Goal: Task Accomplishment & Management: Complete application form

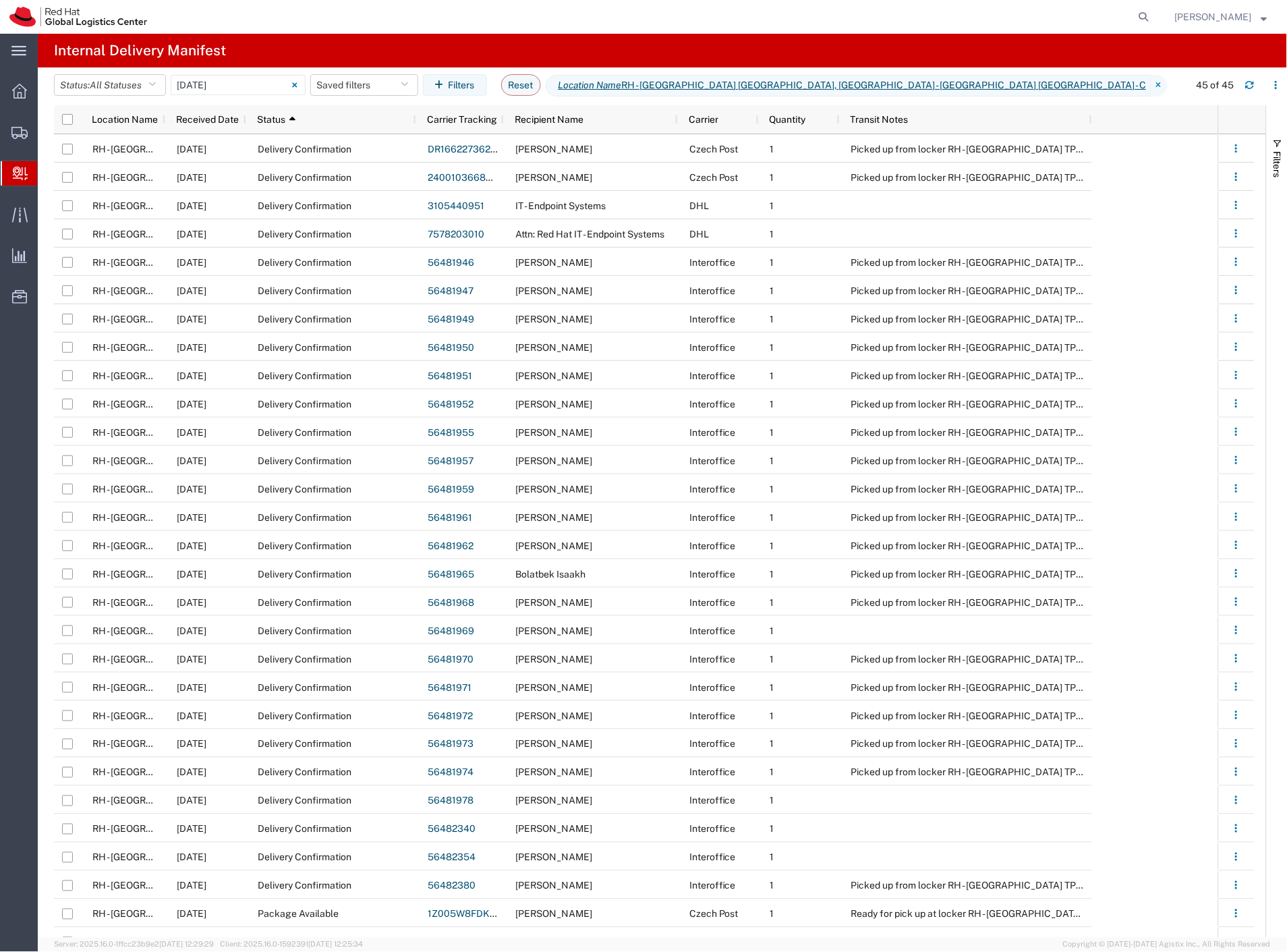
click at [0, 0] on span "Create Delivery" at bounding box center [0, 0] width 0 height 0
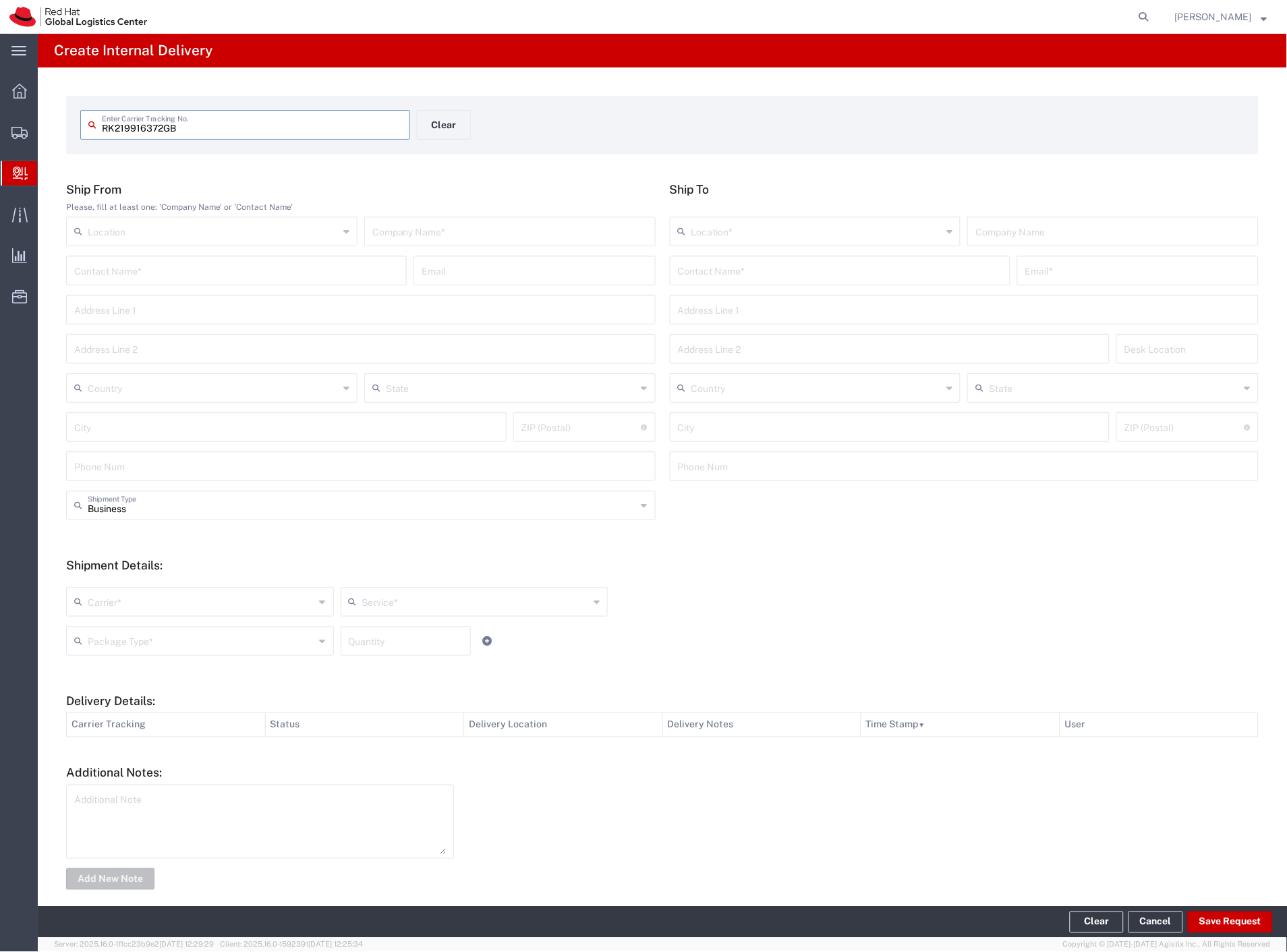
type input "RK219916372GB"
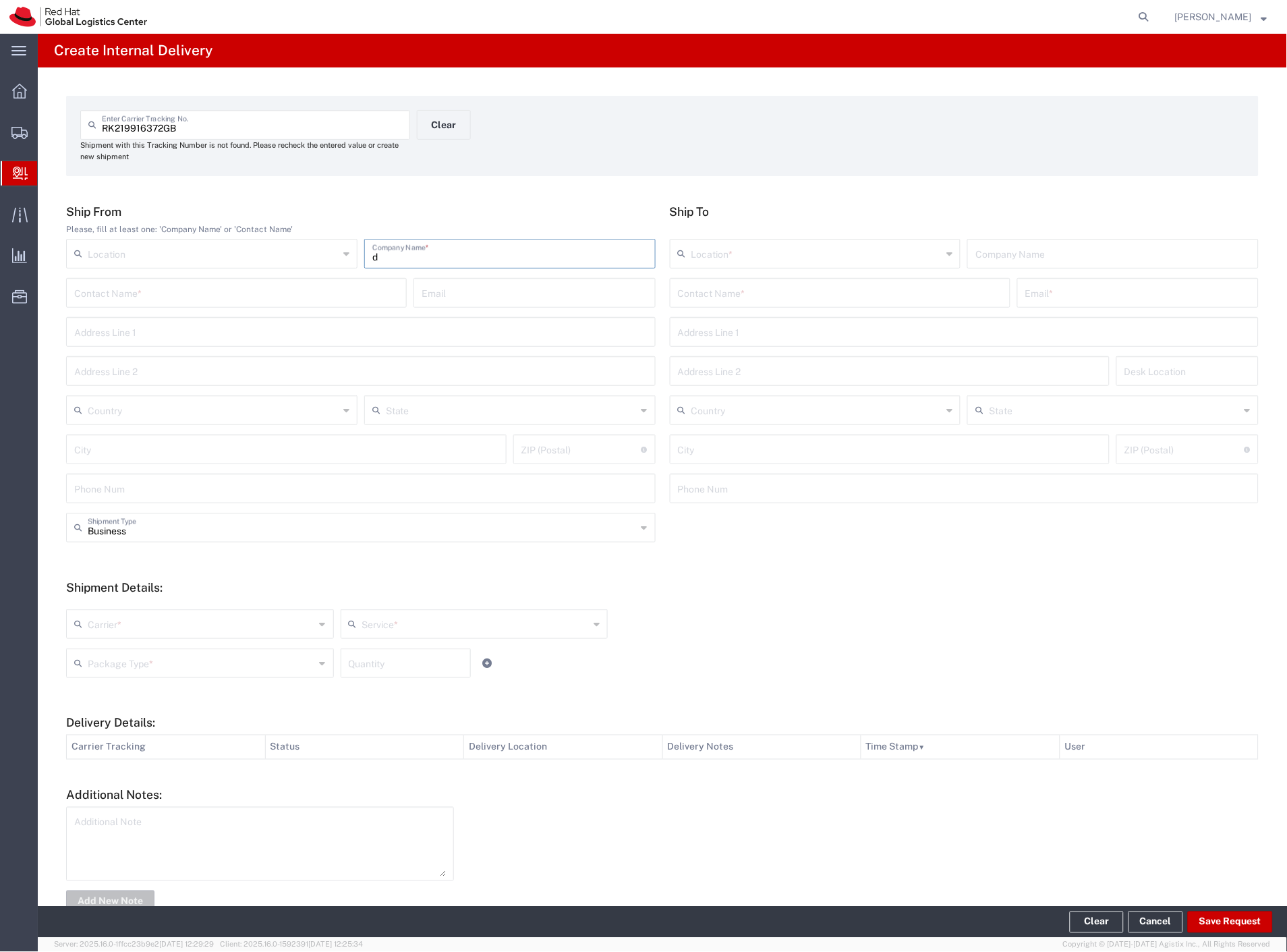
click at [466, 255] on input "d" at bounding box center [510, 252] width 276 height 23
type input "drtooth"
click at [692, 289] on input "text" at bounding box center [840, 292] width 324 height 23
type input "radoslav"
drag, startPoint x: 756, startPoint y: 331, endPoint x: 721, endPoint y: 339, distance: 35.9
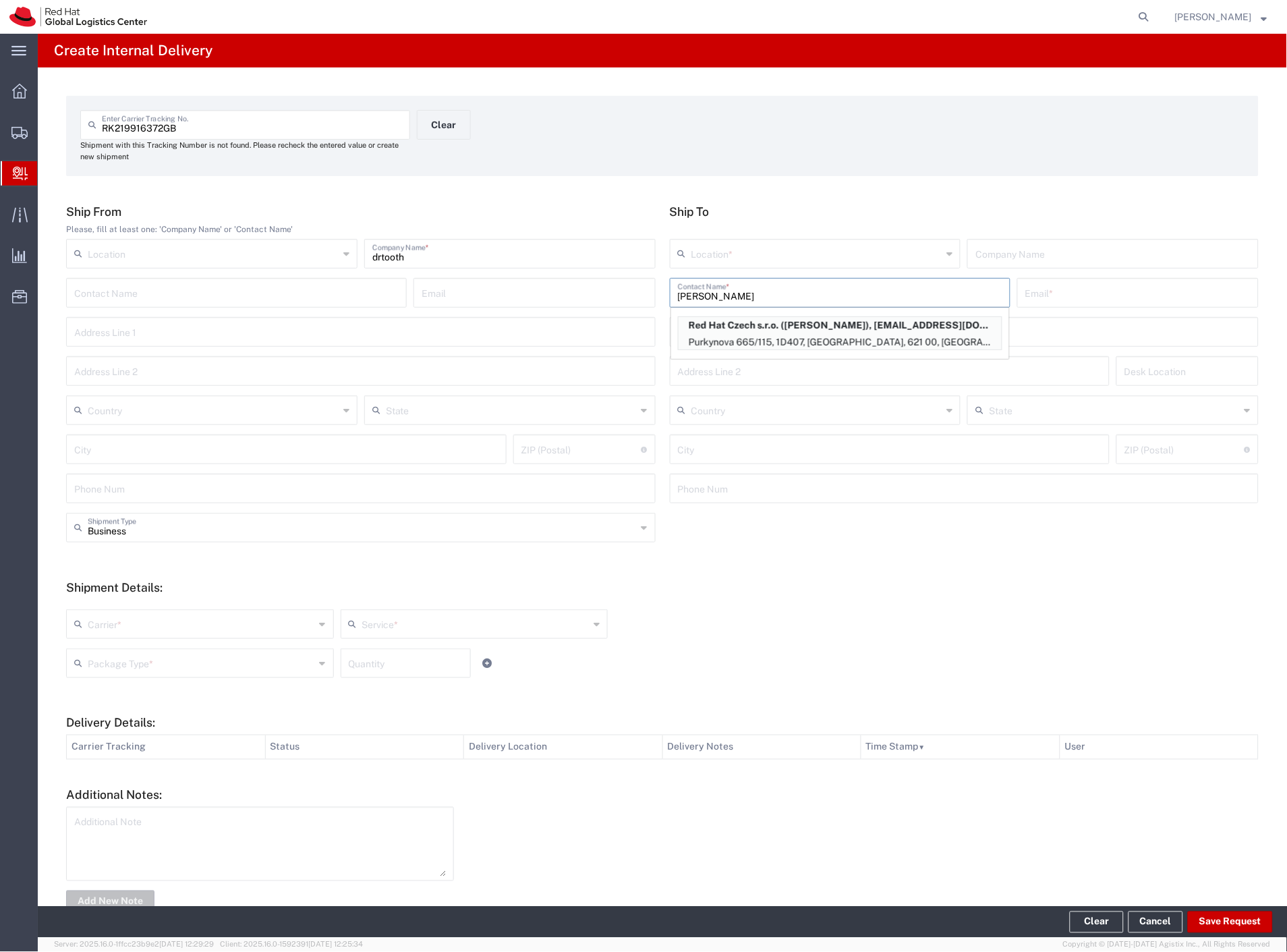
click at [756, 331] on p "Red Hat Czech s.r.o. (Radoslav Cap), rcap@redhat.com" at bounding box center [839, 325] width 323 height 17
type input "RH - [GEOGRAPHIC_DATA] [GEOGRAPHIC_DATA] - C"
type input "Red Hat Czech s.r.o."
type input "Radoslav Cap"
type input "rcap@redhat.com"
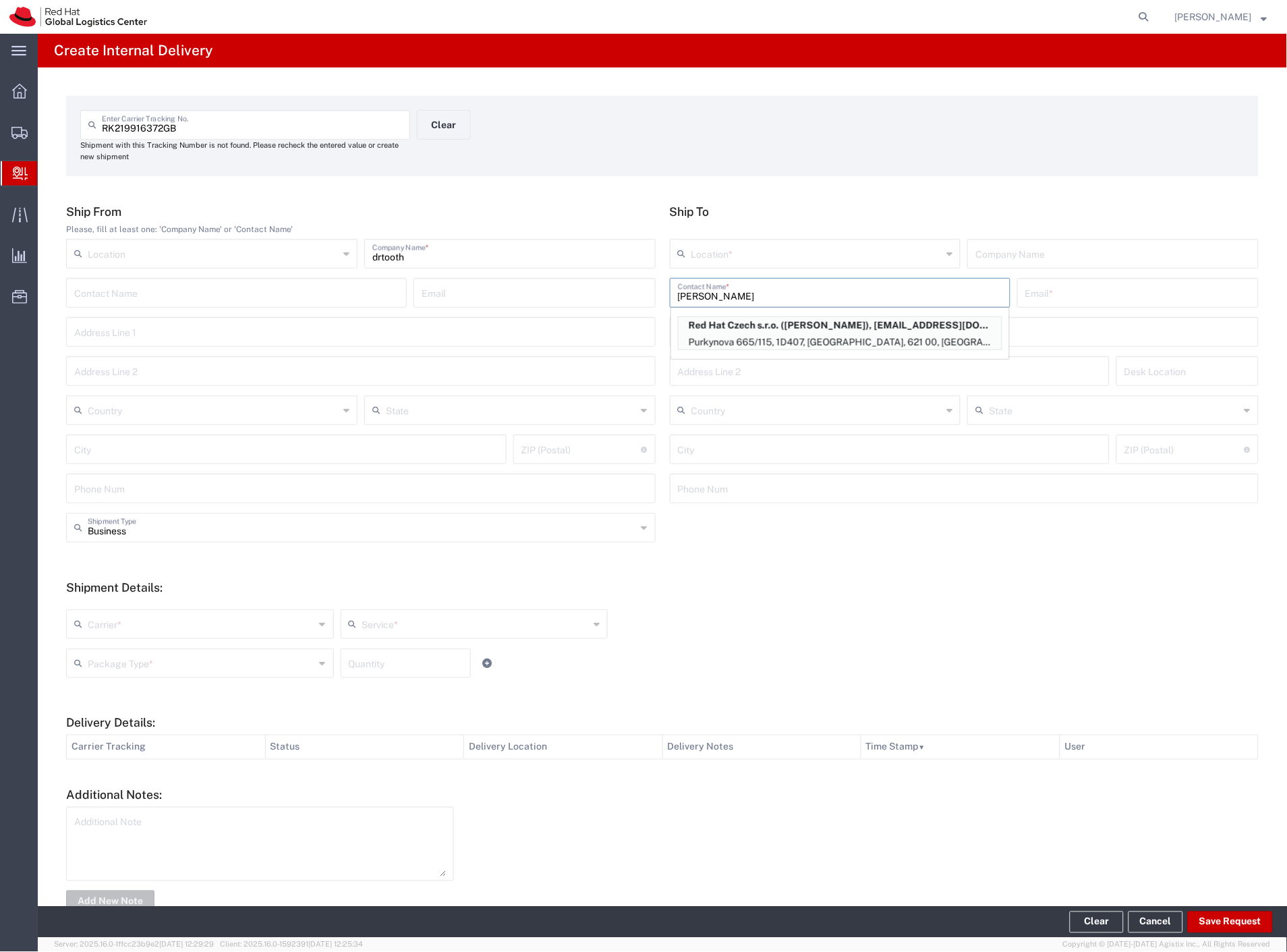
type input "Purkynova 665/115"
type input "1D407"
type input "Czechia"
type input "[GEOGRAPHIC_DATA]"
type input "621 00"
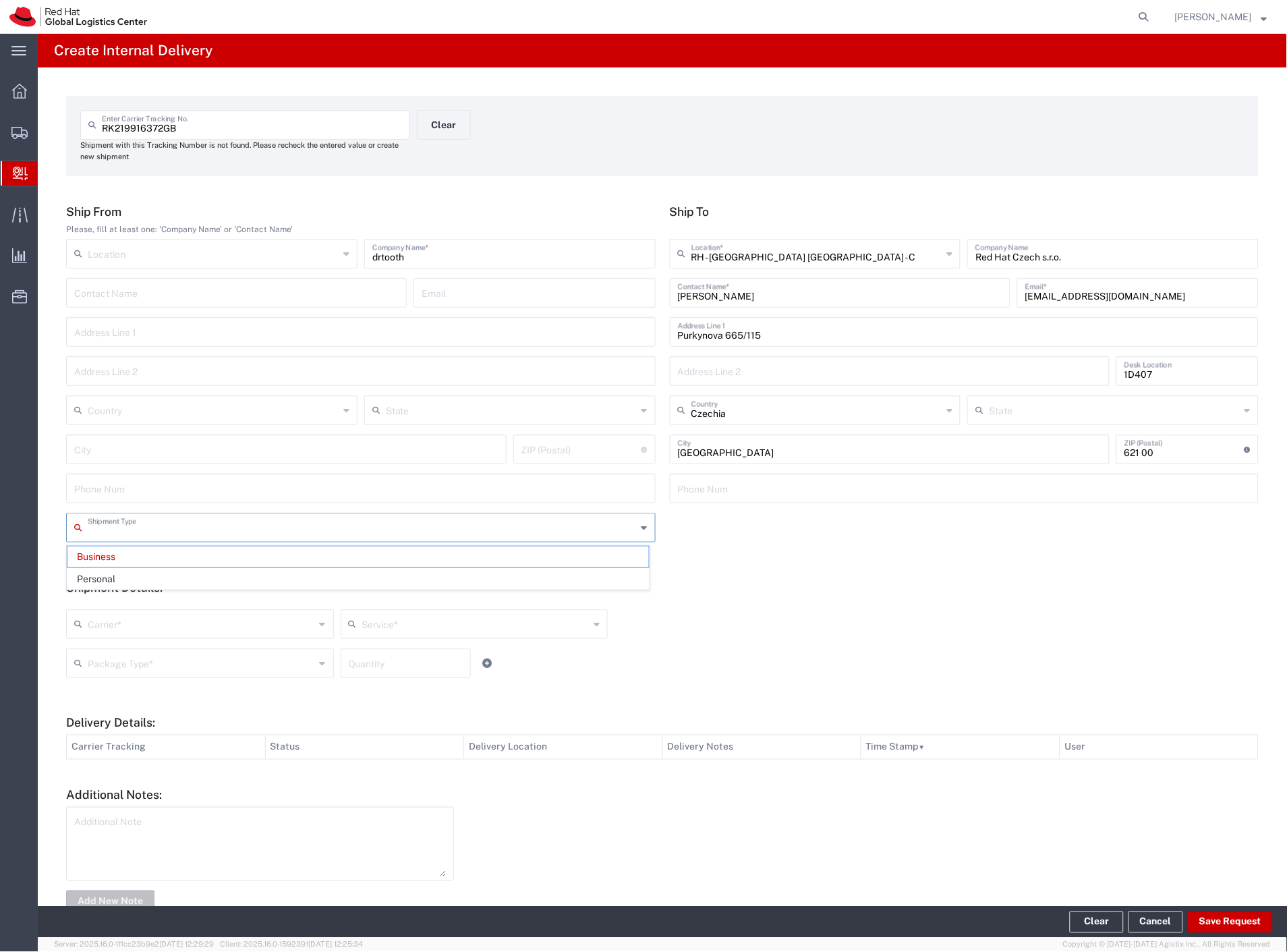
click at [190, 522] on input "text" at bounding box center [362, 526] width 549 height 23
click at [146, 581] on span "Personal" at bounding box center [358, 578] width 581 height 21
type input "Personal"
click at [140, 621] on input "text" at bounding box center [201, 622] width 227 height 23
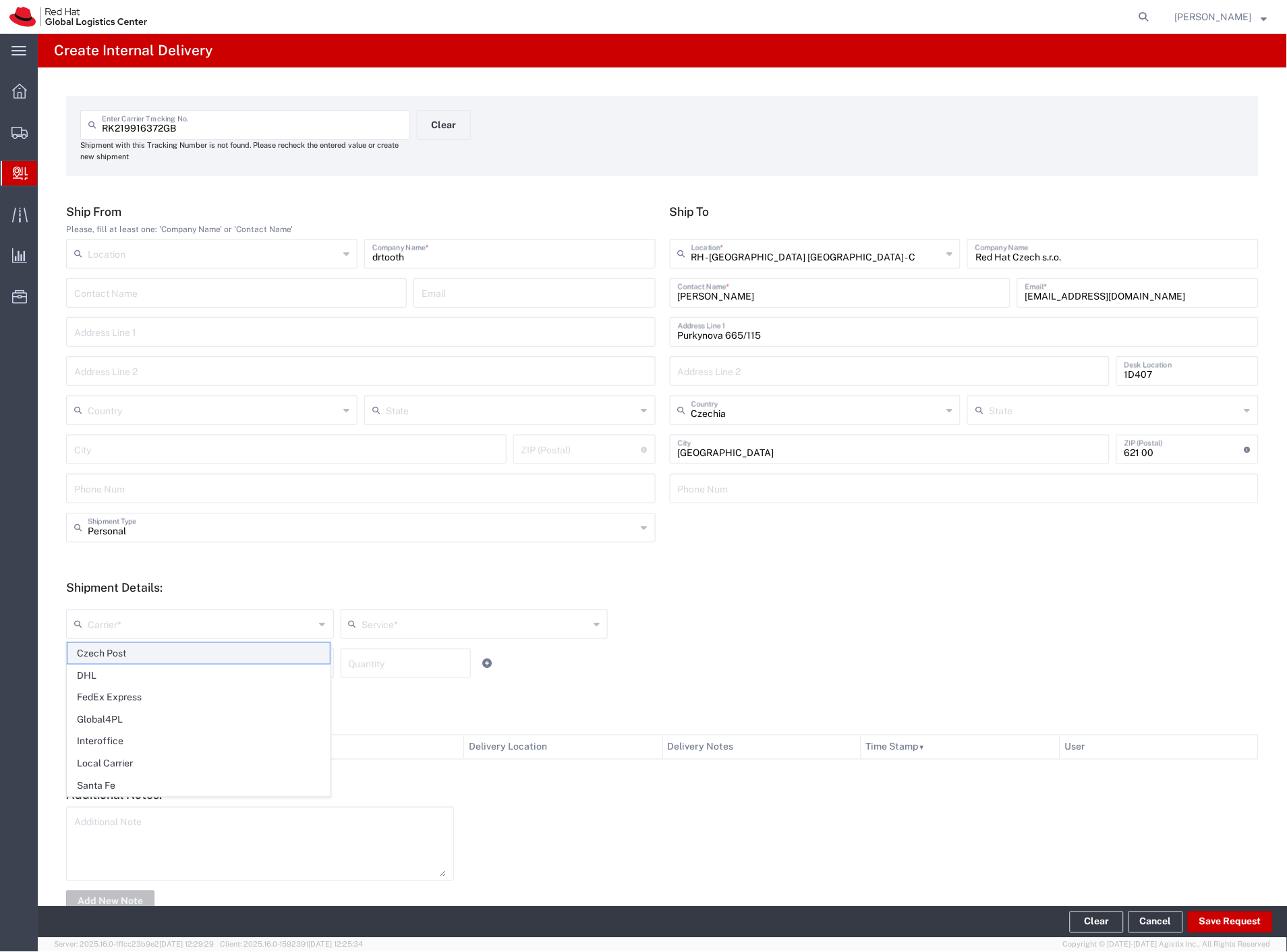
click at [136, 646] on span "Czech Post" at bounding box center [198, 653] width 262 height 21
type input "Czech Post"
click at [136, 648] on div "Package Type *" at bounding box center [199, 663] width 267 height 30
type input "Ground"
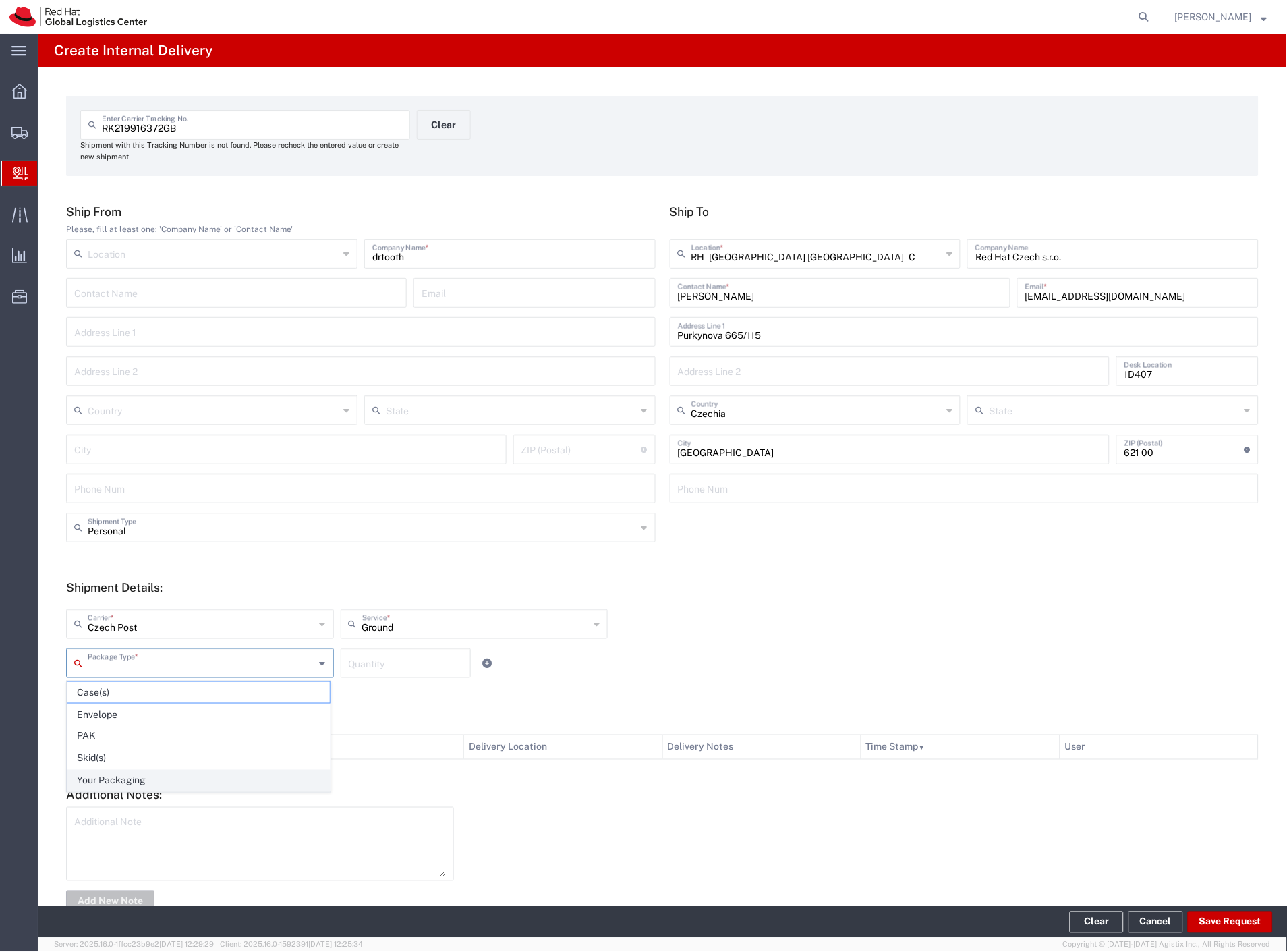
click at [141, 791] on span "Your Packaging" at bounding box center [198, 780] width 262 height 21
type input "Your Packaging"
click at [1250, 914] on button "Save Request" at bounding box center [1230, 922] width 85 height 22
type input "Personal"
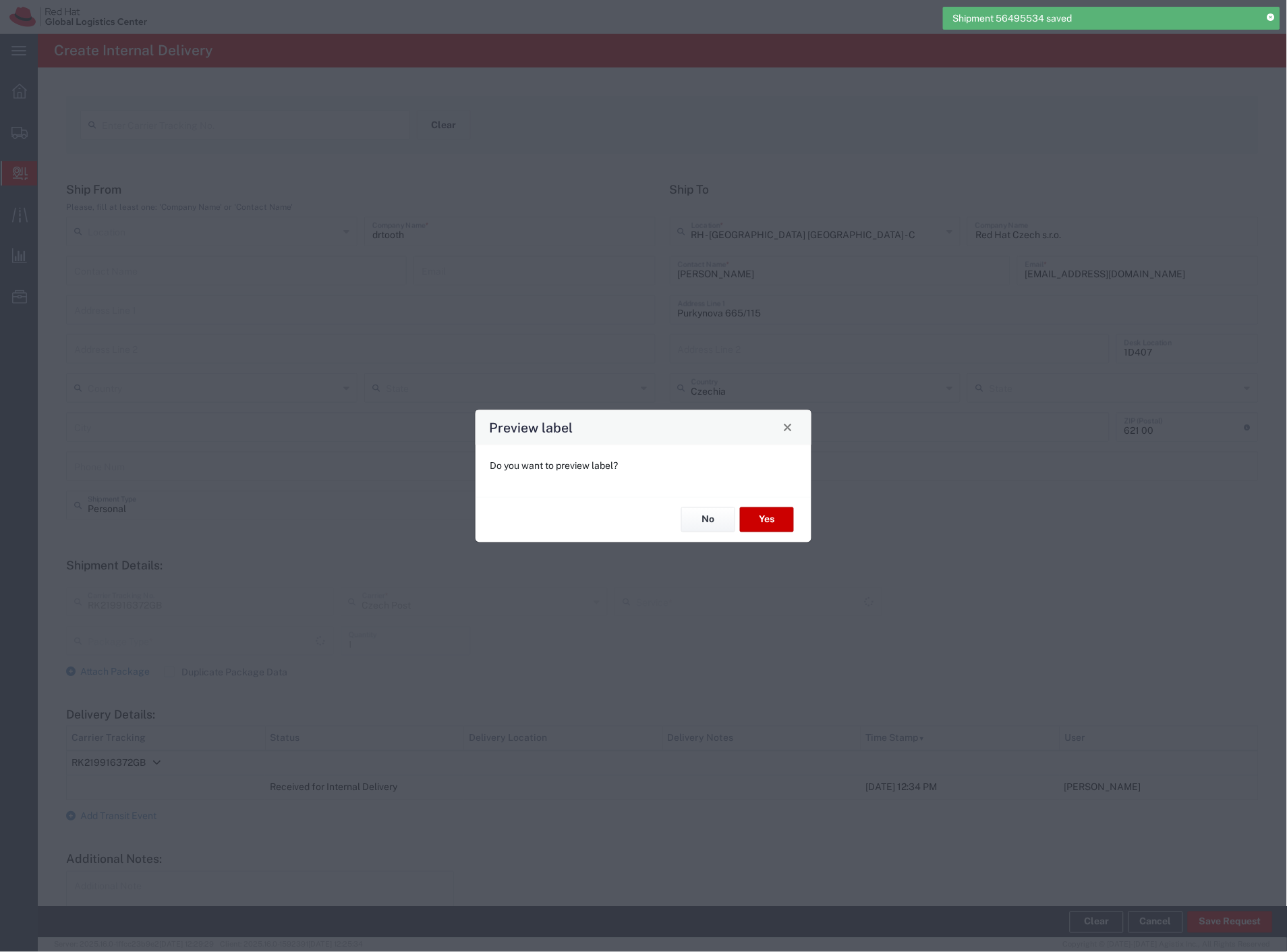
type input "Your Packaging"
type input "Ground"
click at [785, 517] on button "Yes" at bounding box center [766, 520] width 54 height 25
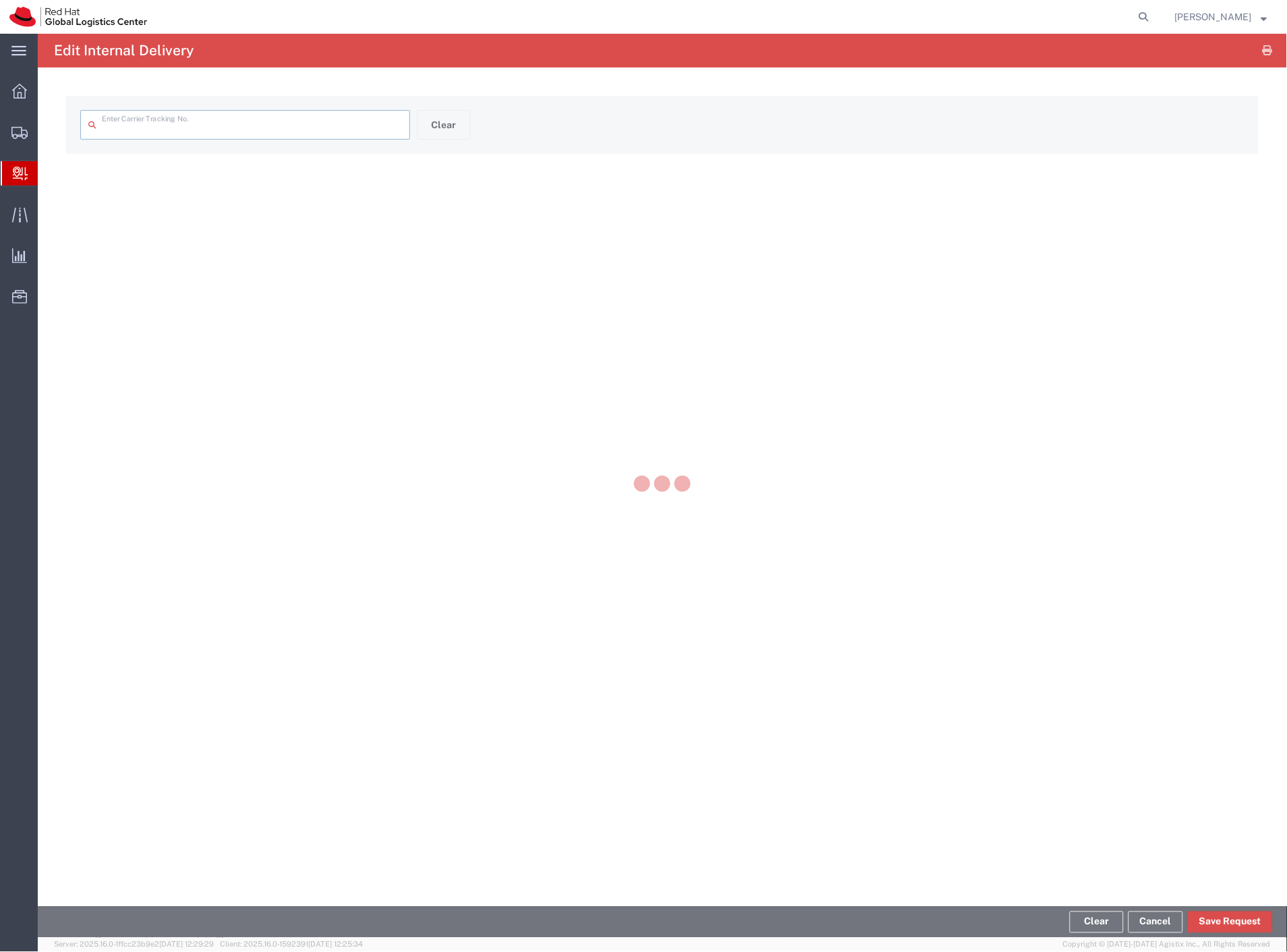
type input "RK219916372GB"
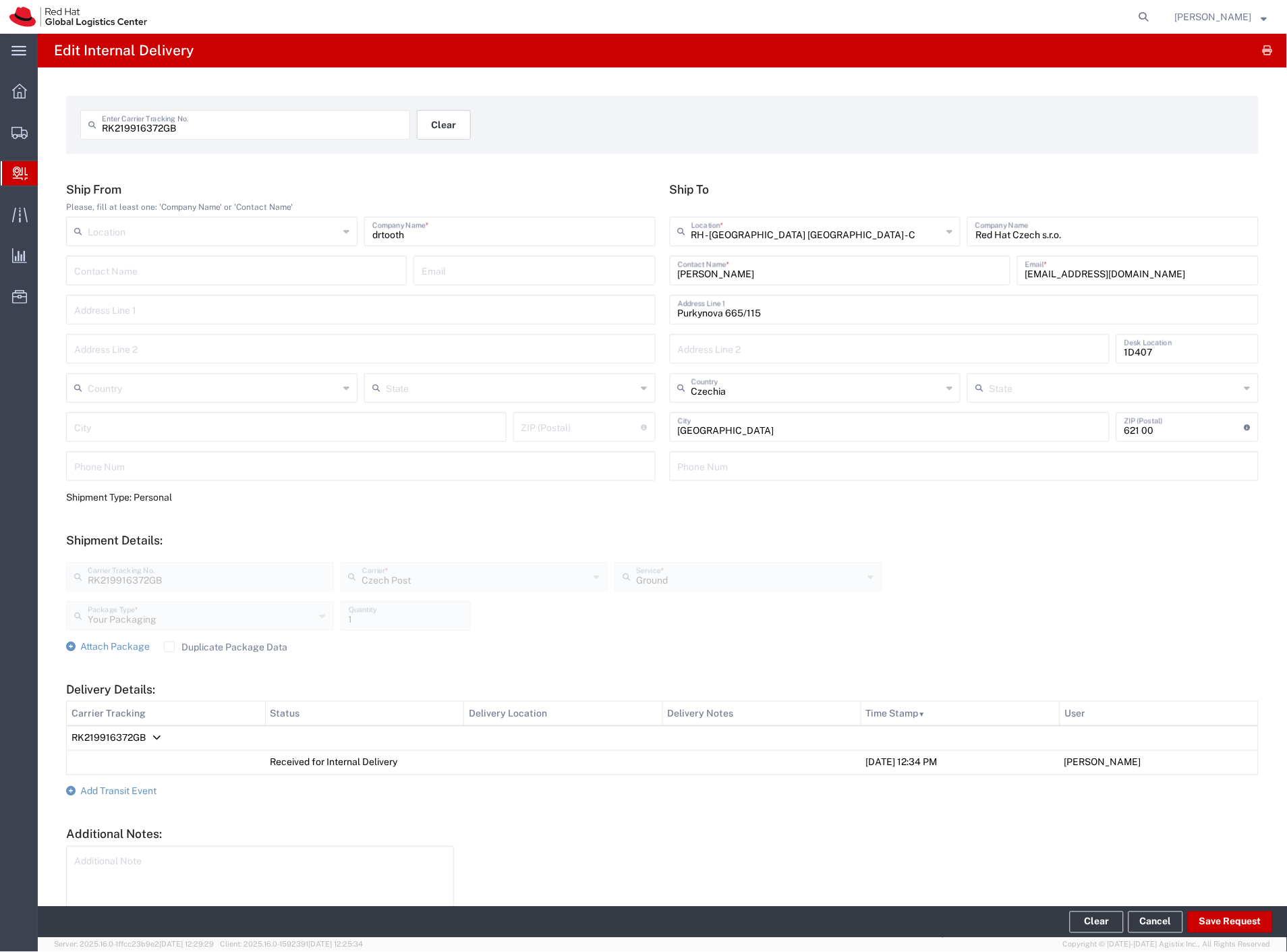
click at [441, 127] on button "Clear" at bounding box center [444, 124] width 54 height 30
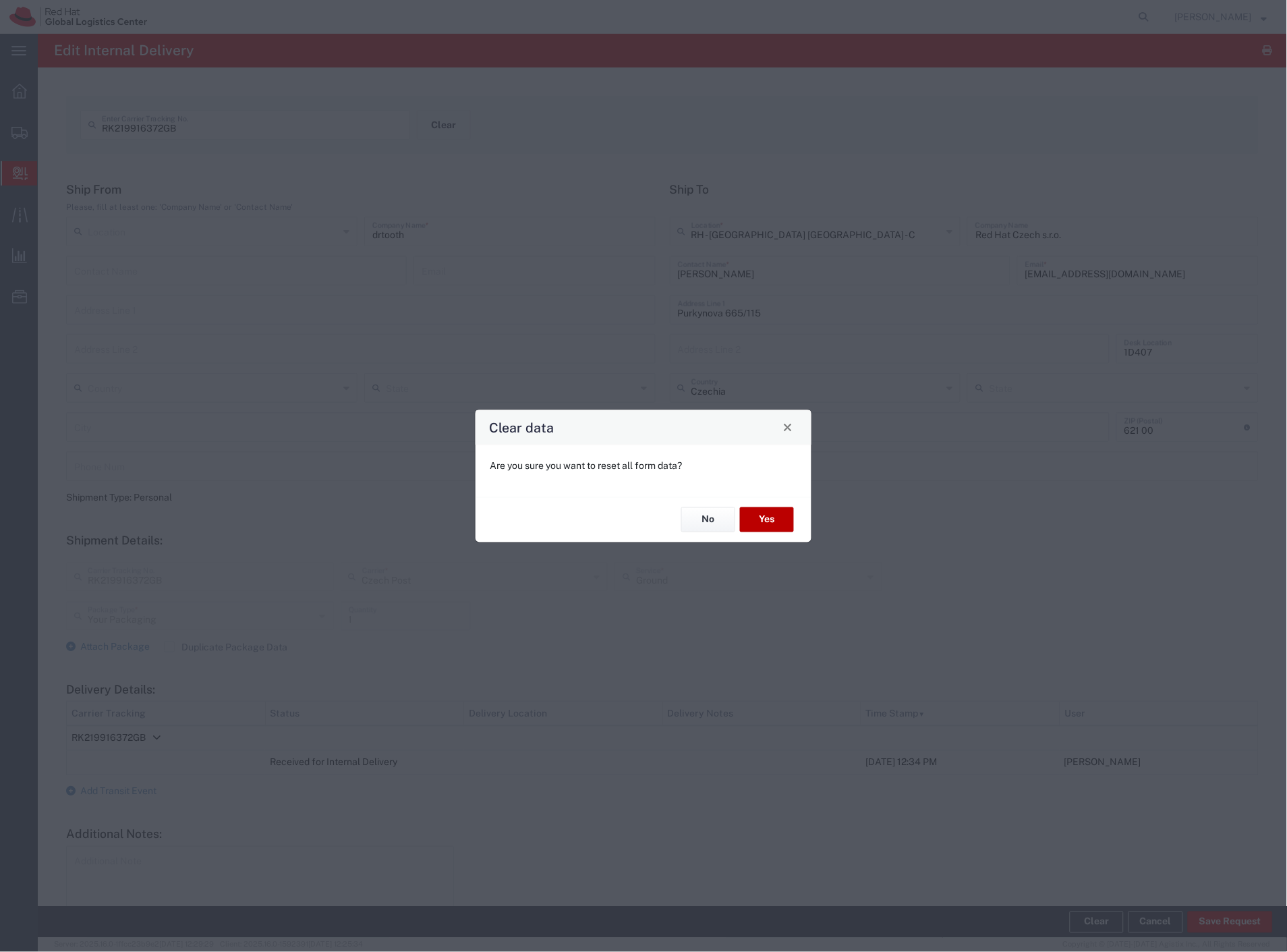
click at [783, 522] on button "Yes" at bounding box center [766, 520] width 54 height 25
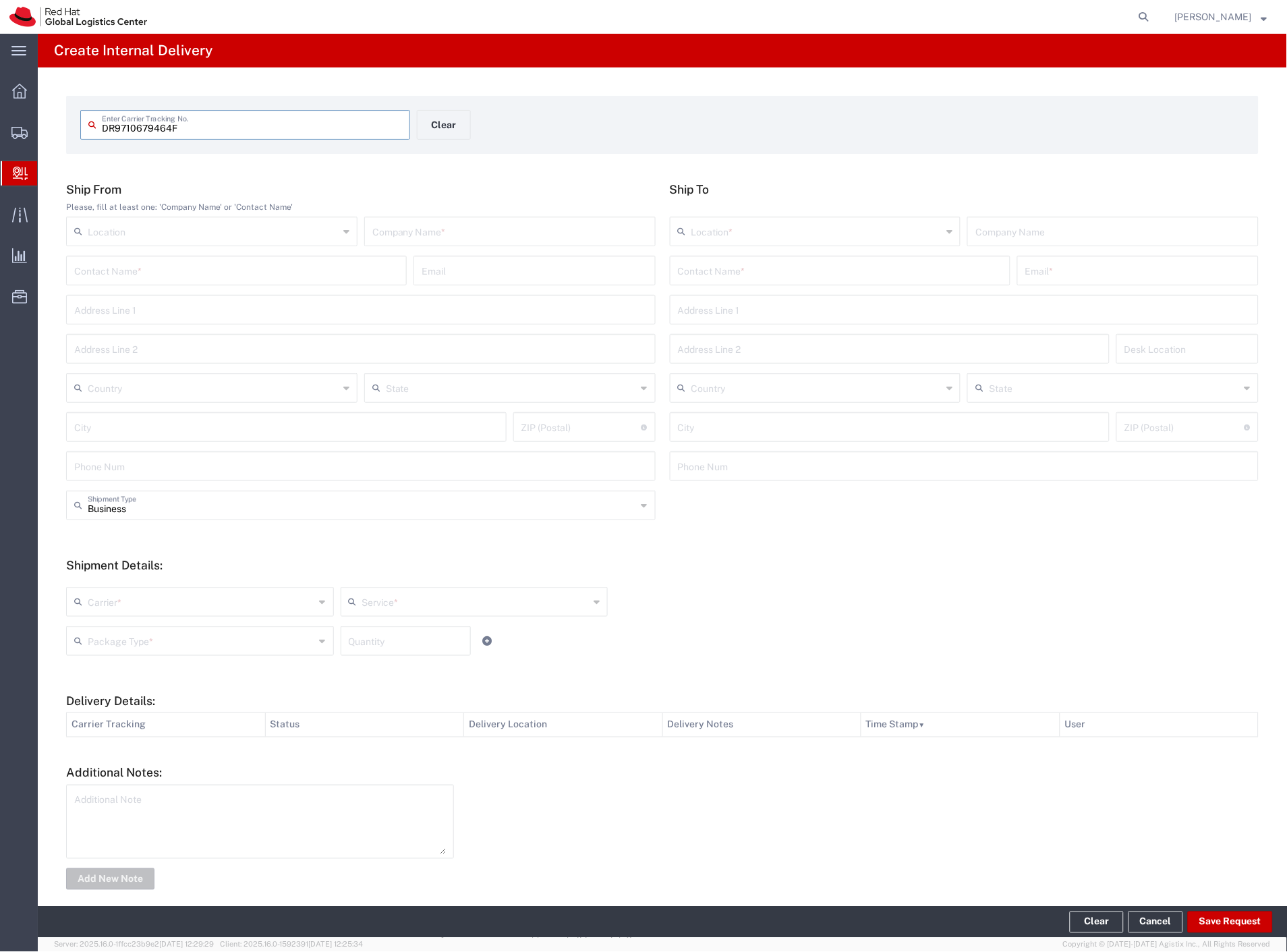
type input "DR9710679464F"
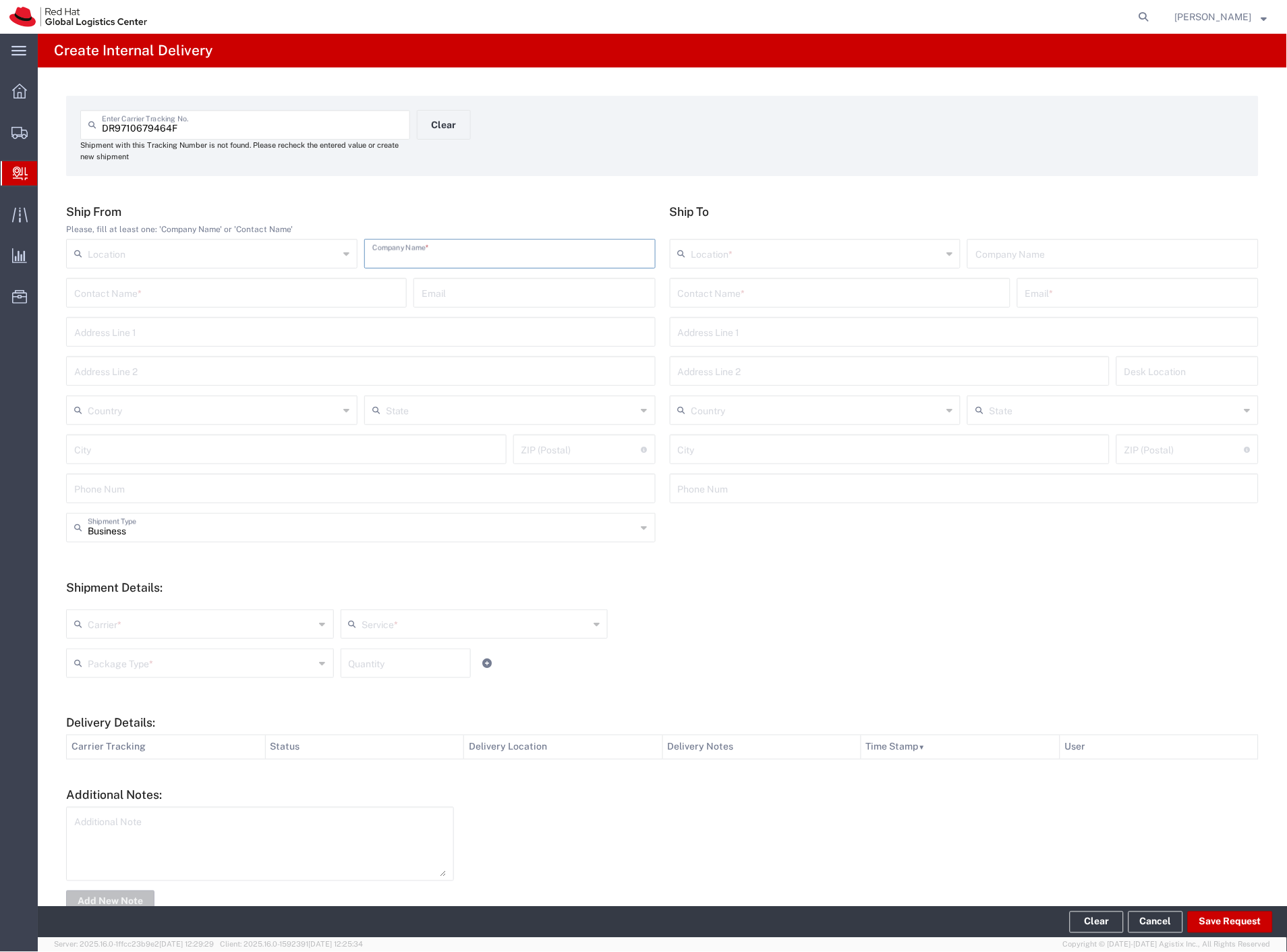
click at [491, 247] on input "text" at bounding box center [510, 252] width 276 height 23
type input "china"
click at [742, 286] on input "text" at bounding box center [840, 292] width 324 height 23
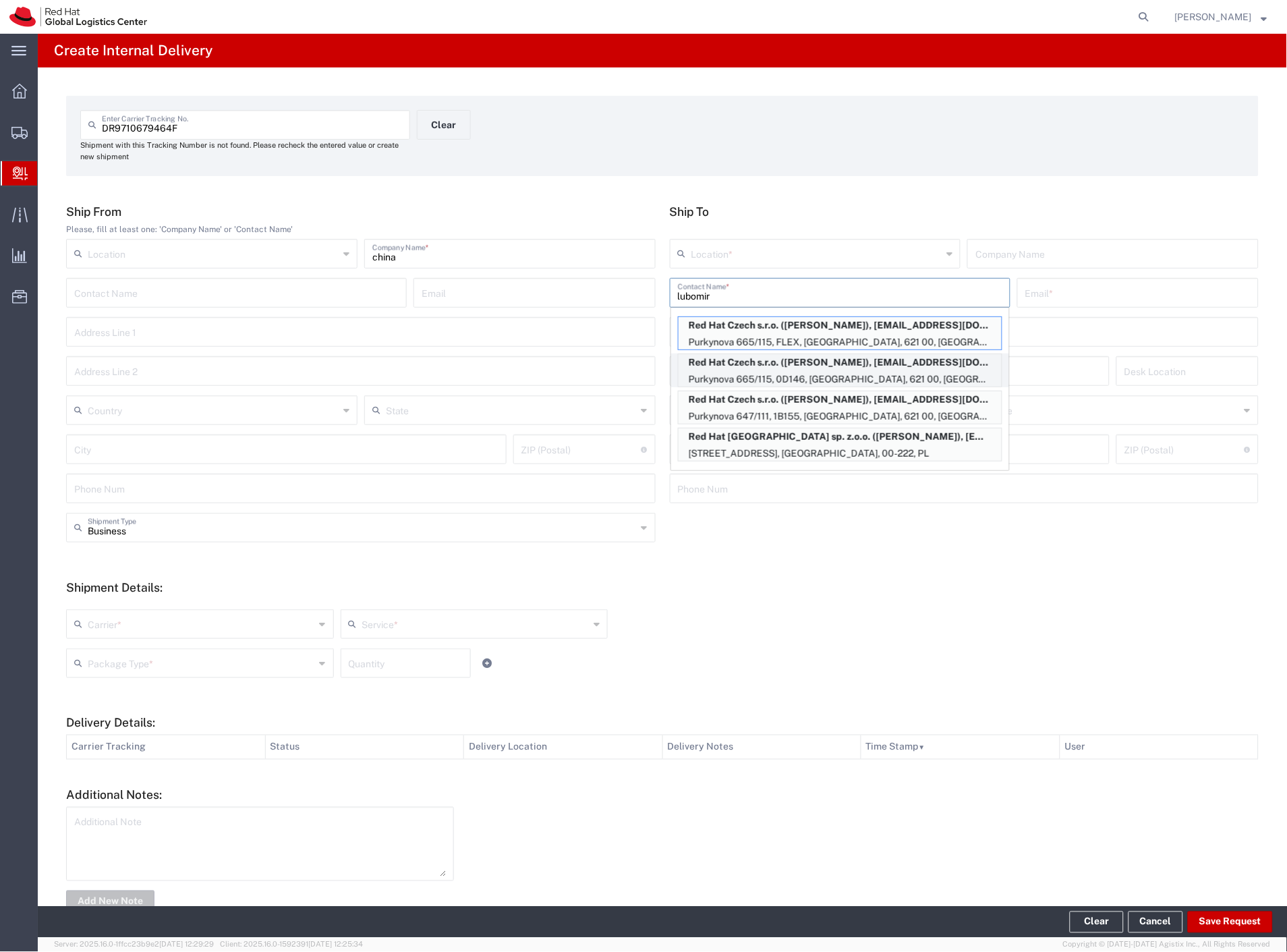
type input "lubomir"
click at [932, 363] on p "Red Hat Czech s.r.o. (Lubomir Rintel), lrintel@redhat.com" at bounding box center [839, 362] width 323 height 17
type input "RH - [GEOGRAPHIC_DATA] [GEOGRAPHIC_DATA] - C"
type input "Red Hat Czech s.r.o."
type input "Lubomir Rintel"
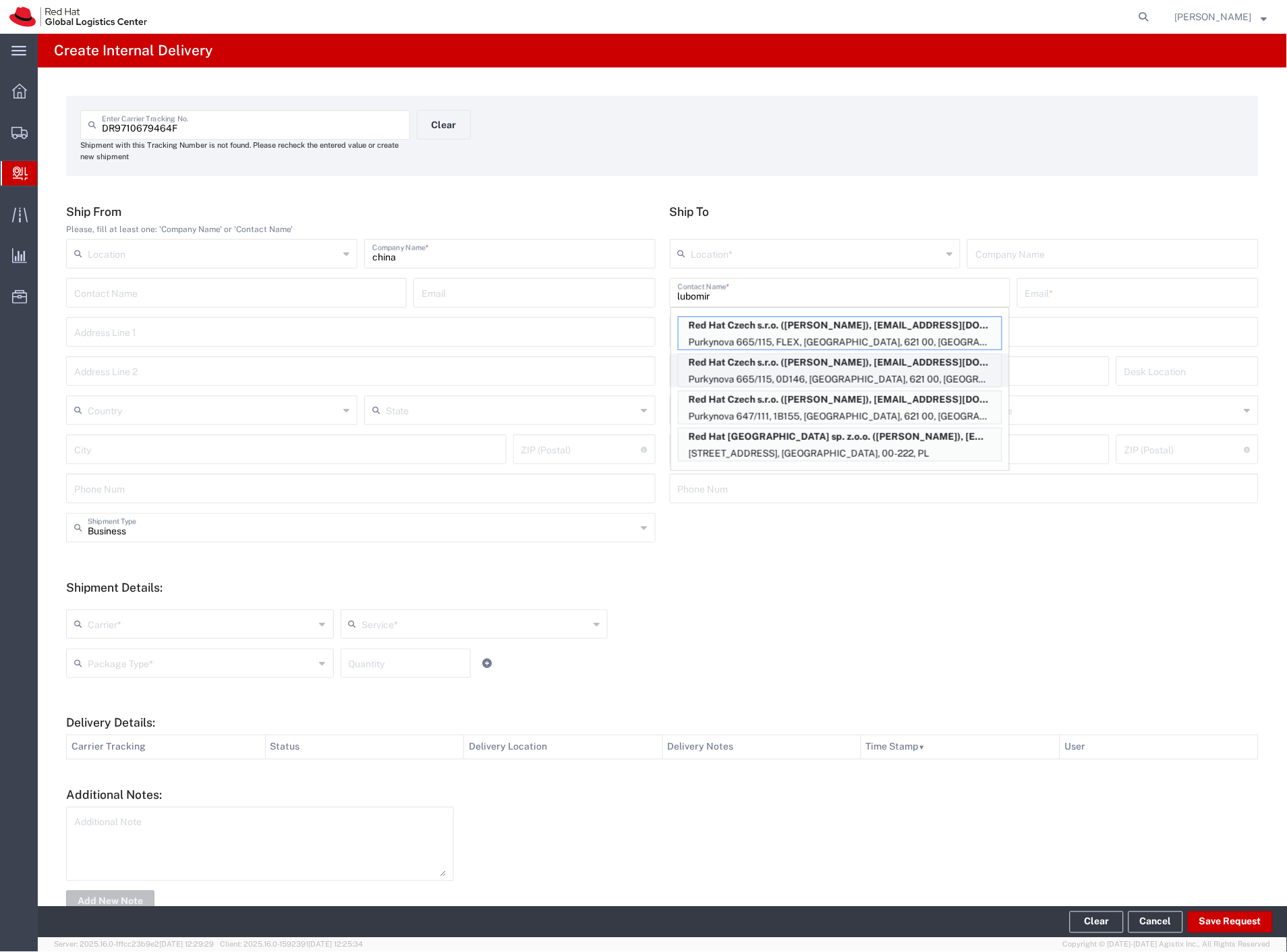
type input "lrintel@redhat.com"
type input "Purkynova 665/115"
type input "0D146"
type input "Czechia"
type input "[GEOGRAPHIC_DATA]"
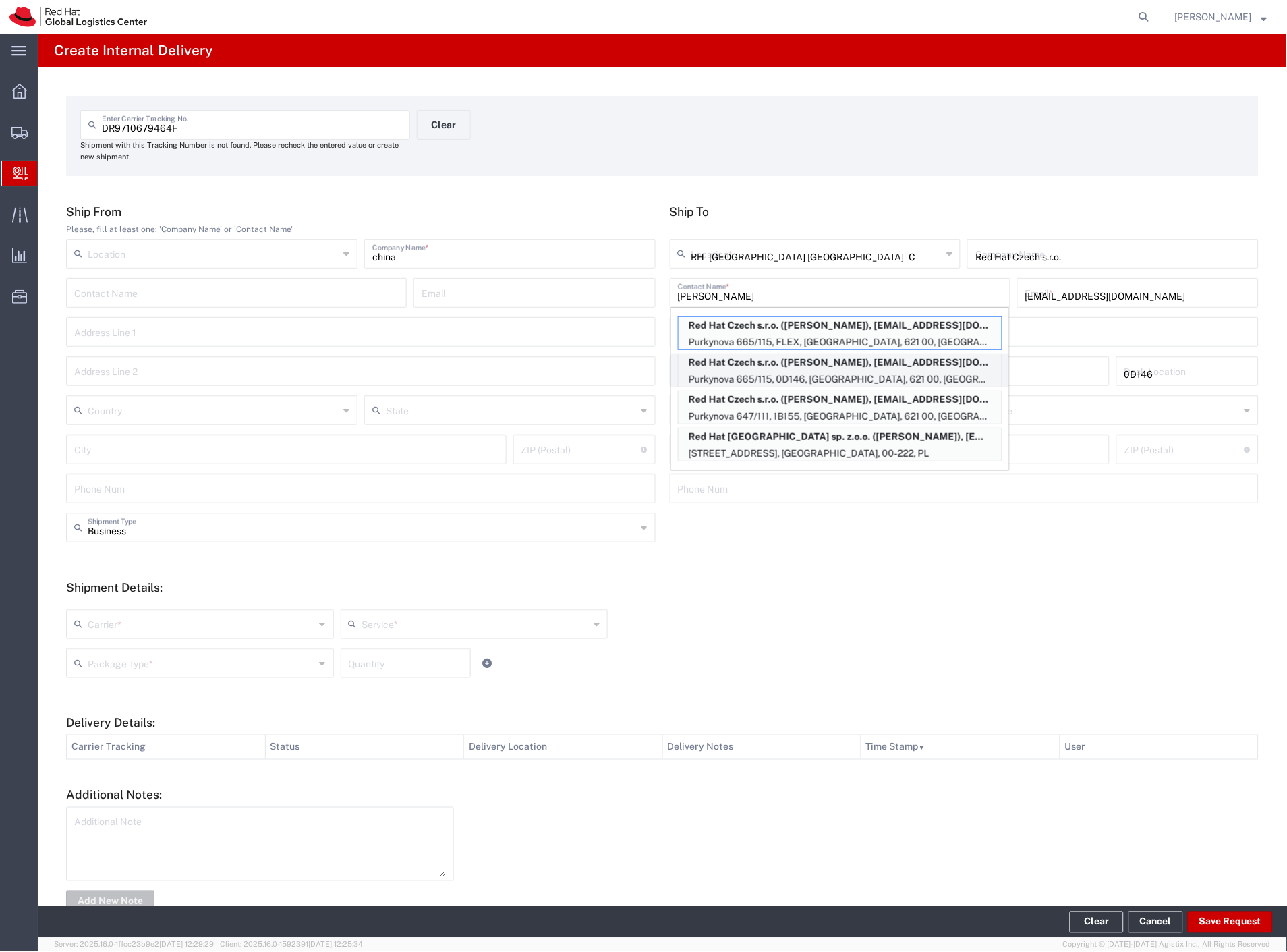
type input "621 00"
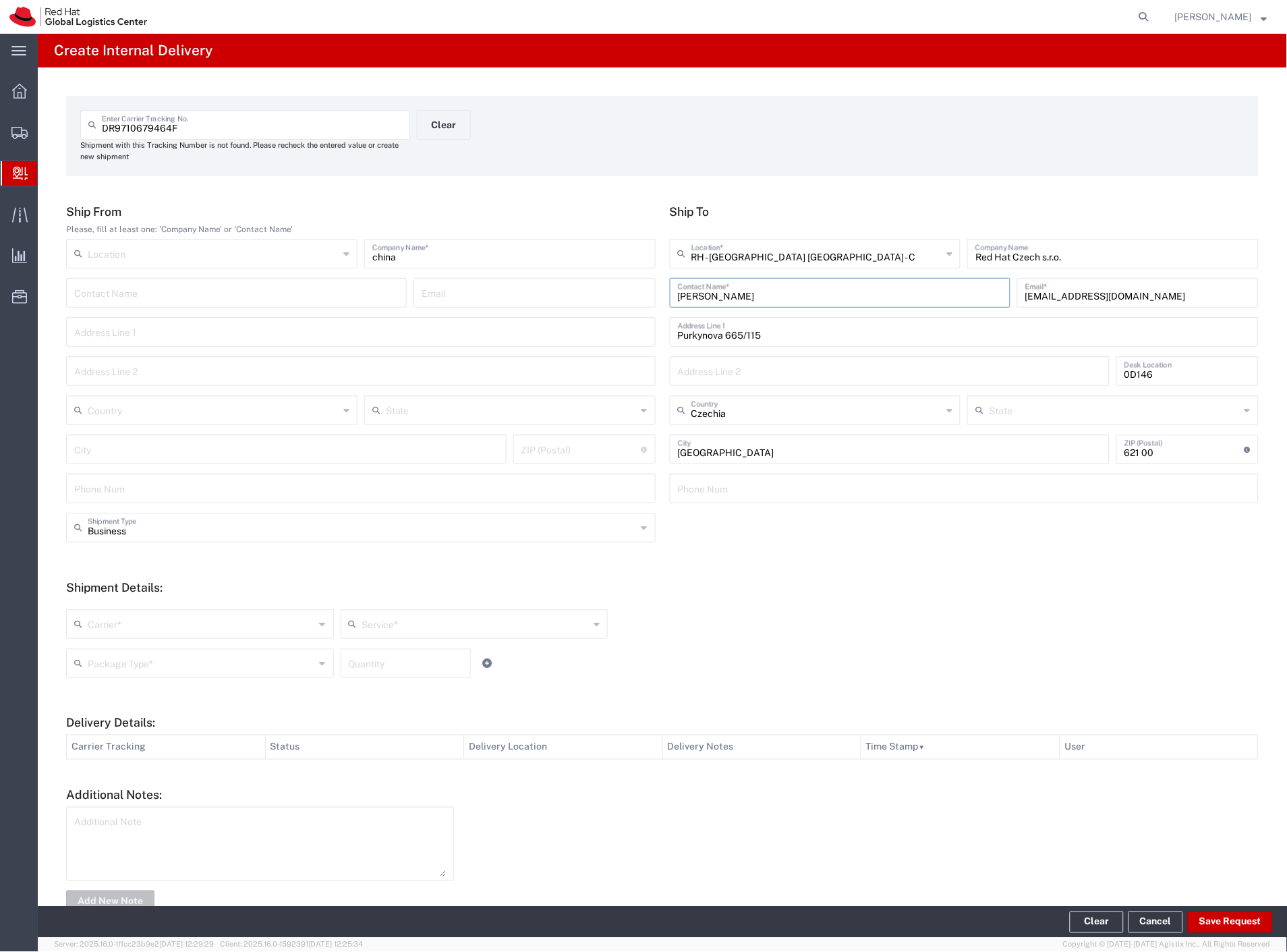
click at [113, 538] on div "Business Shipment Type" at bounding box center [360, 527] width 589 height 30
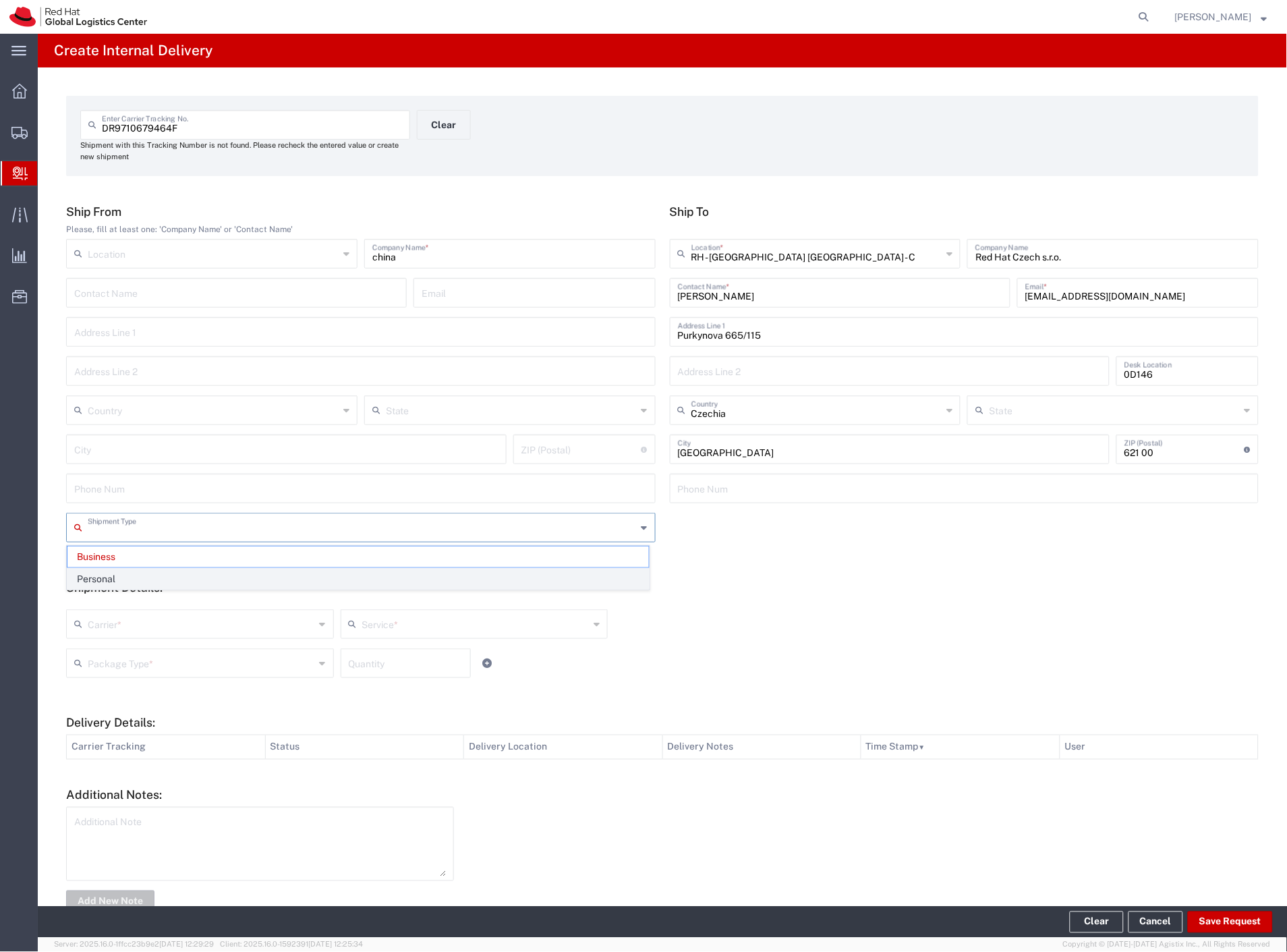
click at [116, 571] on span "Personal" at bounding box center [358, 578] width 581 height 21
type input "Personal"
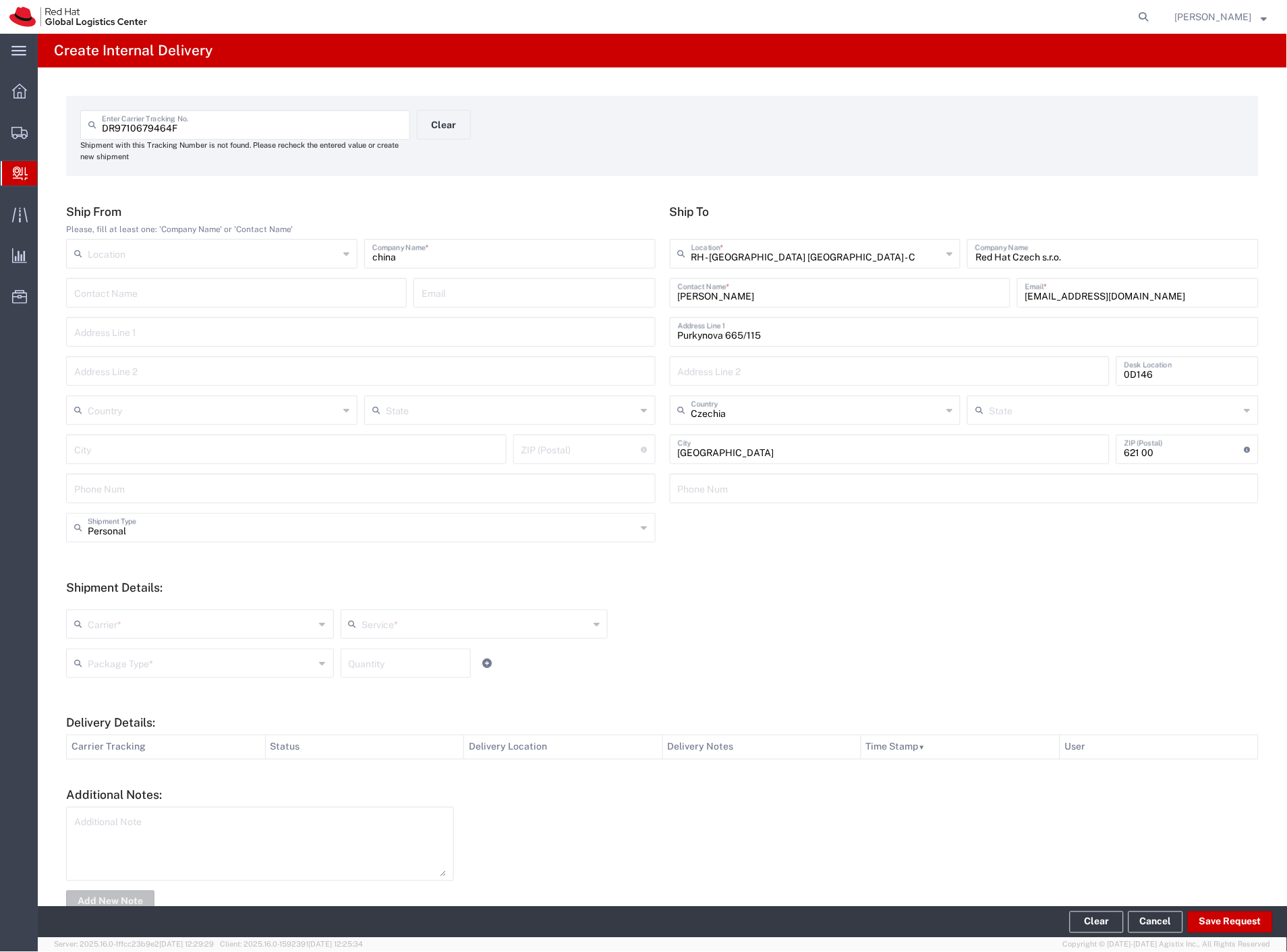
click at [150, 624] on input "text" at bounding box center [201, 622] width 227 height 23
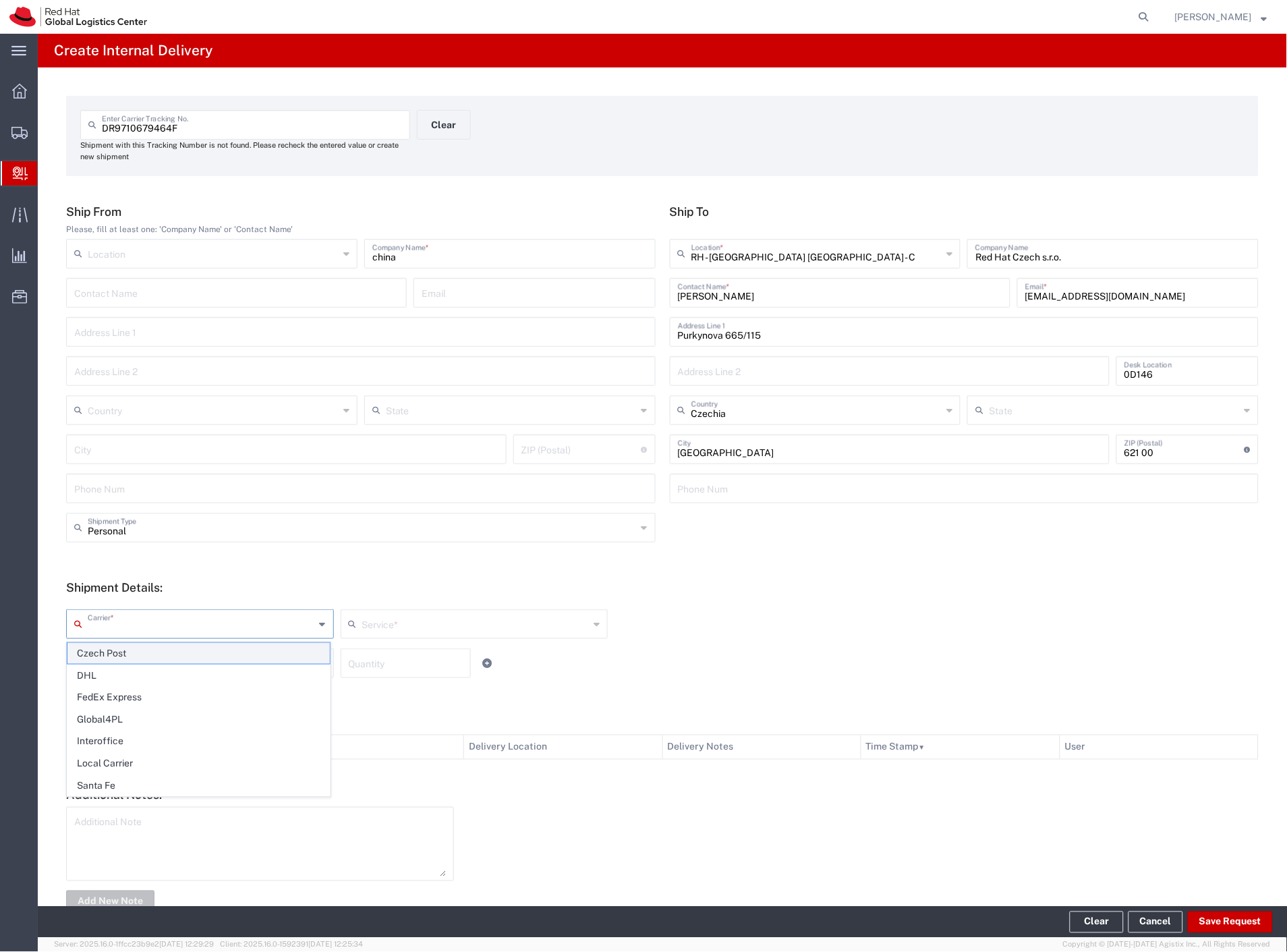
click at [146, 648] on span "Czech Post" at bounding box center [198, 653] width 262 height 21
type input "Czech Post"
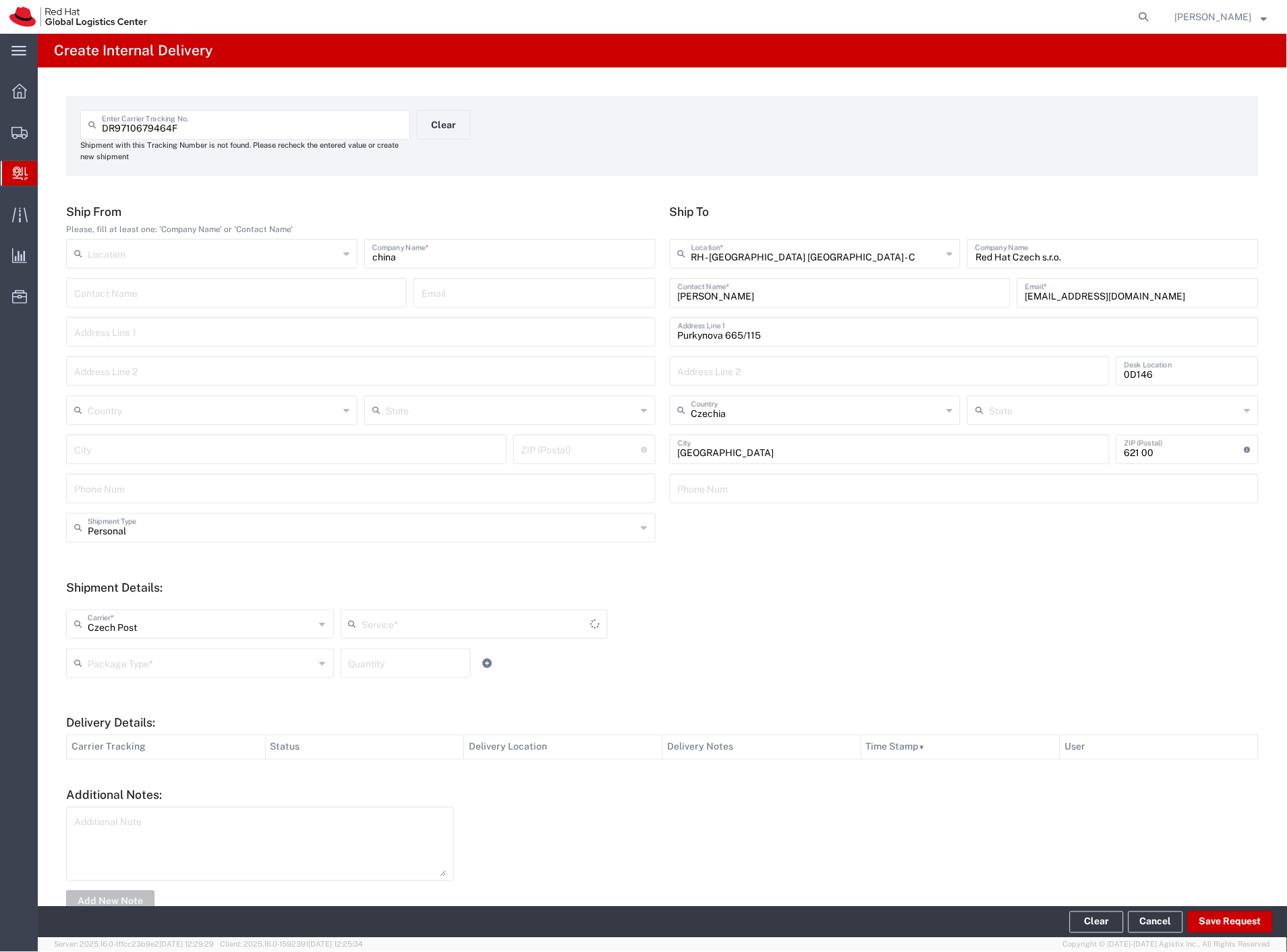
type input "Ground"
click at [143, 658] on input "text" at bounding box center [201, 662] width 227 height 23
click at [144, 774] on span "Your Packaging" at bounding box center [198, 780] width 262 height 21
type input "Your Packaging"
click at [1218, 925] on button "Save Request" at bounding box center [1230, 922] width 85 height 22
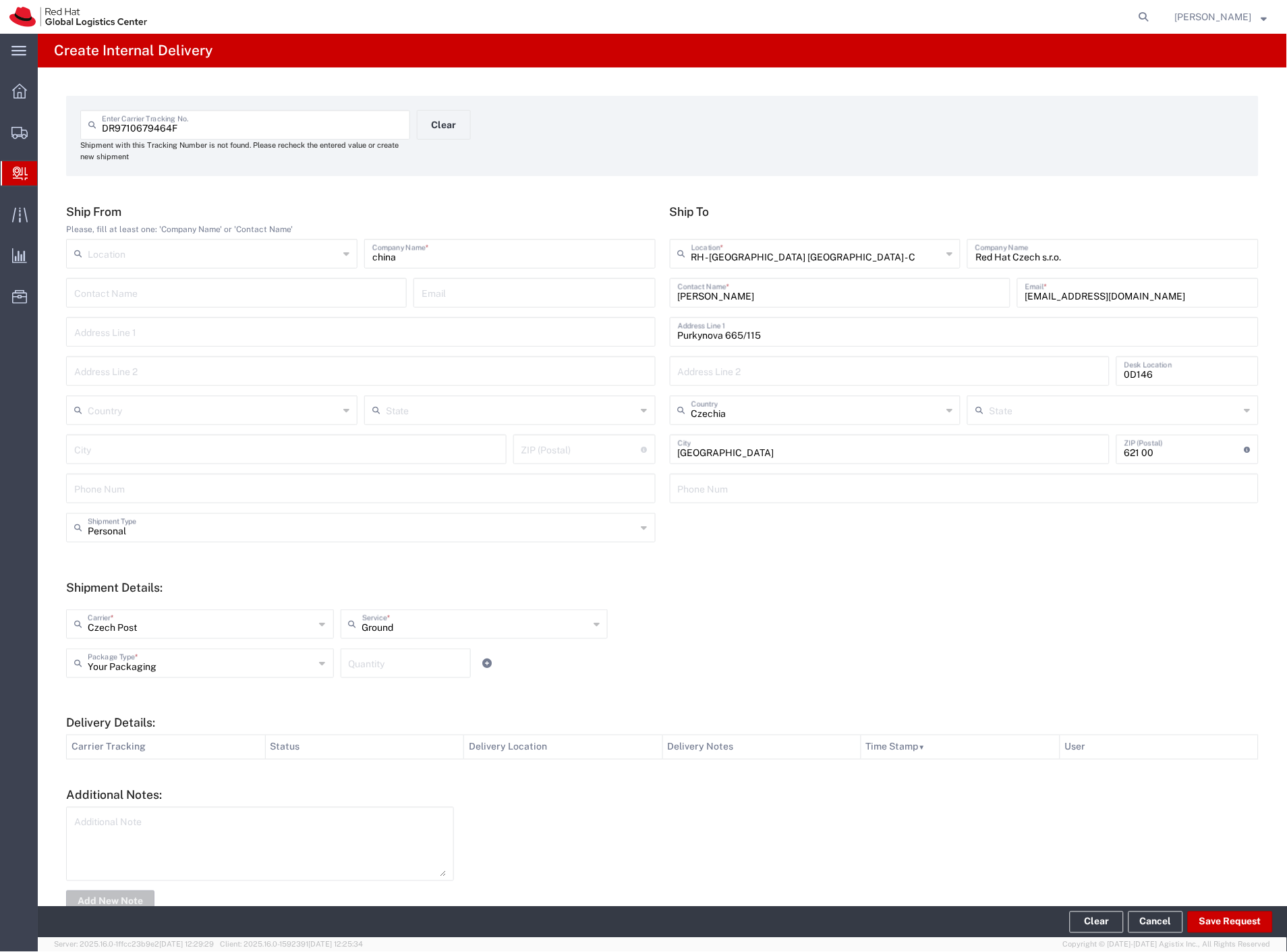
type input "Personal"
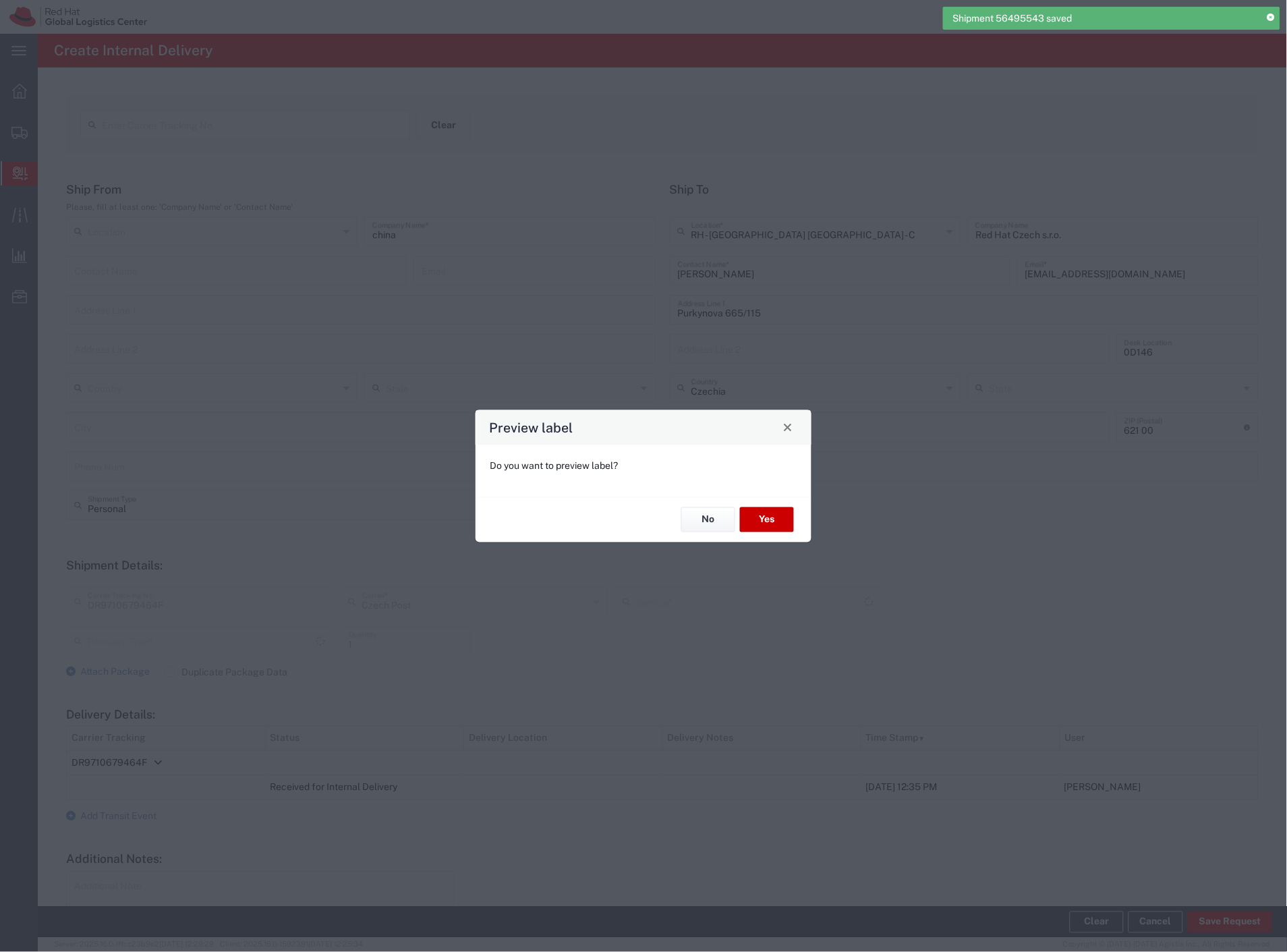
type input "Your Packaging"
type input "Ground"
click at [750, 525] on button "Yes" at bounding box center [766, 520] width 54 height 25
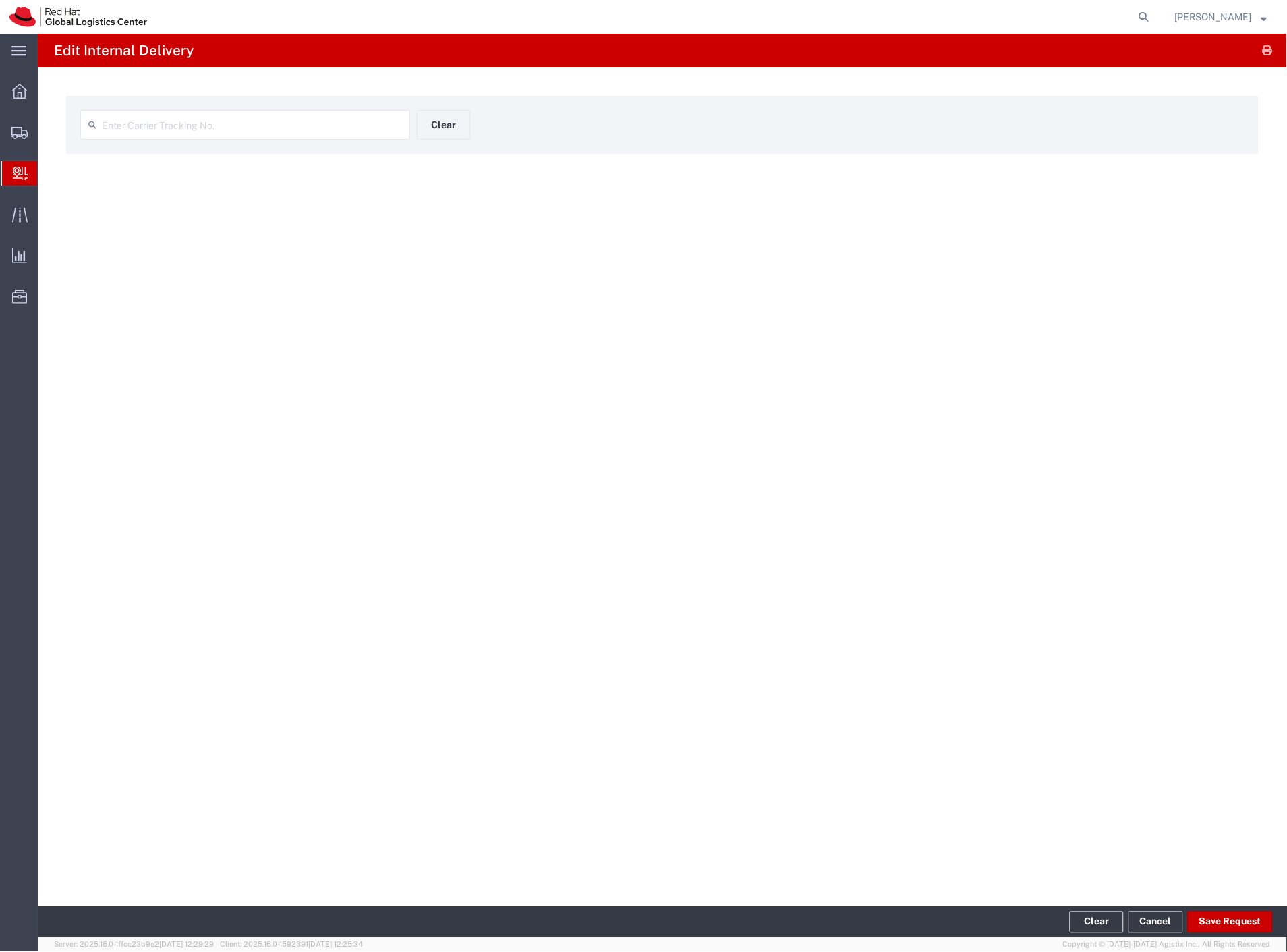
type input "DR9710679464F"
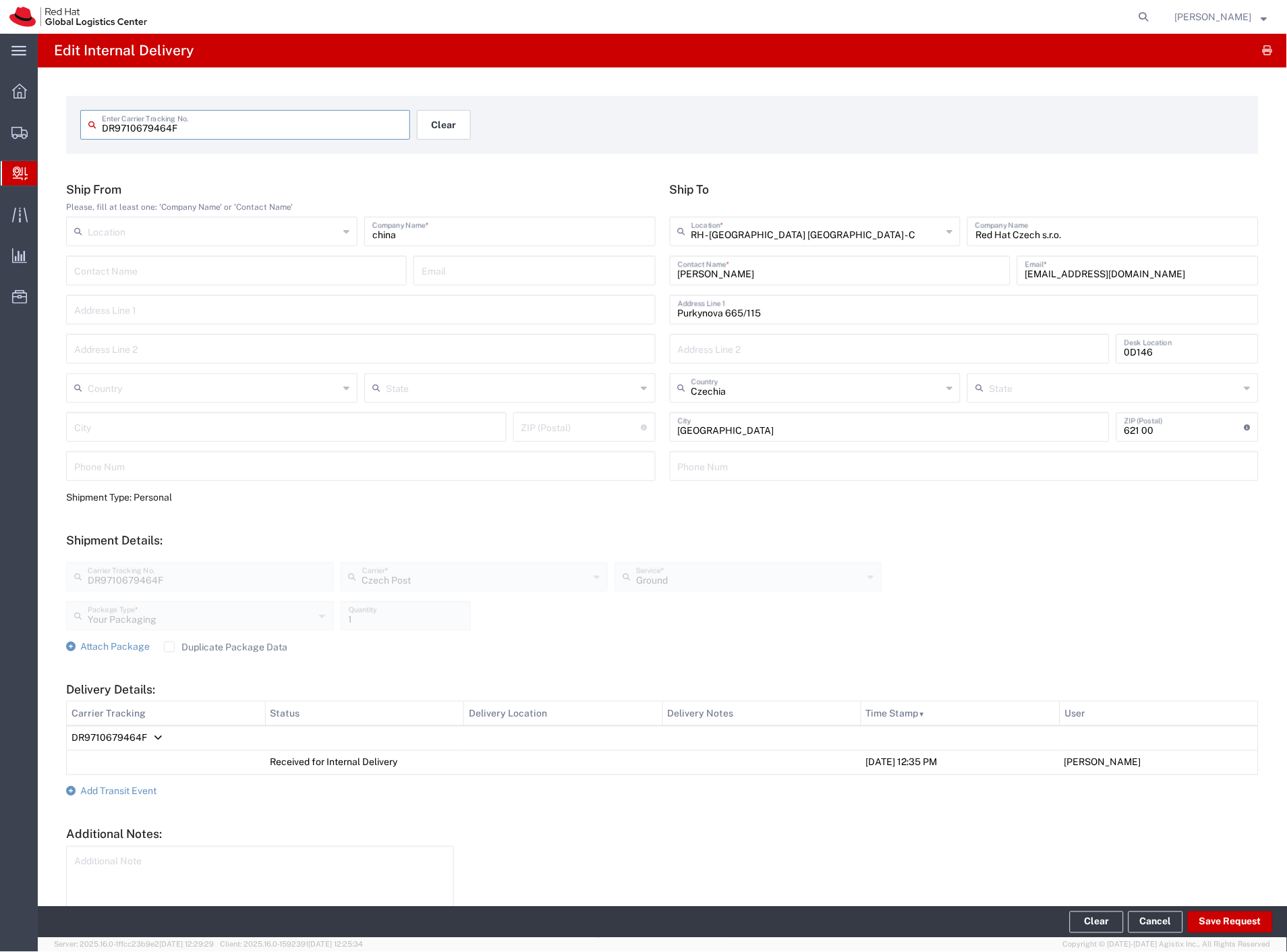
click at [441, 122] on button "Clear" at bounding box center [444, 124] width 54 height 30
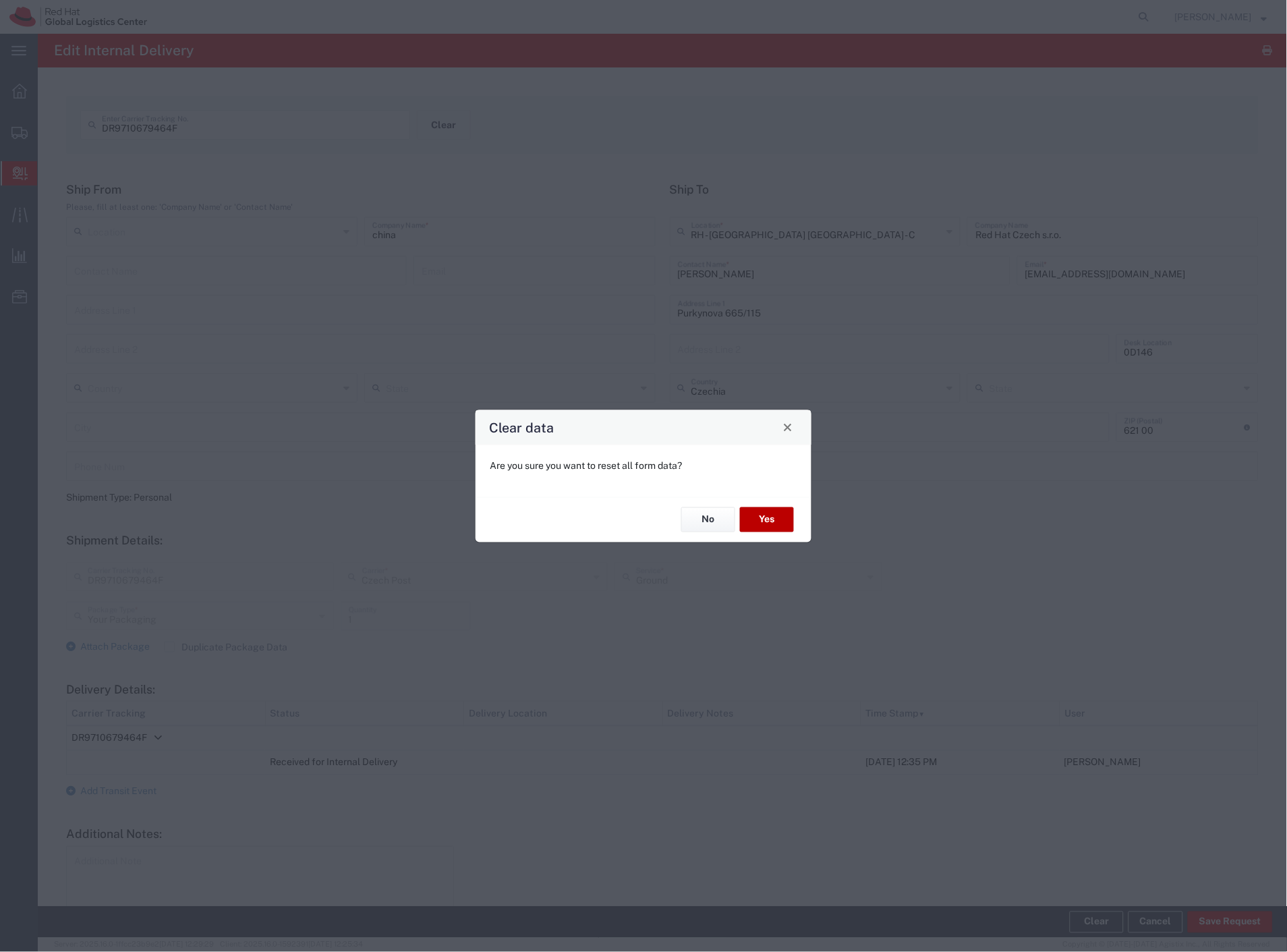
click at [761, 514] on button "Yes" at bounding box center [766, 520] width 54 height 25
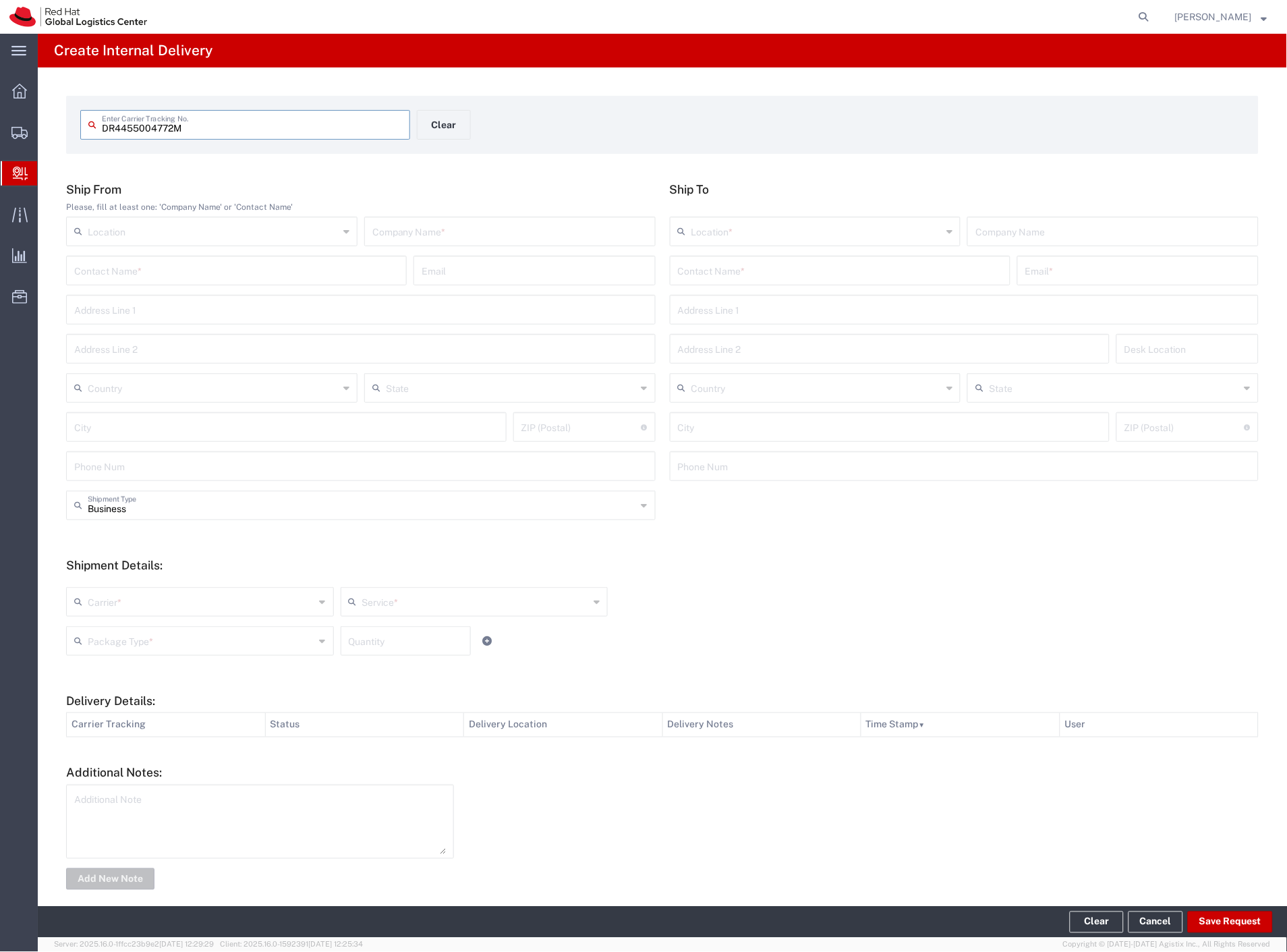
type input "DR4455004772M"
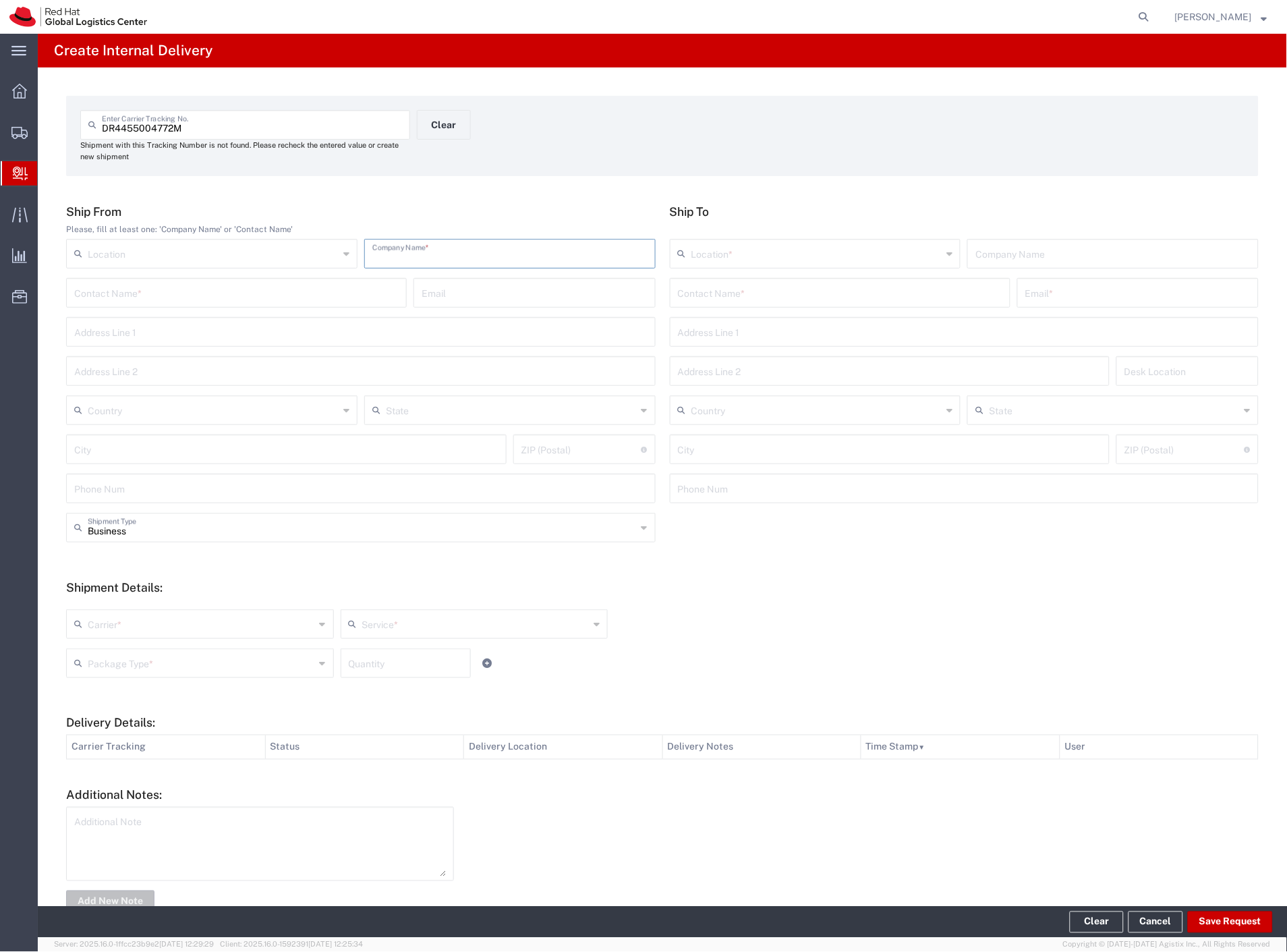
click at [460, 249] on input "text" at bounding box center [510, 252] width 276 height 23
type input "[PERSON_NAME]"
click at [853, 294] on input "text" at bounding box center [840, 292] width 324 height 23
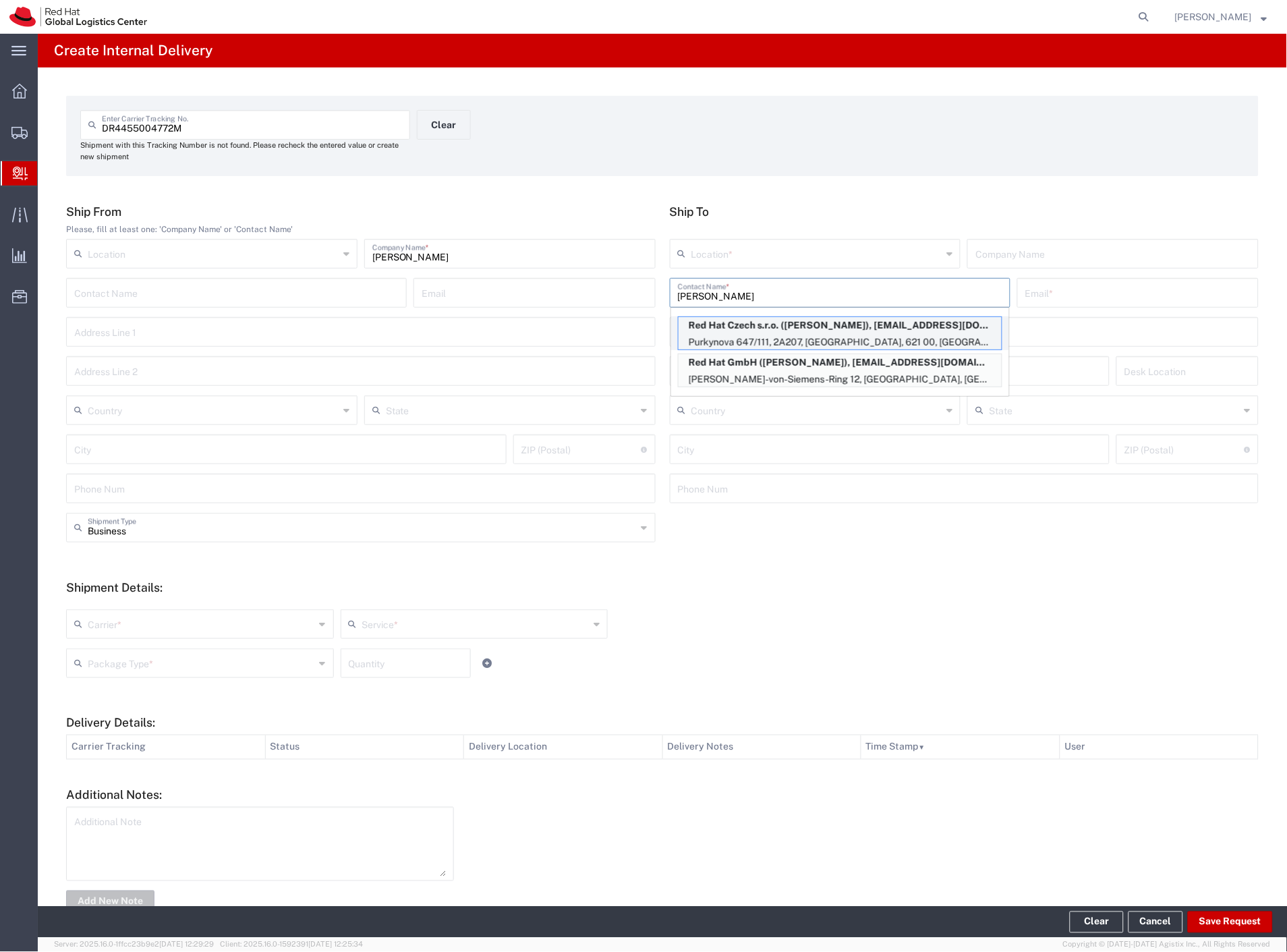
type input "muller"
click at [864, 322] on p "Red Hat Czech s.r.o. (Petr Muller), pmuller@redhat.com" at bounding box center [839, 325] width 323 height 17
type input "RH - [GEOGRAPHIC_DATA] [GEOGRAPHIC_DATA] - B"
type input "Red Hat Czech s.r.o."
type input "[PERSON_NAME]"
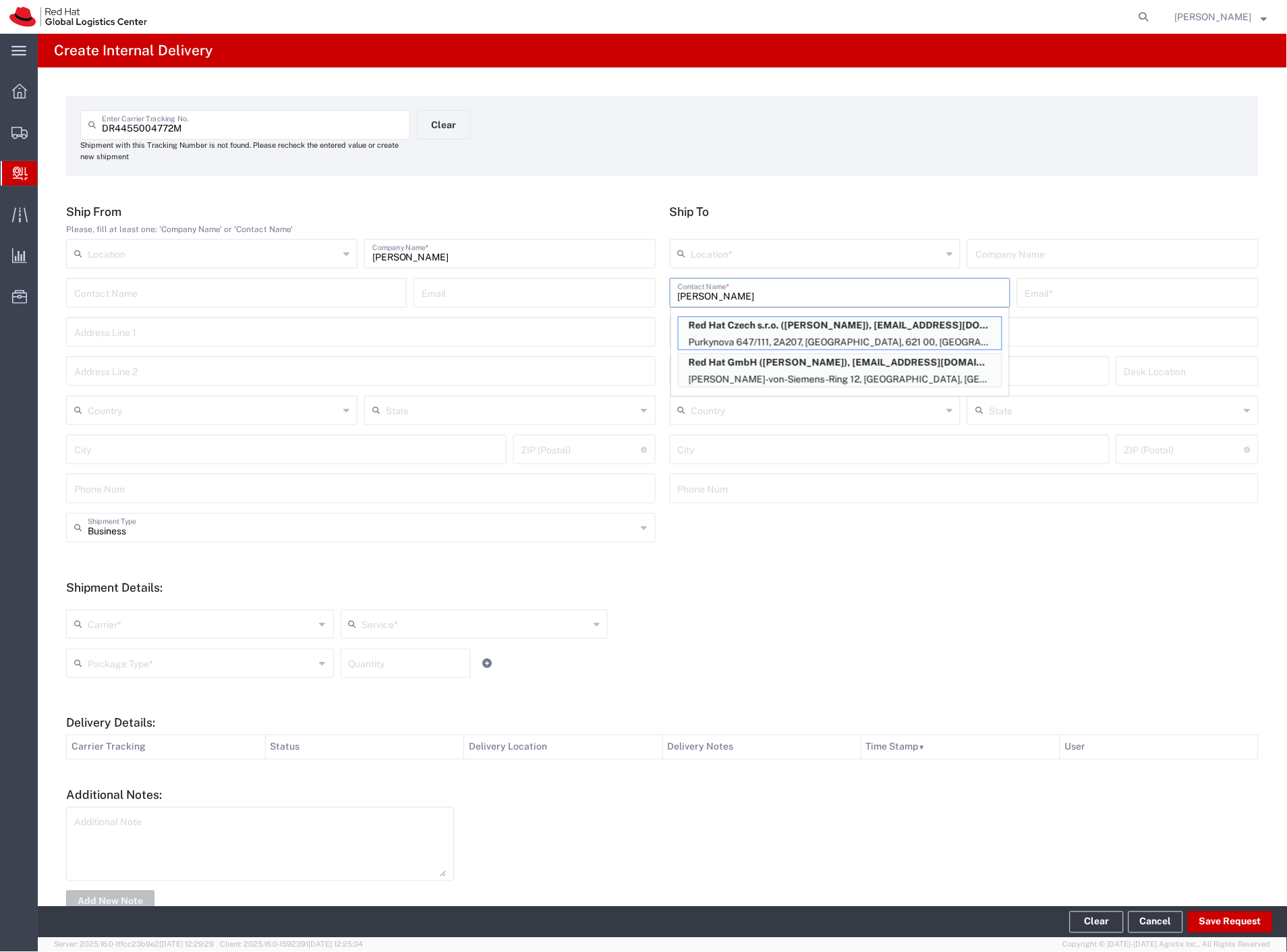
type input "[EMAIL_ADDRESS][DOMAIN_NAME]"
type input "Purkynova 647/111"
type input "2A207"
type input "Czechia"
type input "[GEOGRAPHIC_DATA]"
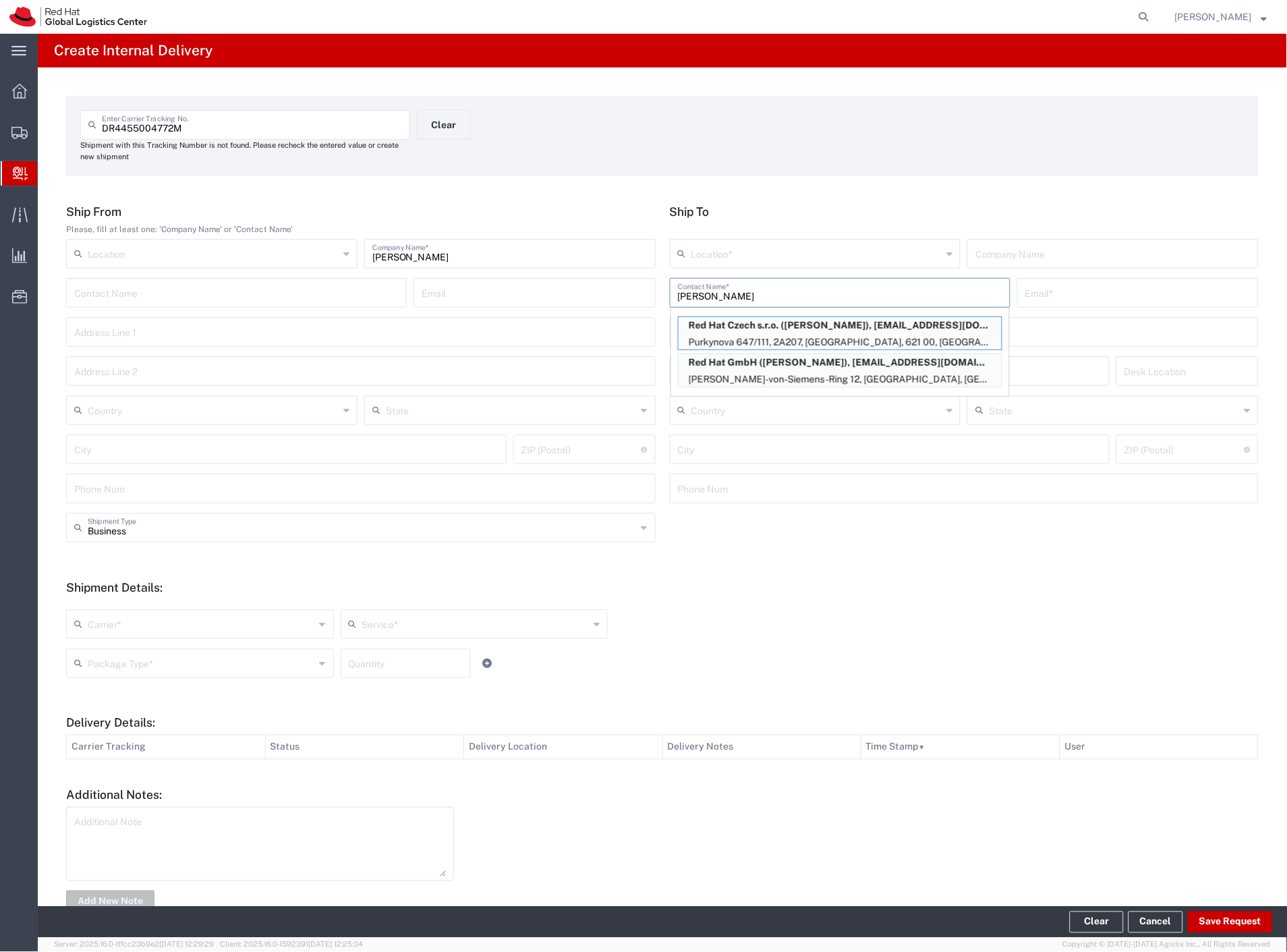
type input "621 00"
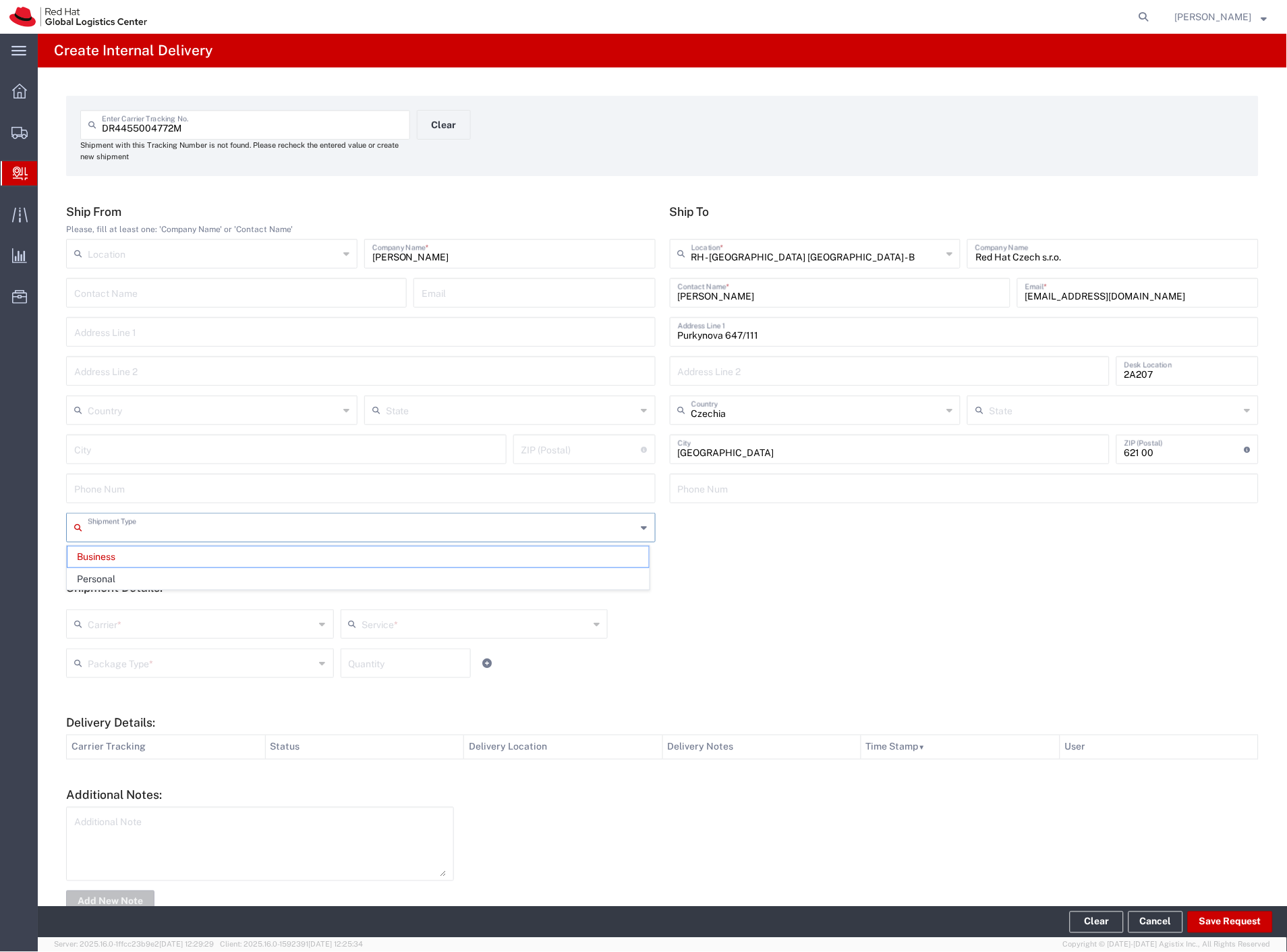
click at [186, 531] on input "text" at bounding box center [362, 526] width 549 height 23
click at [146, 576] on span "Personal" at bounding box center [358, 578] width 581 height 21
type input "Personal"
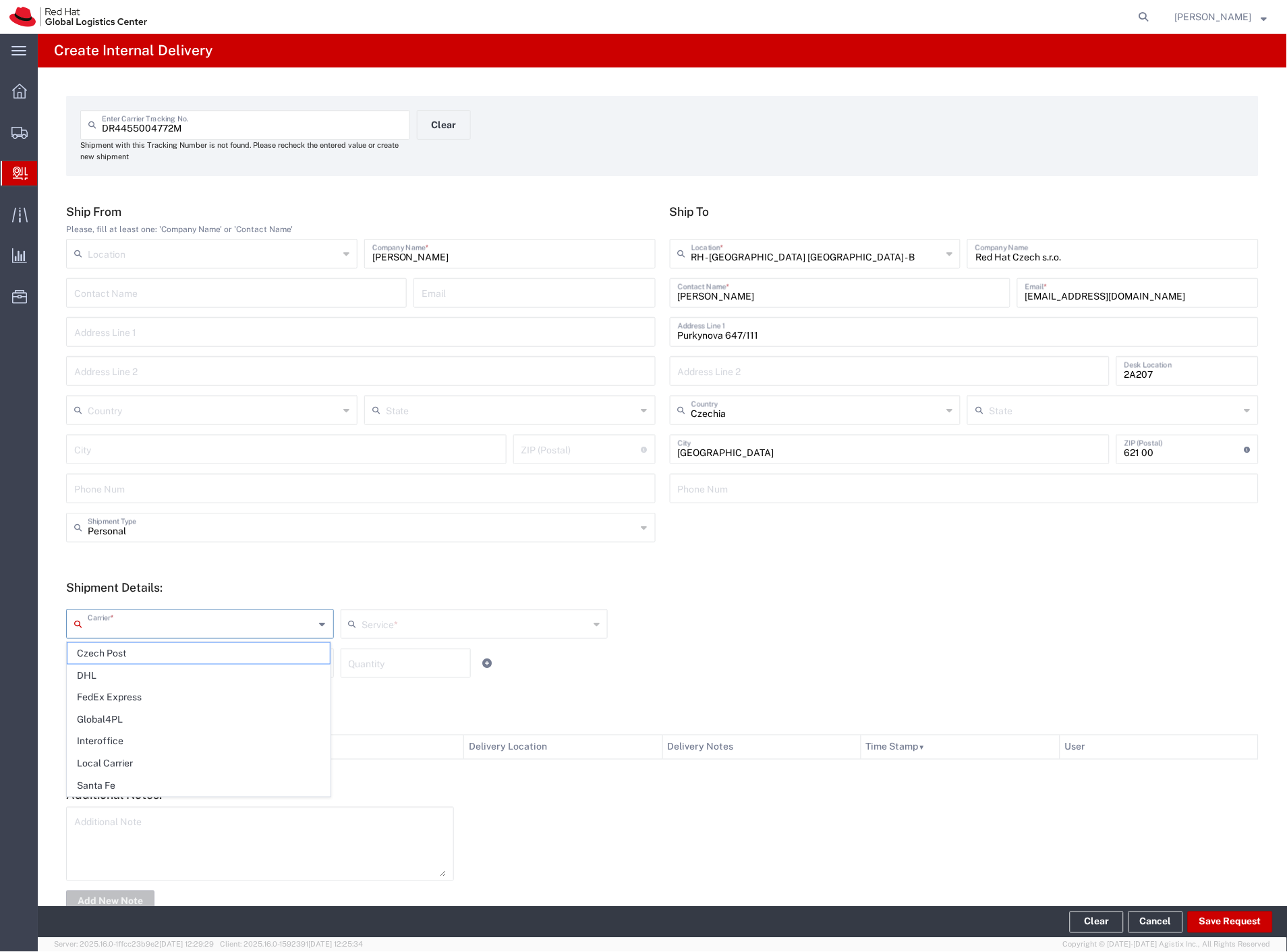
click at [129, 632] on input "text" at bounding box center [201, 622] width 227 height 23
click at [125, 657] on span "Czech Post" at bounding box center [198, 653] width 262 height 21
type input "Czech Post"
click at [125, 658] on input "text" at bounding box center [201, 662] width 227 height 23
type input "Ground"
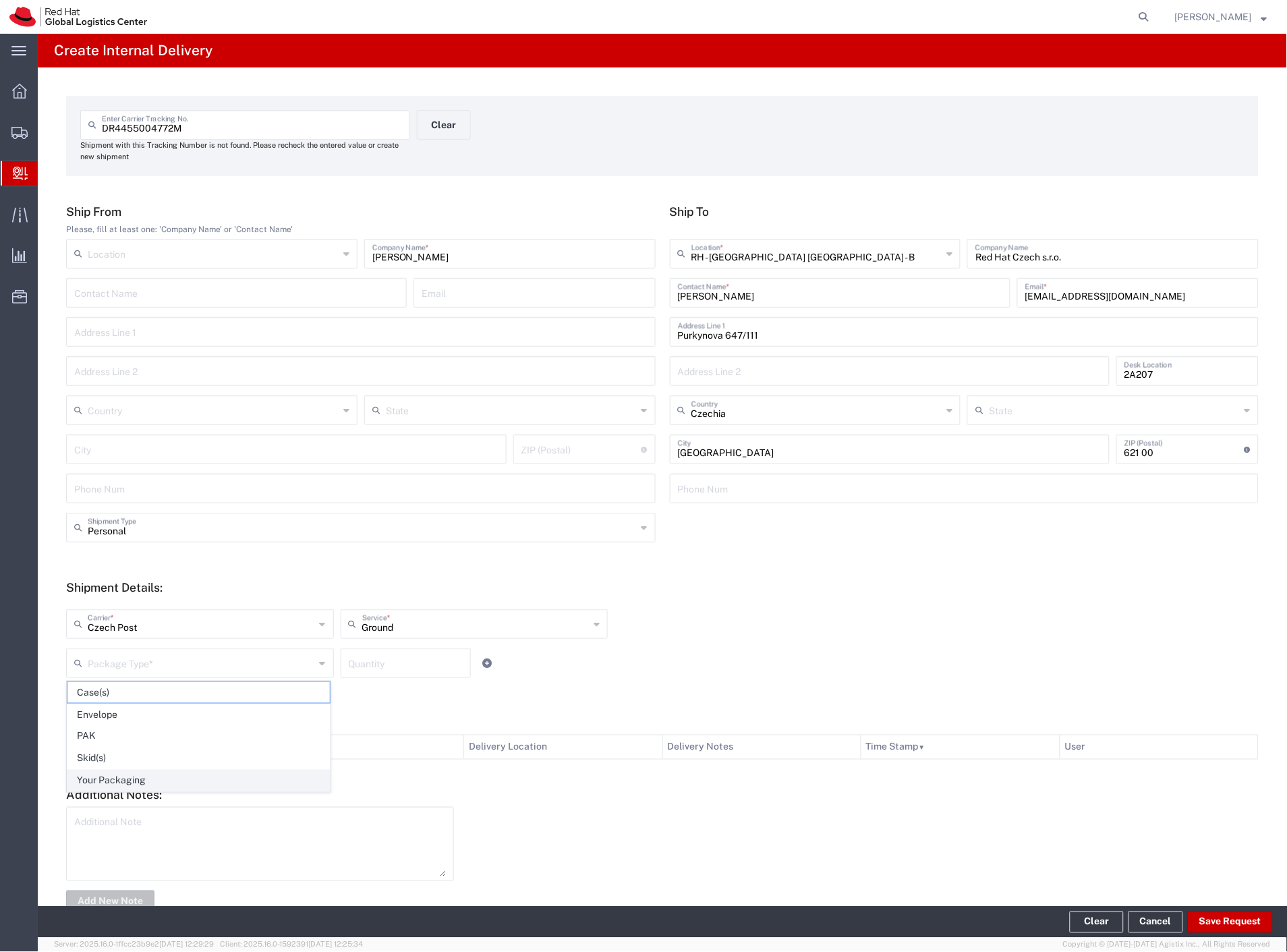
click at [124, 783] on span "Your Packaging" at bounding box center [198, 780] width 262 height 21
type input "Your Packaging"
click at [1225, 928] on button "Save Request" at bounding box center [1230, 922] width 85 height 22
type input "Personal"
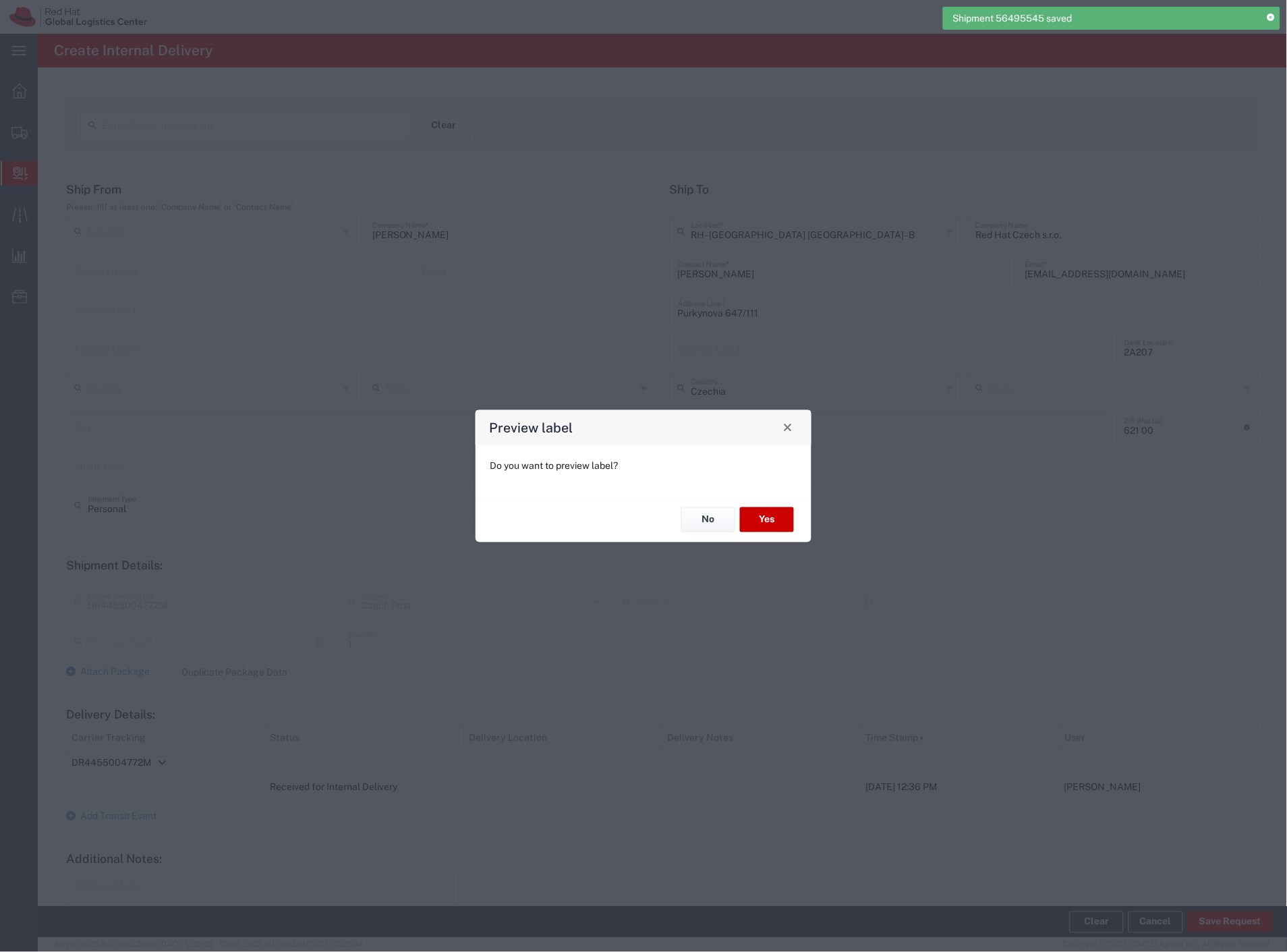
type input "Your Packaging"
type input "Ground"
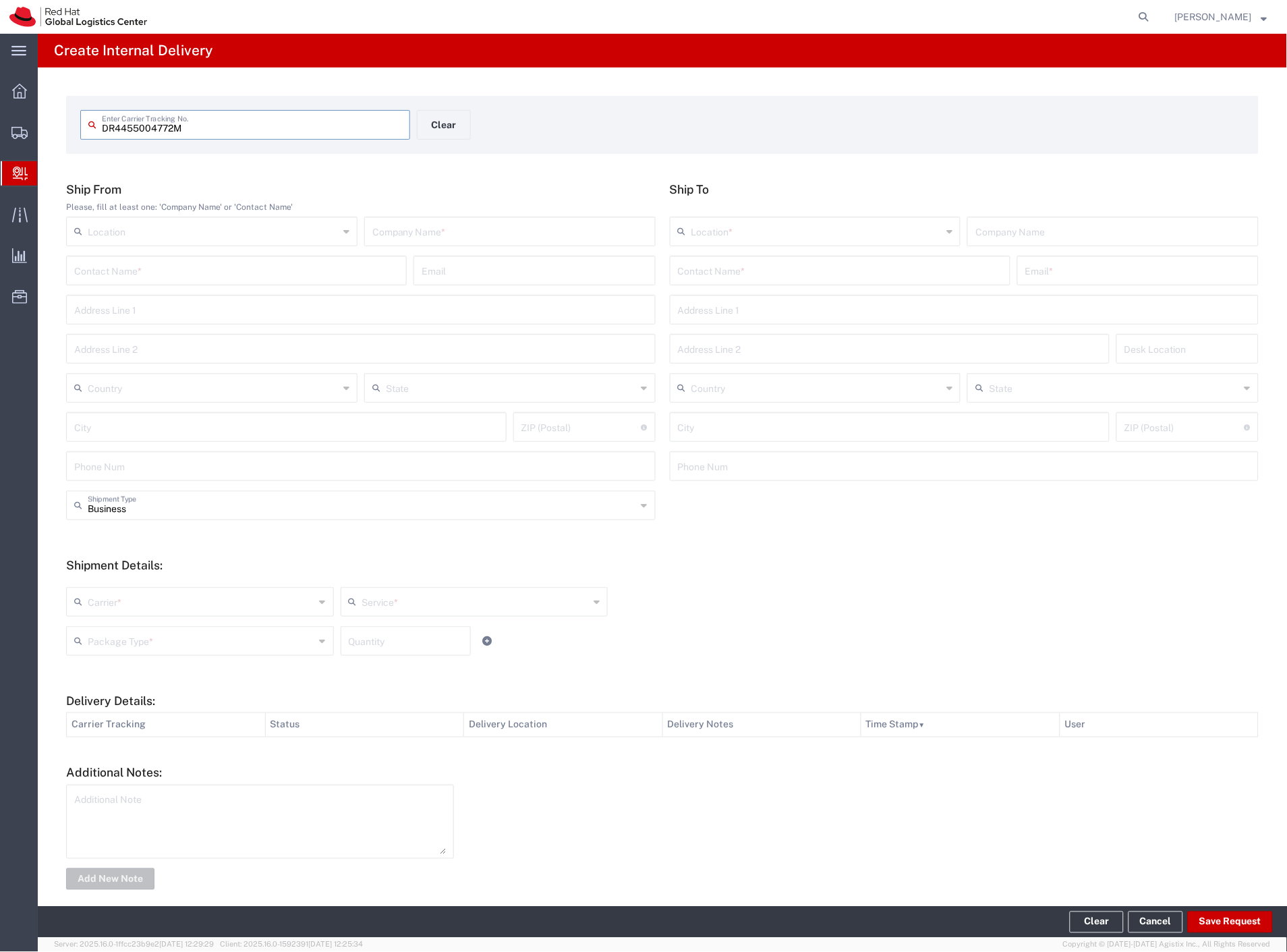
type input "DR4455004772M"
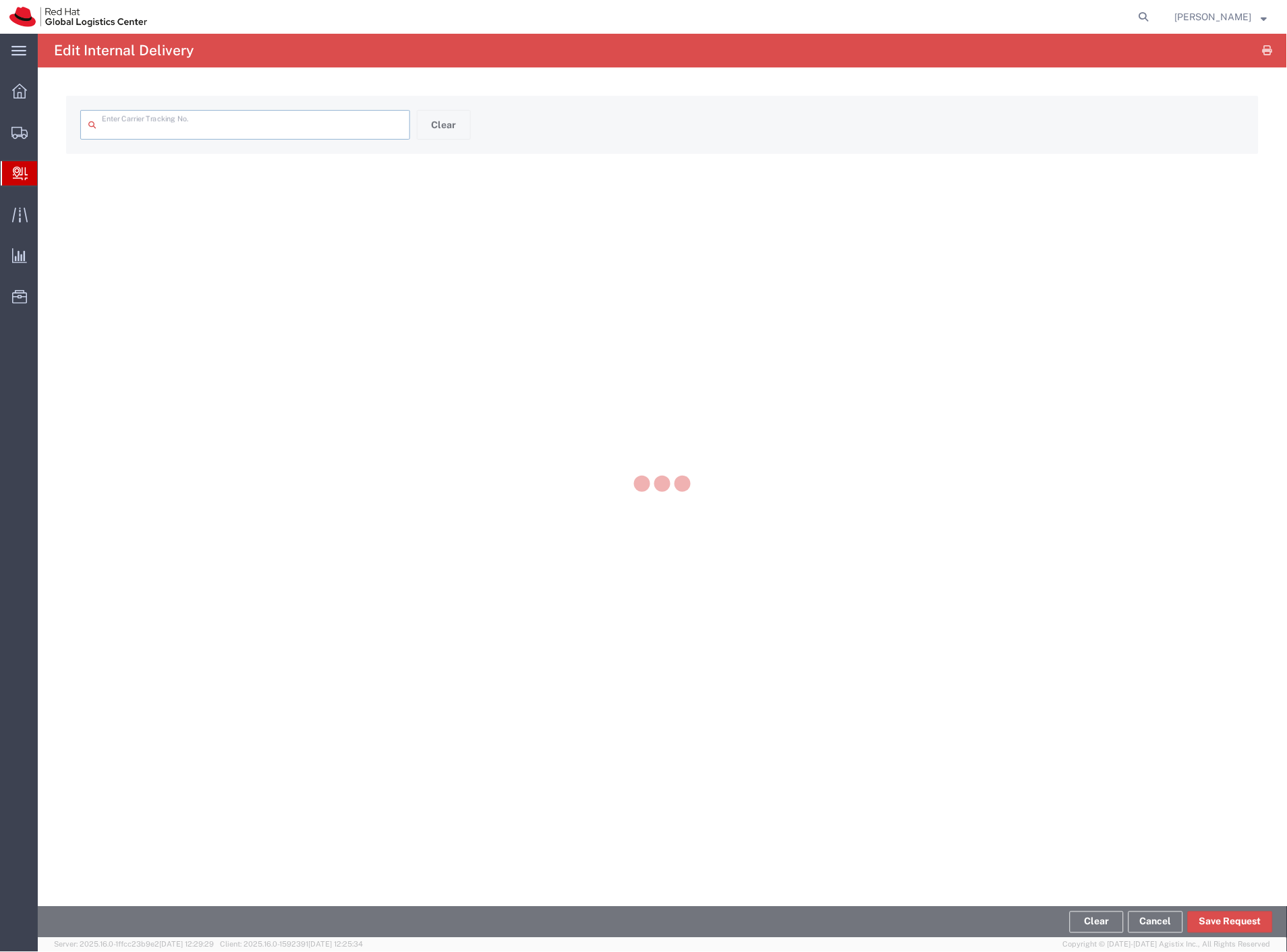
type input "DR4455004772M"
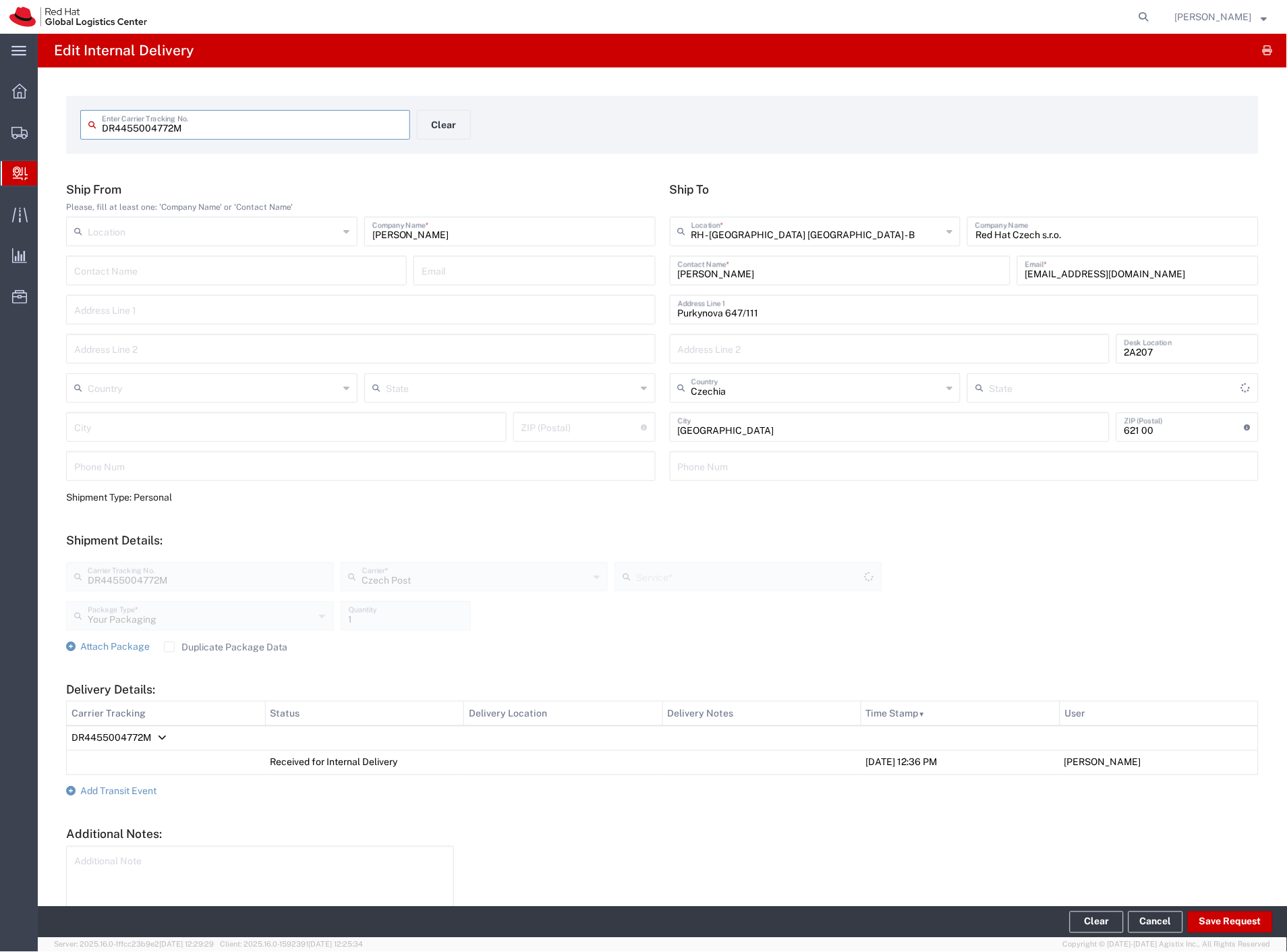
type input "Ground"
click at [1263, 51] on icon "button" at bounding box center [1267, 50] width 10 height 1
click at [445, 128] on button "Clear" at bounding box center [444, 124] width 54 height 30
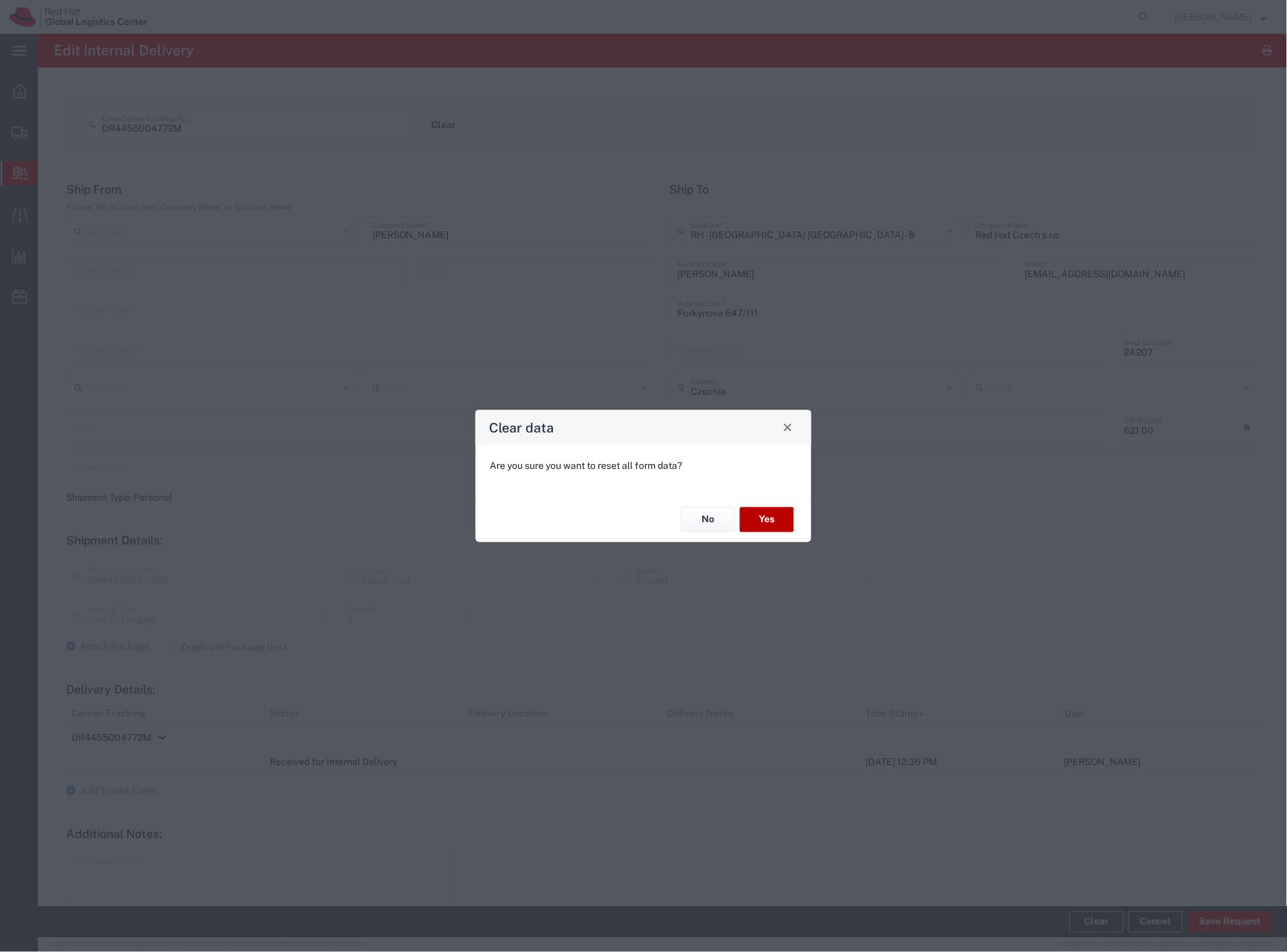
click at [772, 514] on button "Yes" at bounding box center [766, 520] width 54 height 25
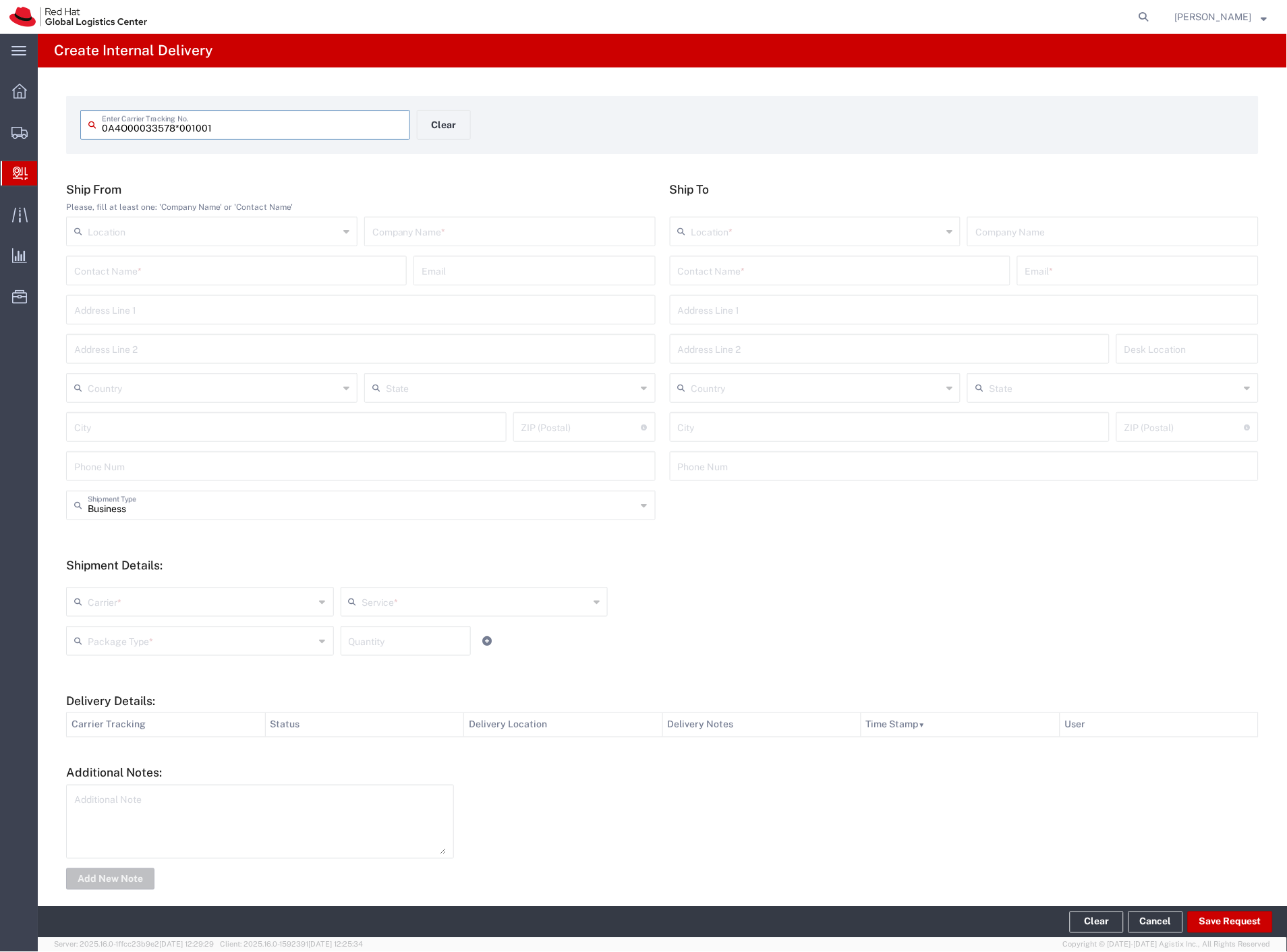
type input "0A4O00033578*001001"
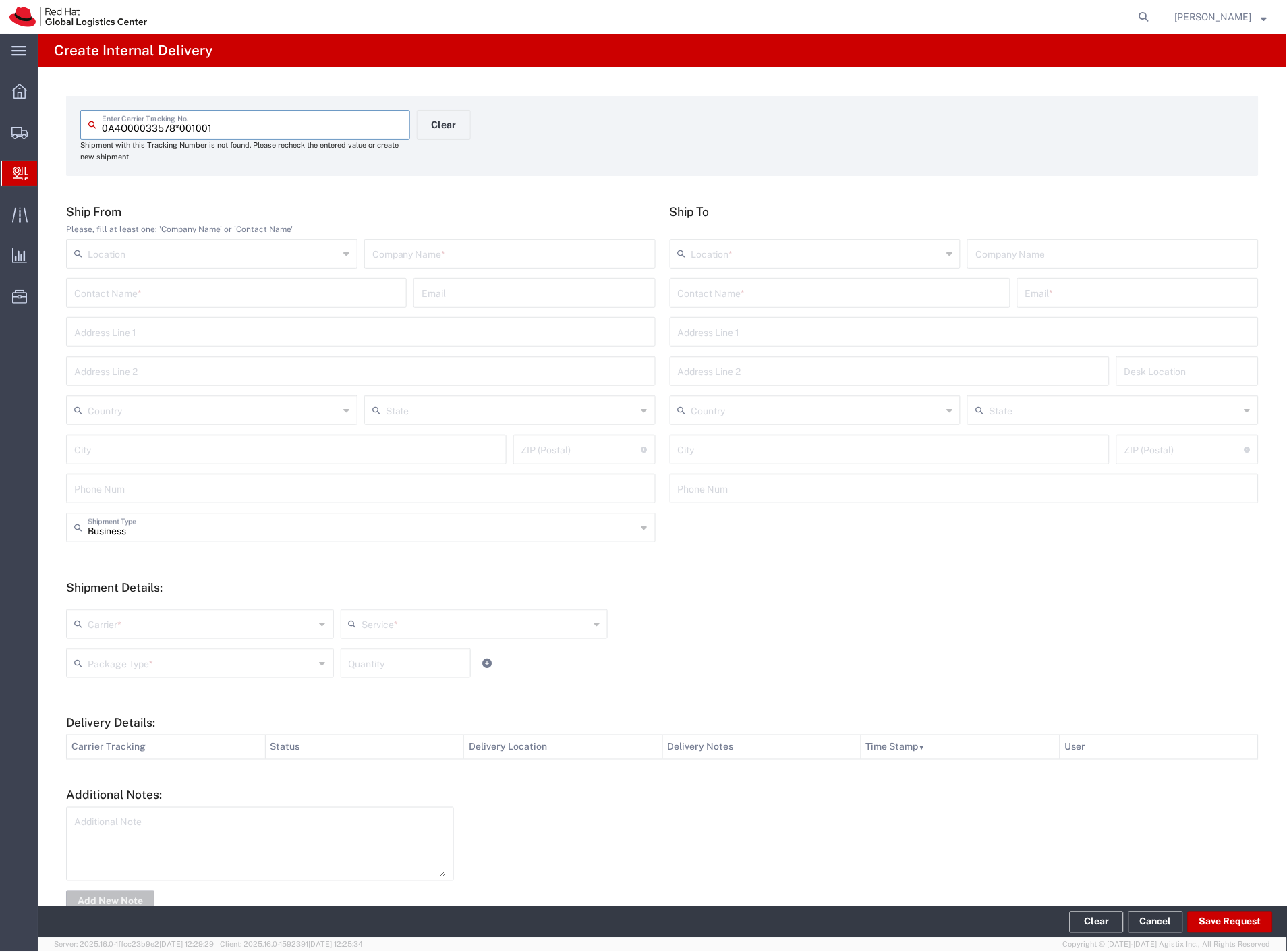
click at [468, 263] on div "Company Name *" at bounding box center [509, 253] width 291 height 30
type input "moto"
click at [765, 293] on input "text" at bounding box center [840, 292] width 324 height 23
type input "[PERSON_NAME]"
click at [794, 334] on p "Purkynova 665/115, 0D321, [GEOGRAPHIC_DATA], 621 00, [GEOGRAPHIC_DATA]" at bounding box center [839, 342] width 323 height 17
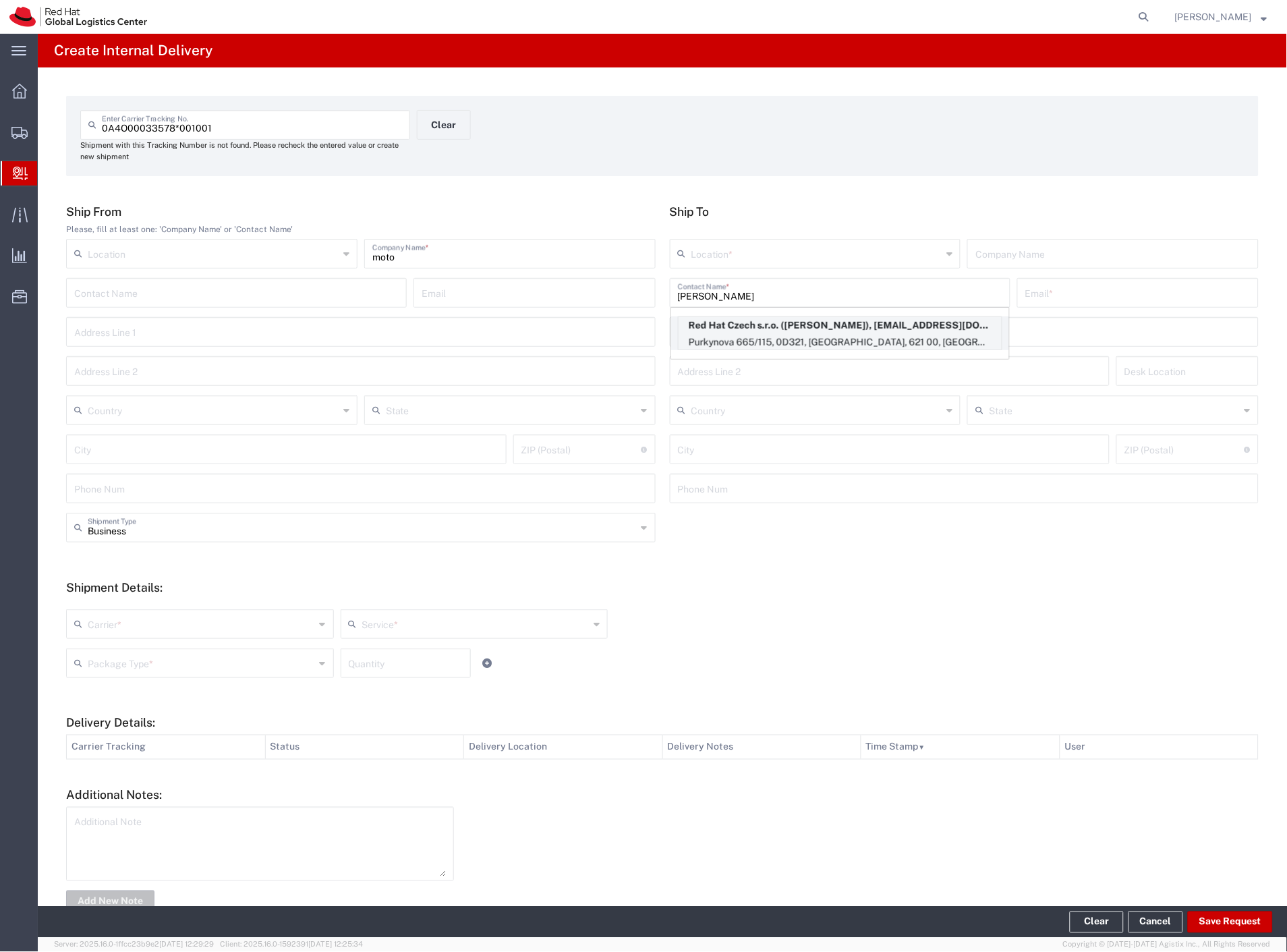
type input "RH - [GEOGRAPHIC_DATA] [GEOGRAPHIC_DATA] - C"
type input "Red Hat Czech s.r.o."
type input "[PERSON_NAME]"
type input "[EMAIL_ADDRESS][DOMAIN_NAME]"
type input "Purkynova 665/115"
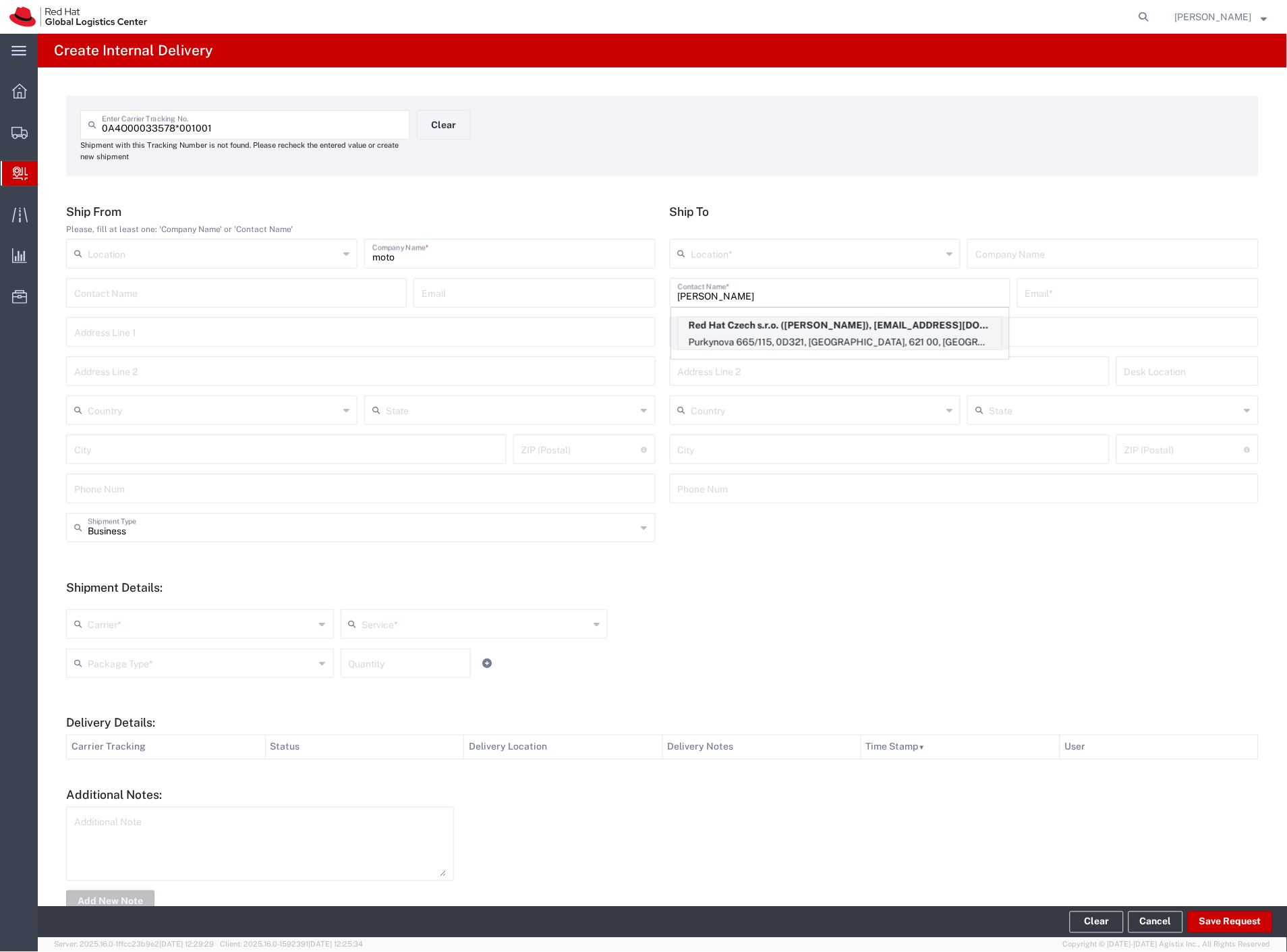
type input "0D321"
type input "Czechia"
type input "[GEOGRAPHIC_DATA]"
type input "621 00"
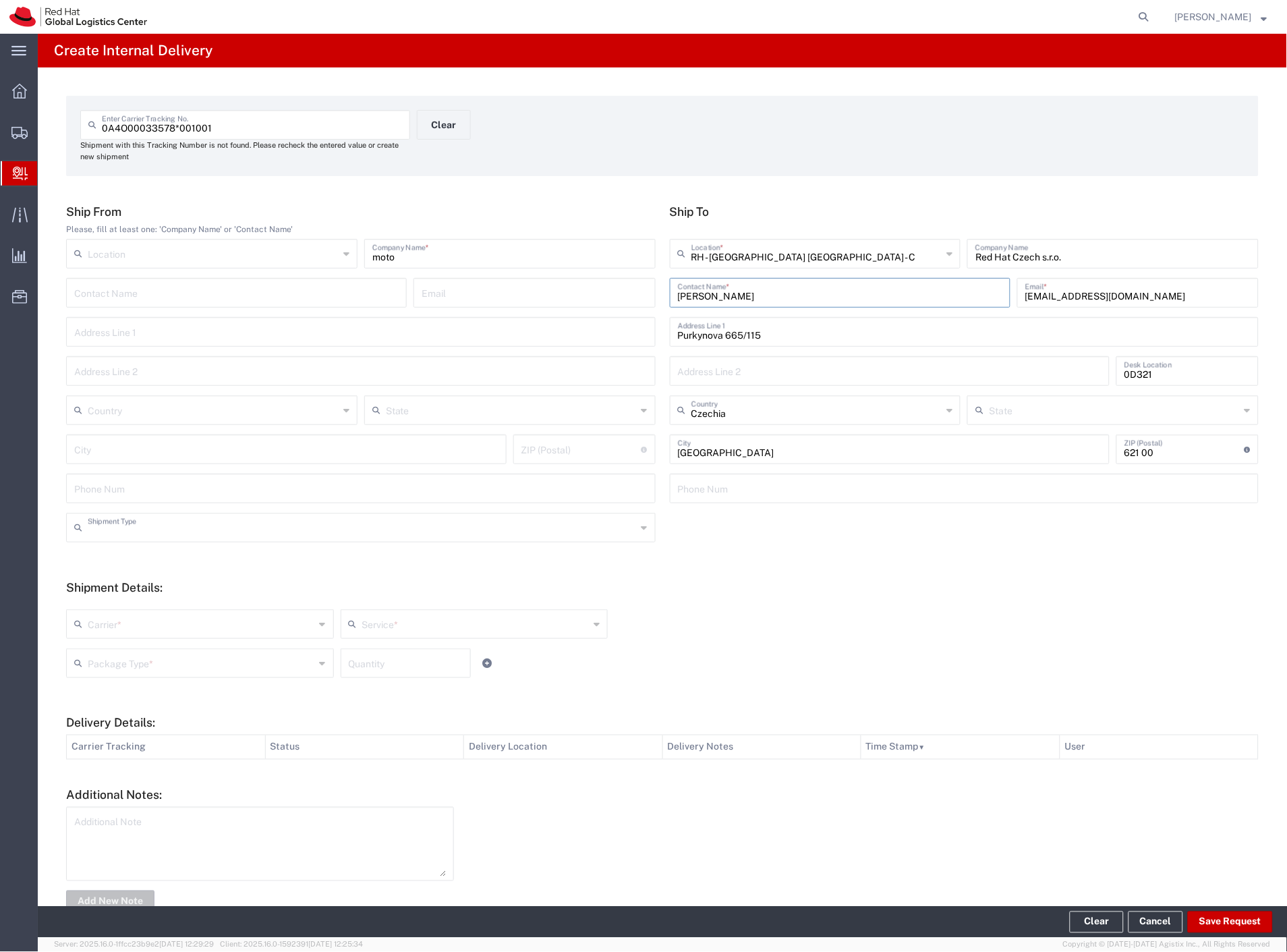
click at [176, 531] on input "text" at bounding box center [362, 526] width 549 height 23
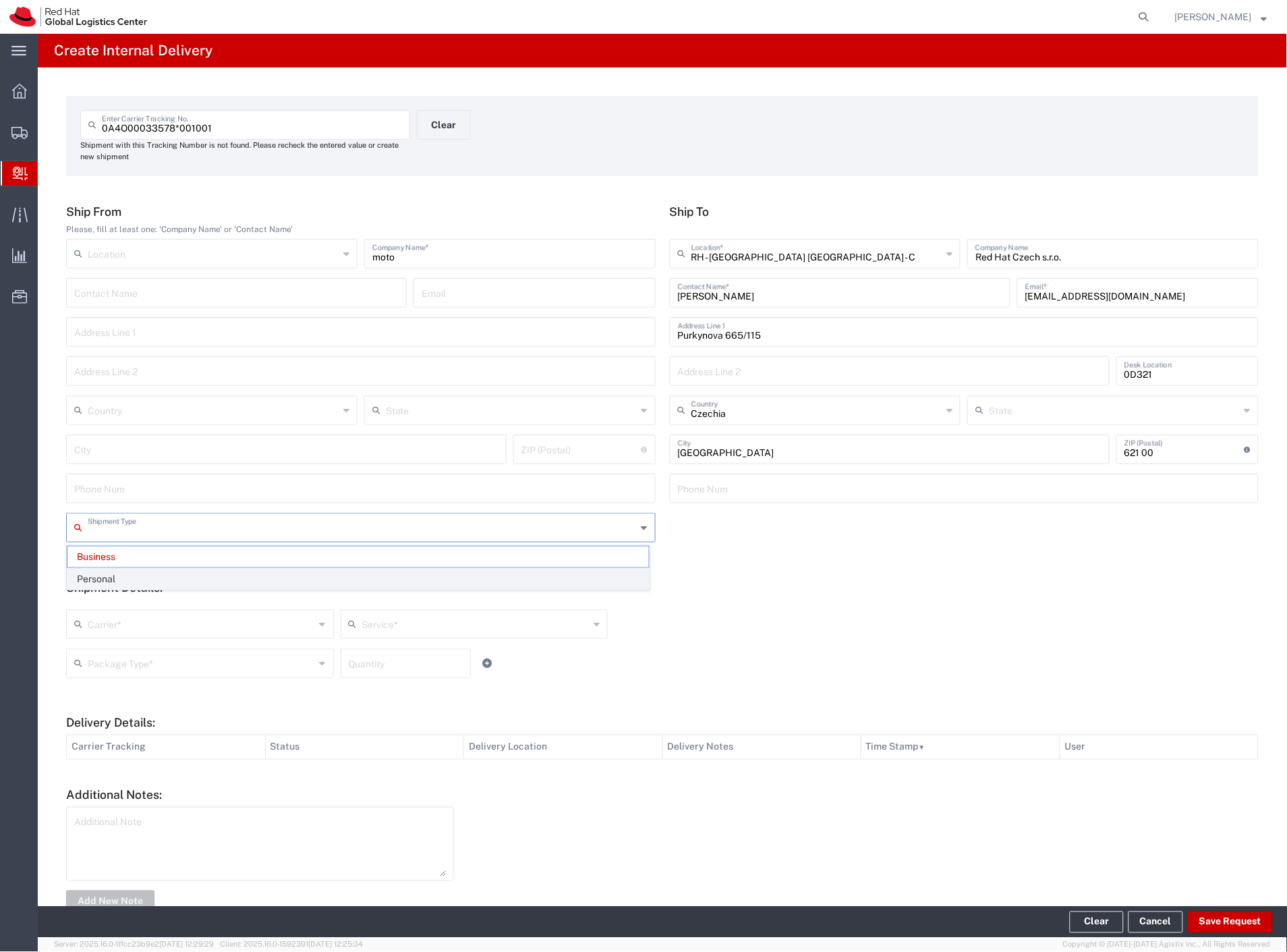
click at [147, 574] on span "Personal" at bounding box center [358, 578] width 581 height 21
type input "Personal"
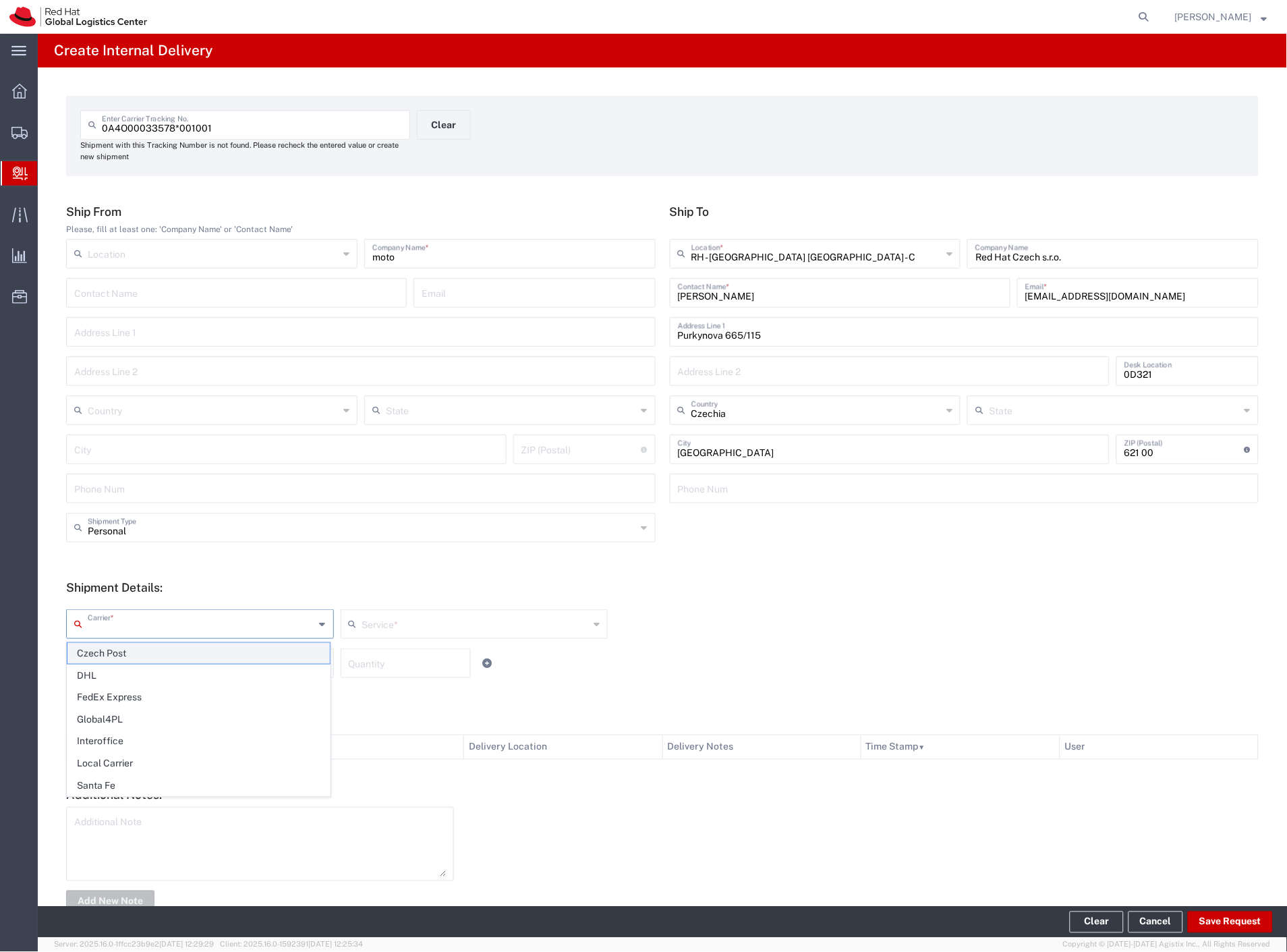
drag, startPoint x: 126, startPoint y: 626, endPoint x: 122, endPoint y: 646, distance: 20.4
click at [126, 627] on input "text" at bounding box center [201, 622] width 227 height 23
click at [122, 650] on span "Czech Post" at bounding box center [198, 653] width 262 height 21
type input "Czech Post"
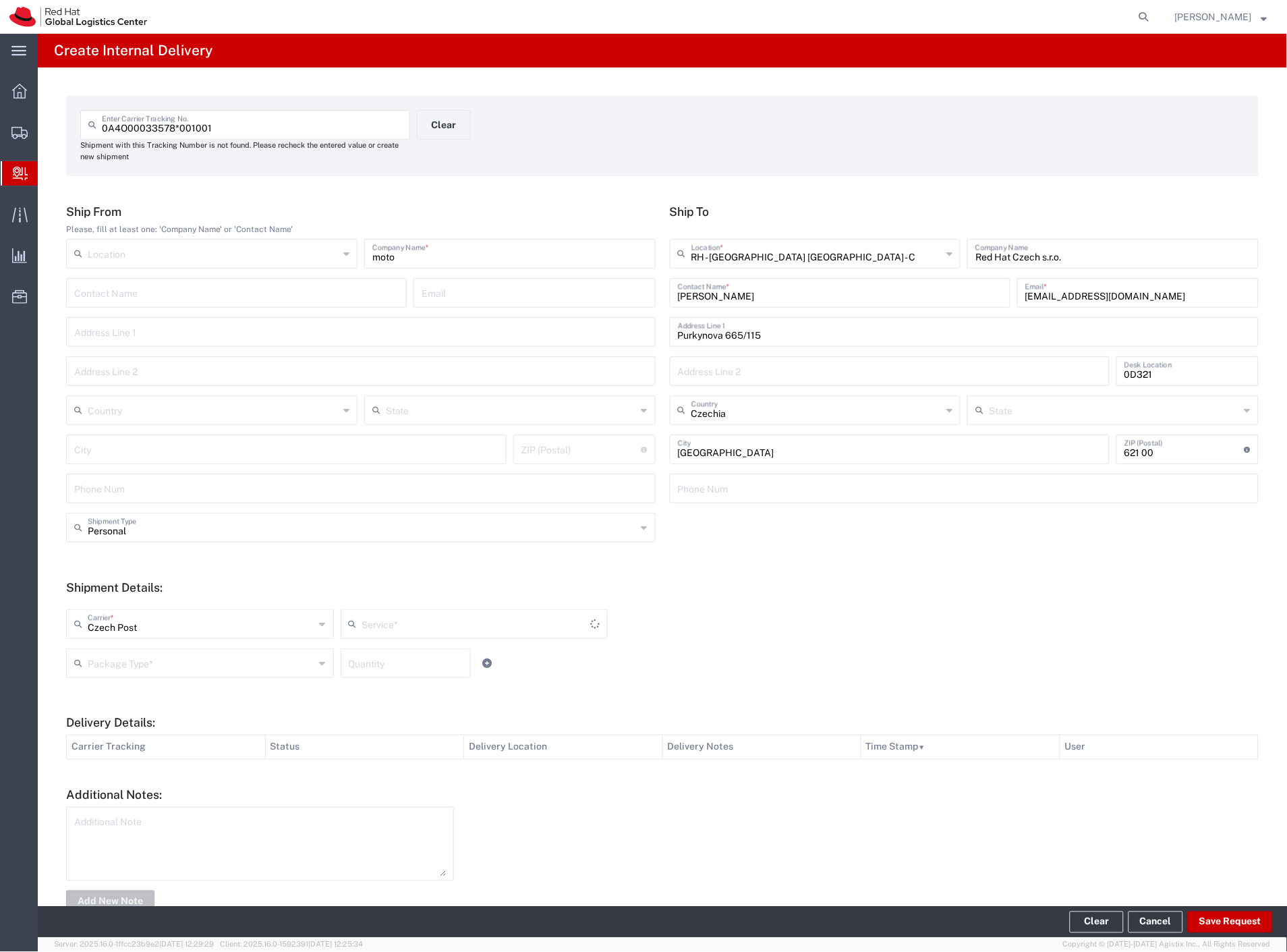
click at [122, 650] on input "text" at bounding box center [201, 662] width 227 height 23
type input "Ground"
click at [139, 779] on span "Your Packaging" at bounding box center [198, 780] width 262 height 21
type input "Your Packaging"
click at [1221, 920] on button "Save Request" at bounding box center [1230, 922] width 85 height 22
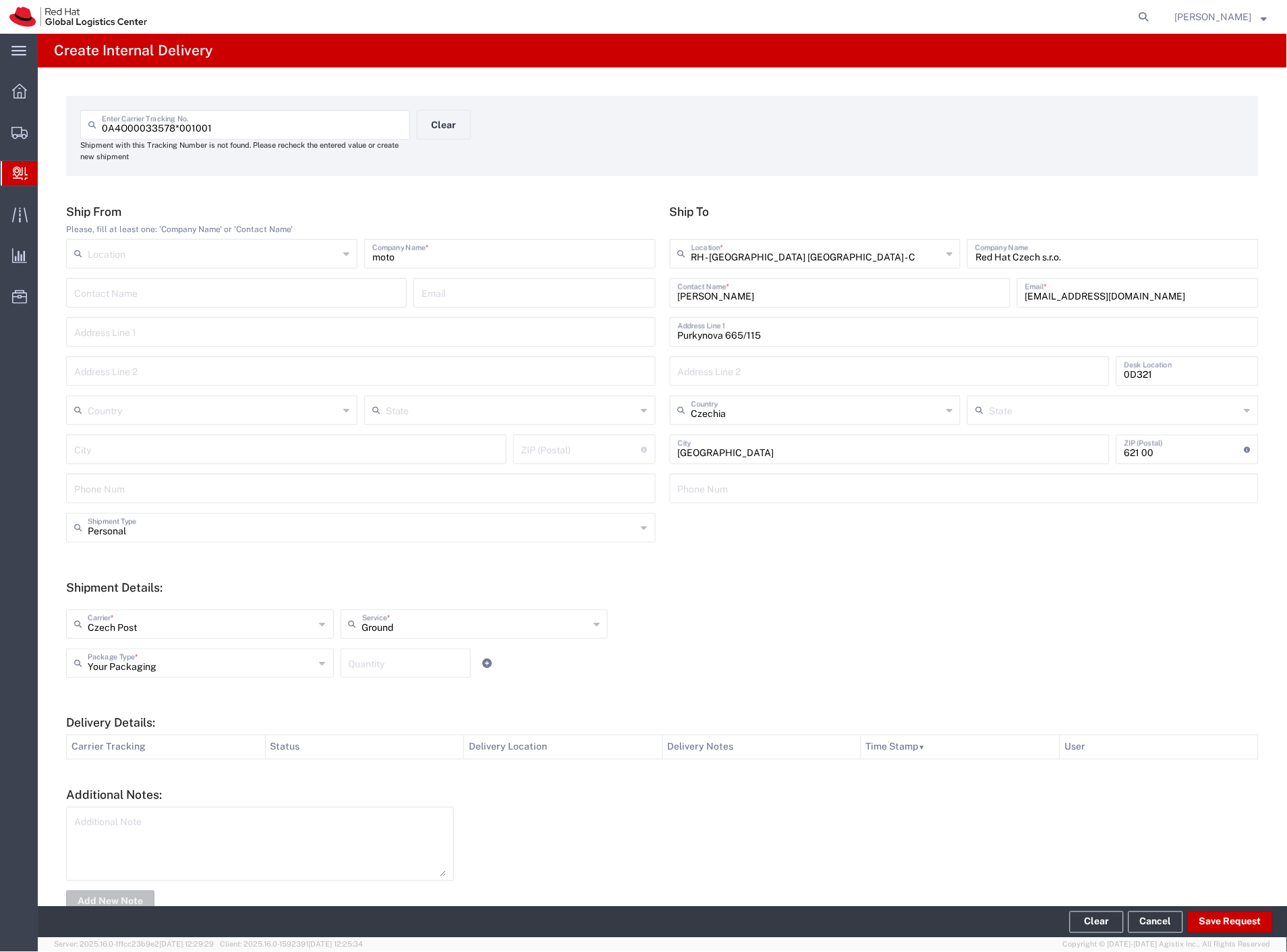
type input "Personal"
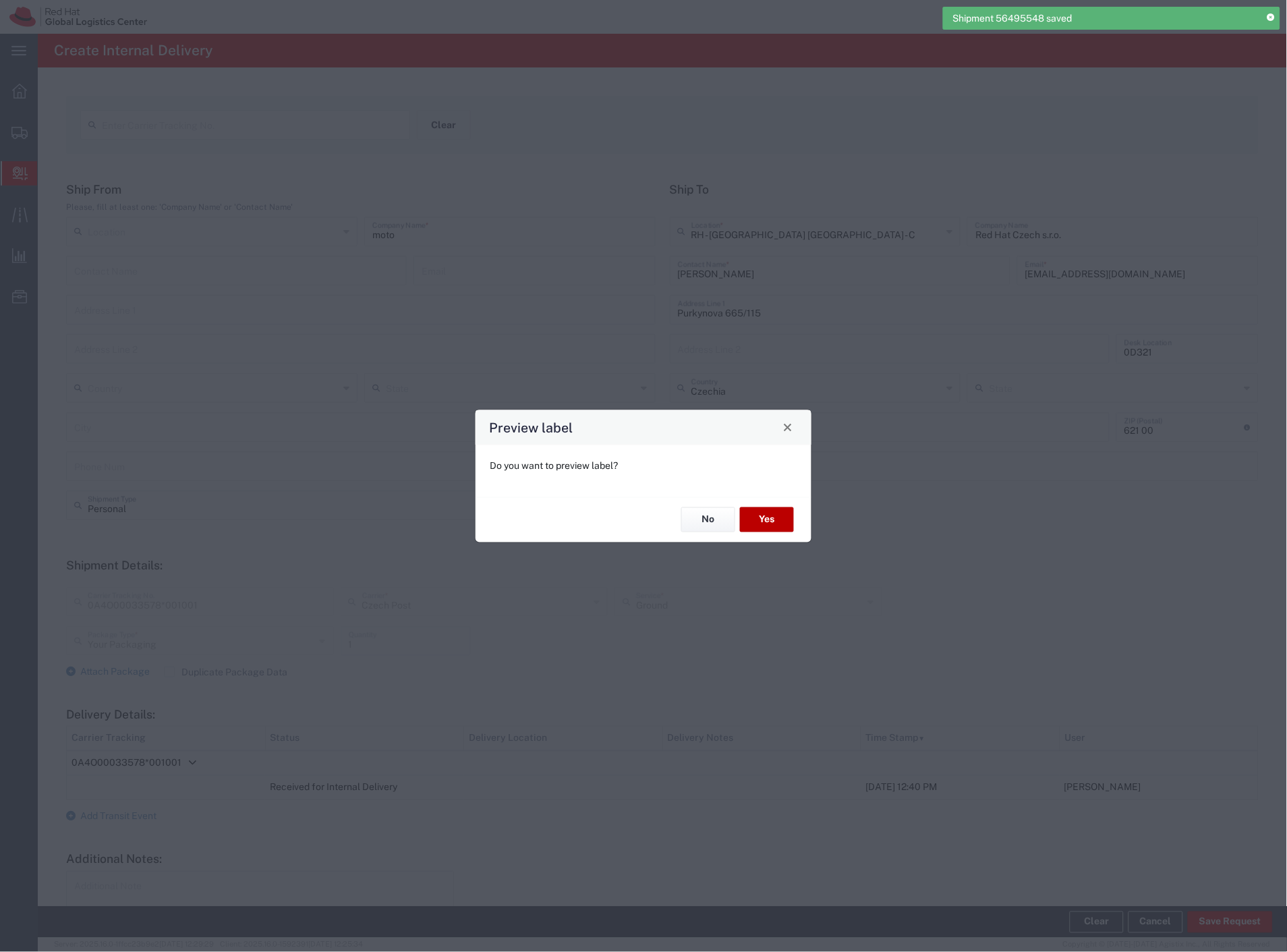
click at [781, 522] on button "Yes" at bounding box center [766, 520] width 54 height 25
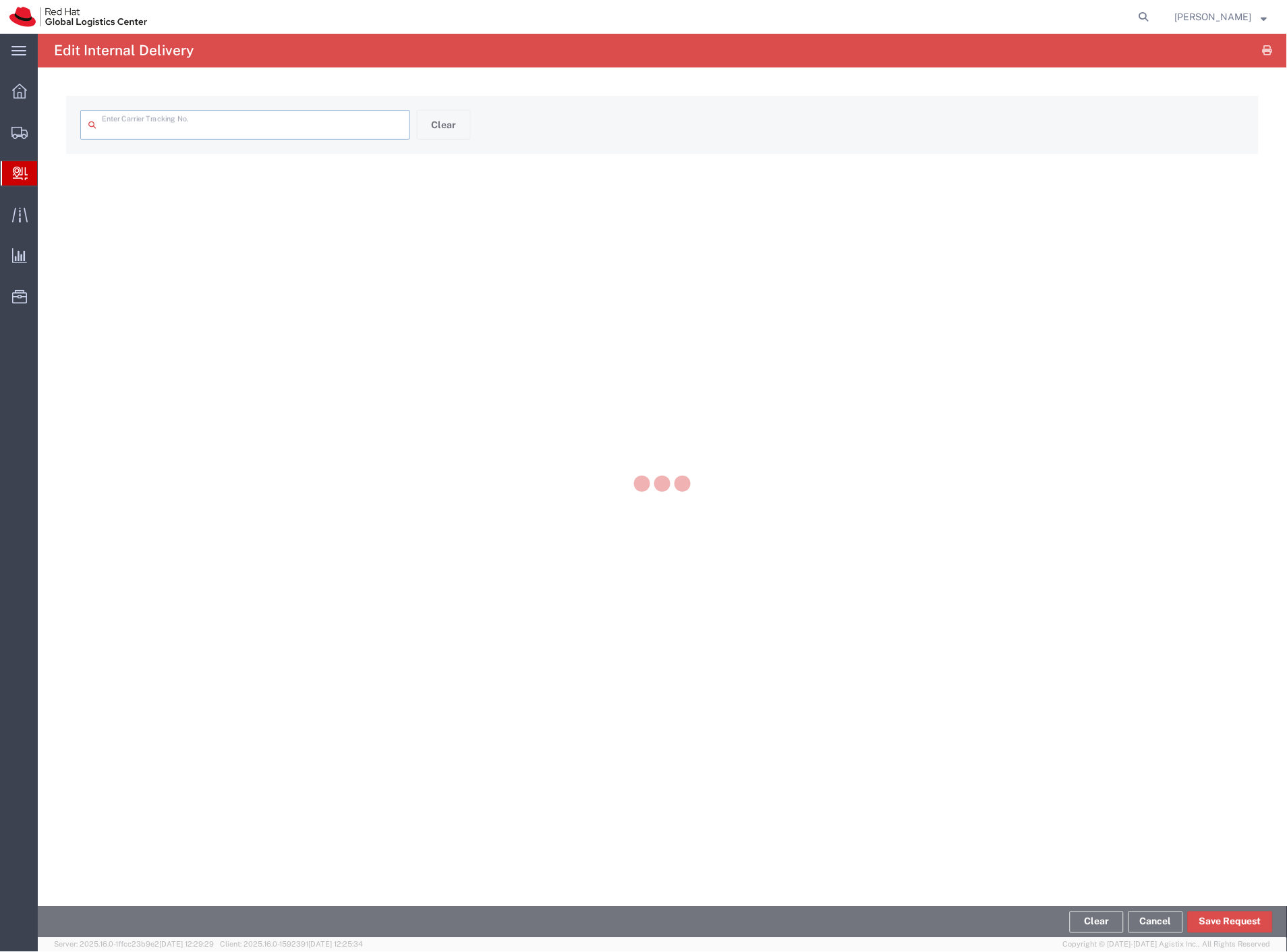
type input "0A4O00033578*001001"
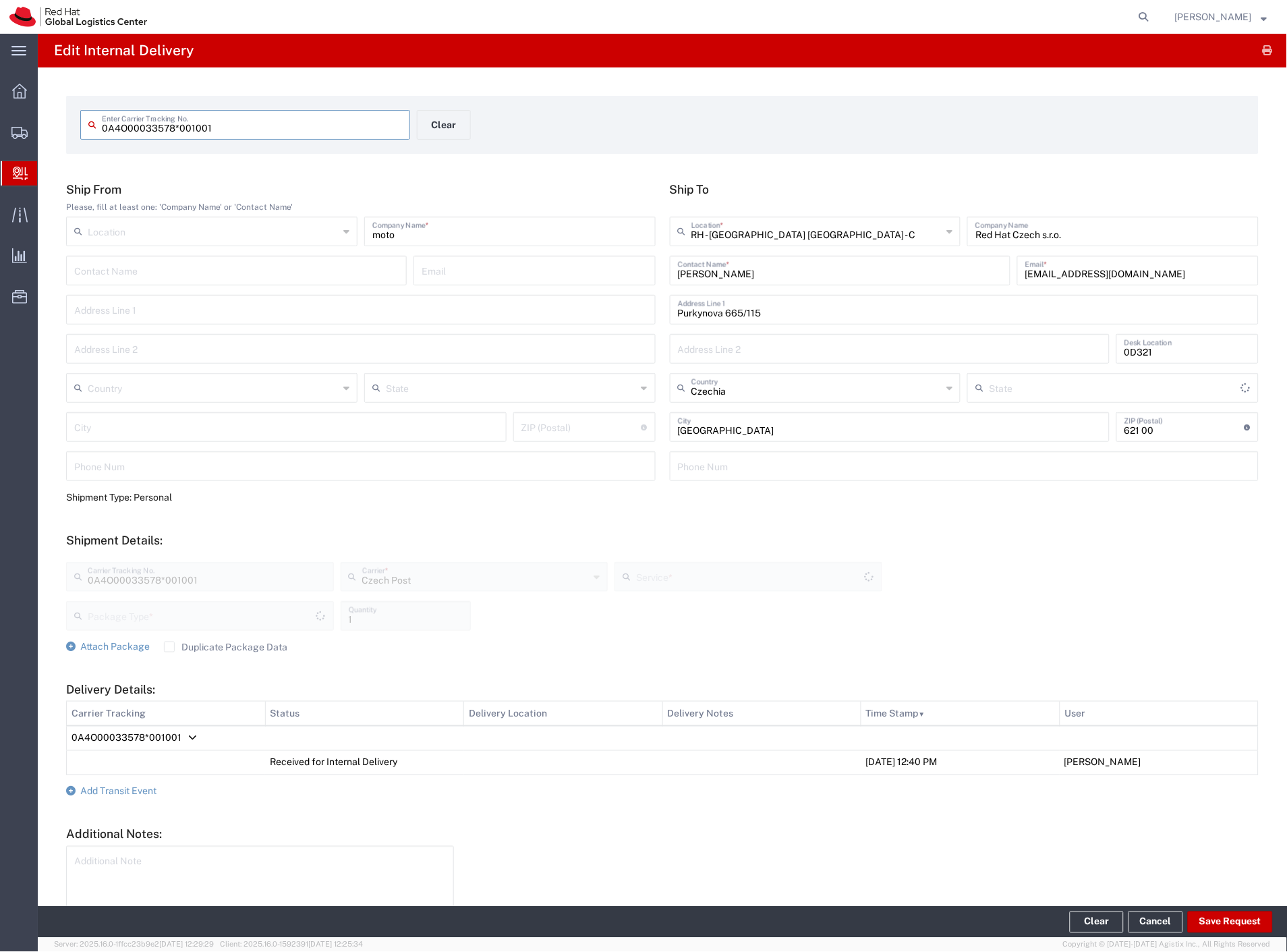
type input "Your Packaging"
type input "Ground"
click at [450, 120] on button "Clear" at bounding box center [444, 124] width 54 height 30
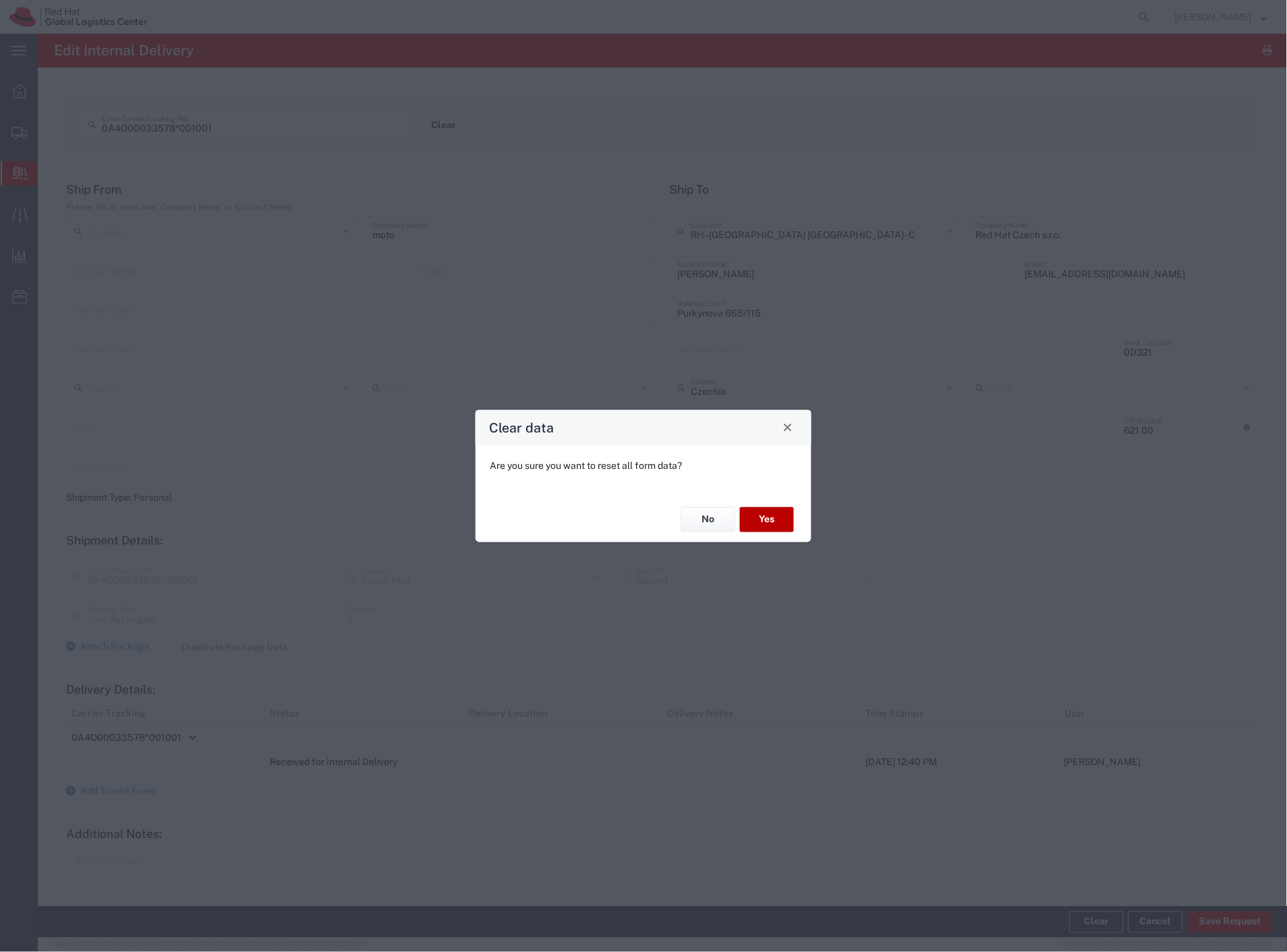
click at [766, 522] on button "Yes" at bounding box center [766, 520] width 54 height 25
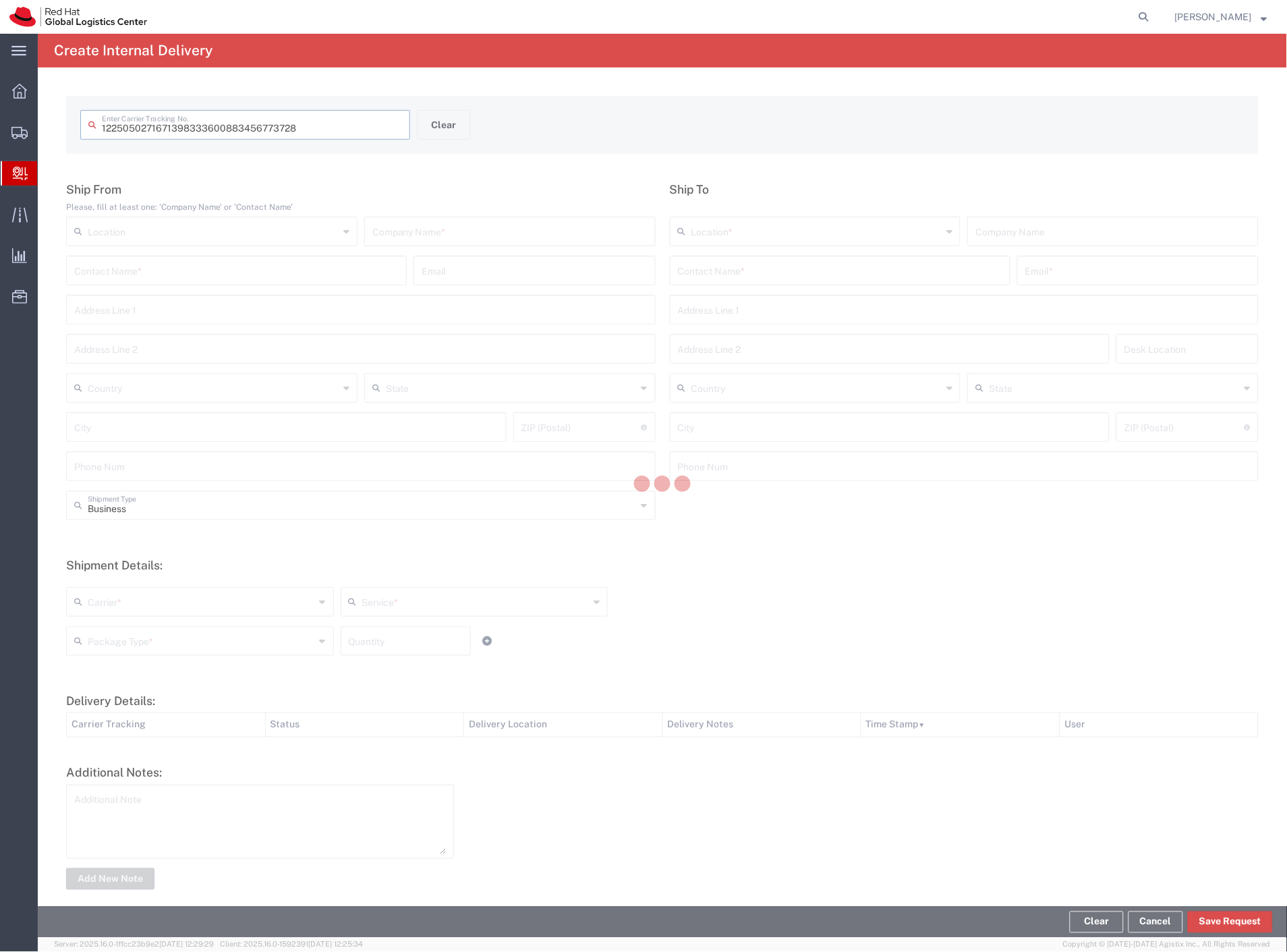
type input "883456773728"
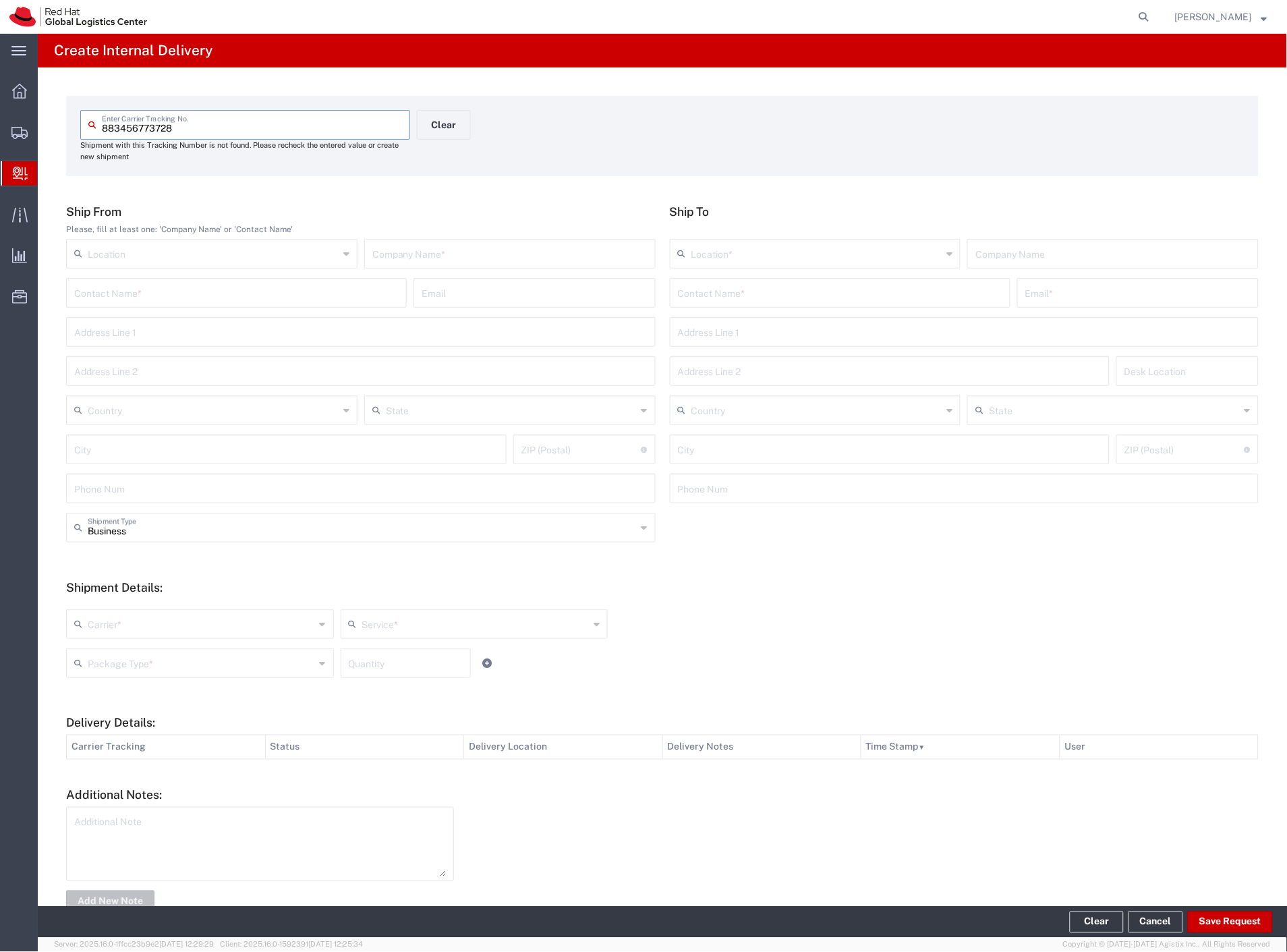
click at [425, 257] on input "text" at bounding box center [510, 252] width 276 height 23
type input "rogue fitness"
click at [684, 289] on input "text" at bounding box center [840, 292] width 324 height 23
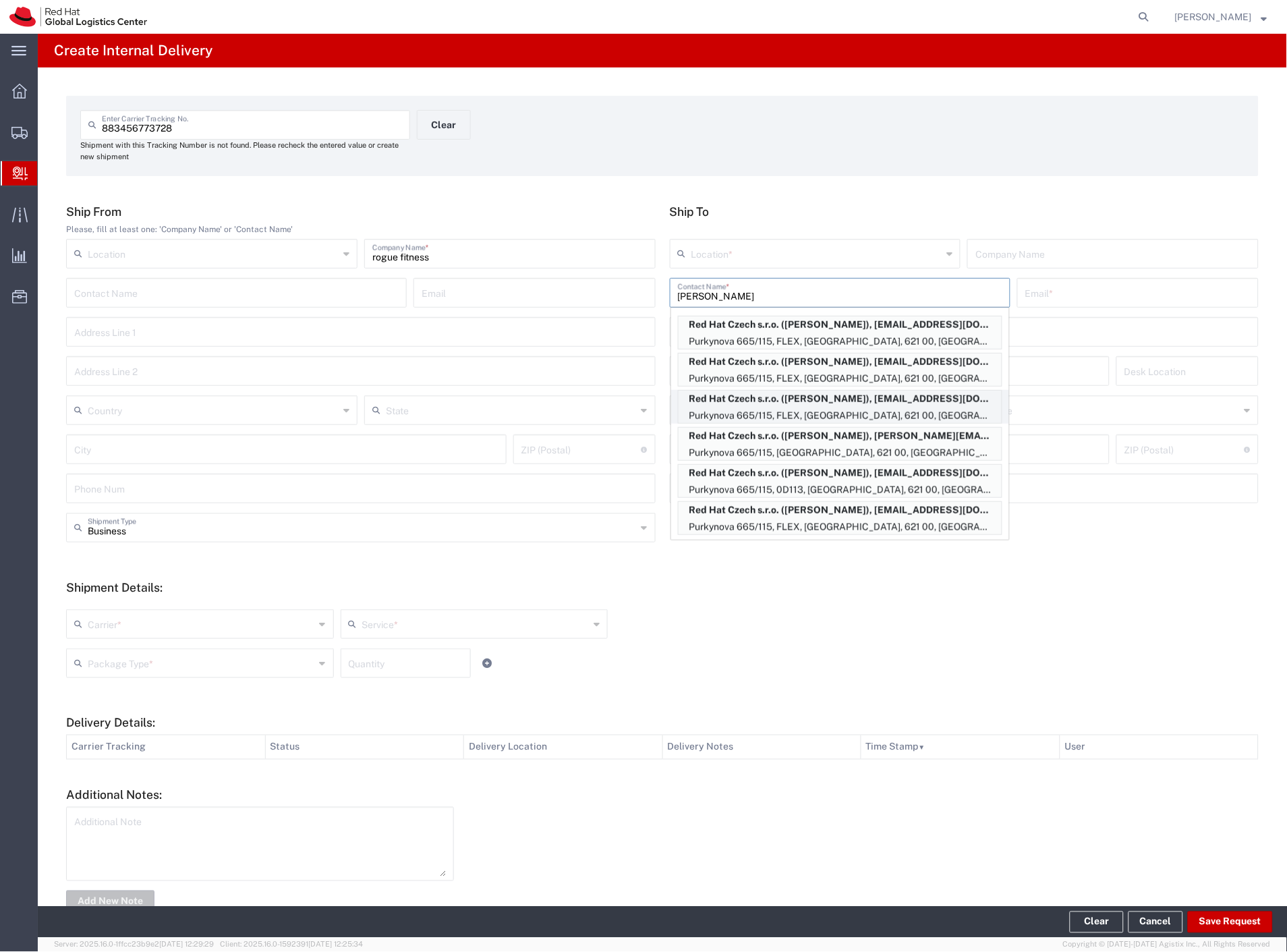
scroll to position [523, 0]
type input "[PERSON_NAME]"
click at [860, 517] on p "Narodni 135/14, [GEOGRAPHIC_DATA] 1, FLEX, [GEOGRAPHIC_DATA], 110 00, [GEOGRAPH…" at bounding box center [839, 523] width 323 height 17
type input "RH - [GEOGRAPHIC_DATA] - MSO"
type input "Red Hat Czech, s.r.o."
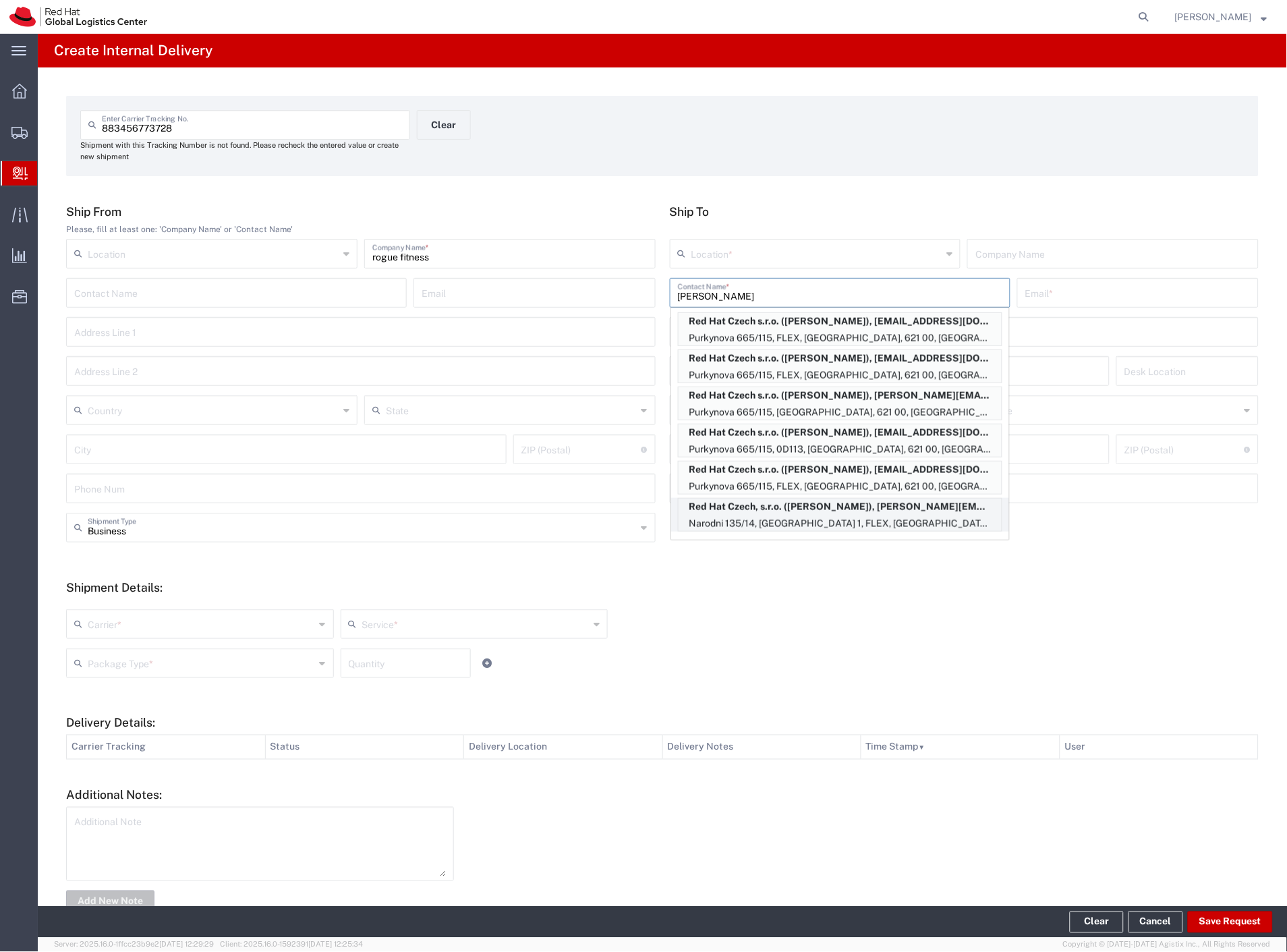
type input "[PERSON_NAME]"
type input "[EMAIL_ADDRESS][DOMAIN_NAME]"
type input "Narodni 135/14"
type input "[GEOGRAPHIC_DATA] 1"
type input "FLEX"
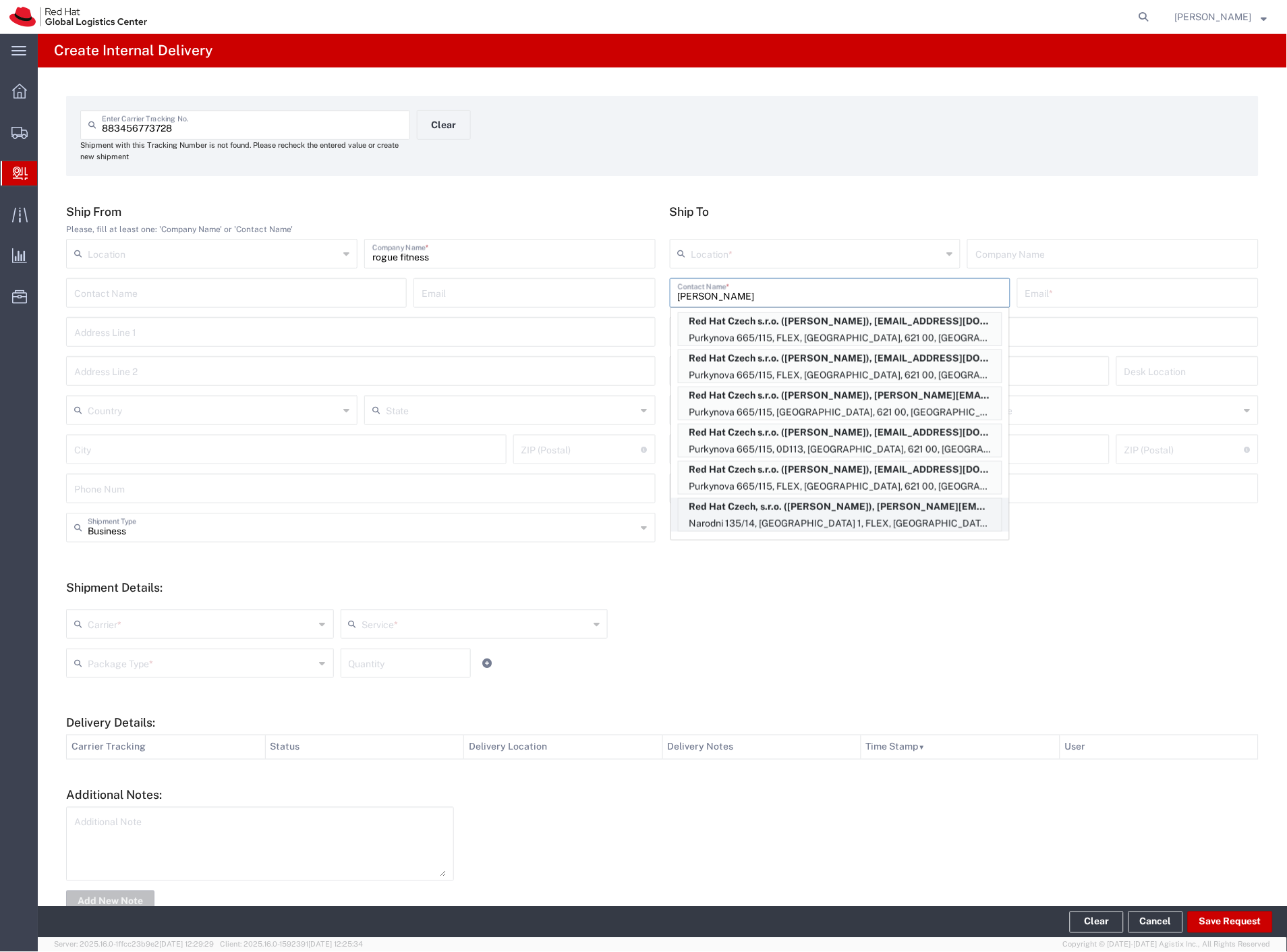
type input "Czechia"
type input "[GEOGRAPHIC_DATA]"
type input "110 00"
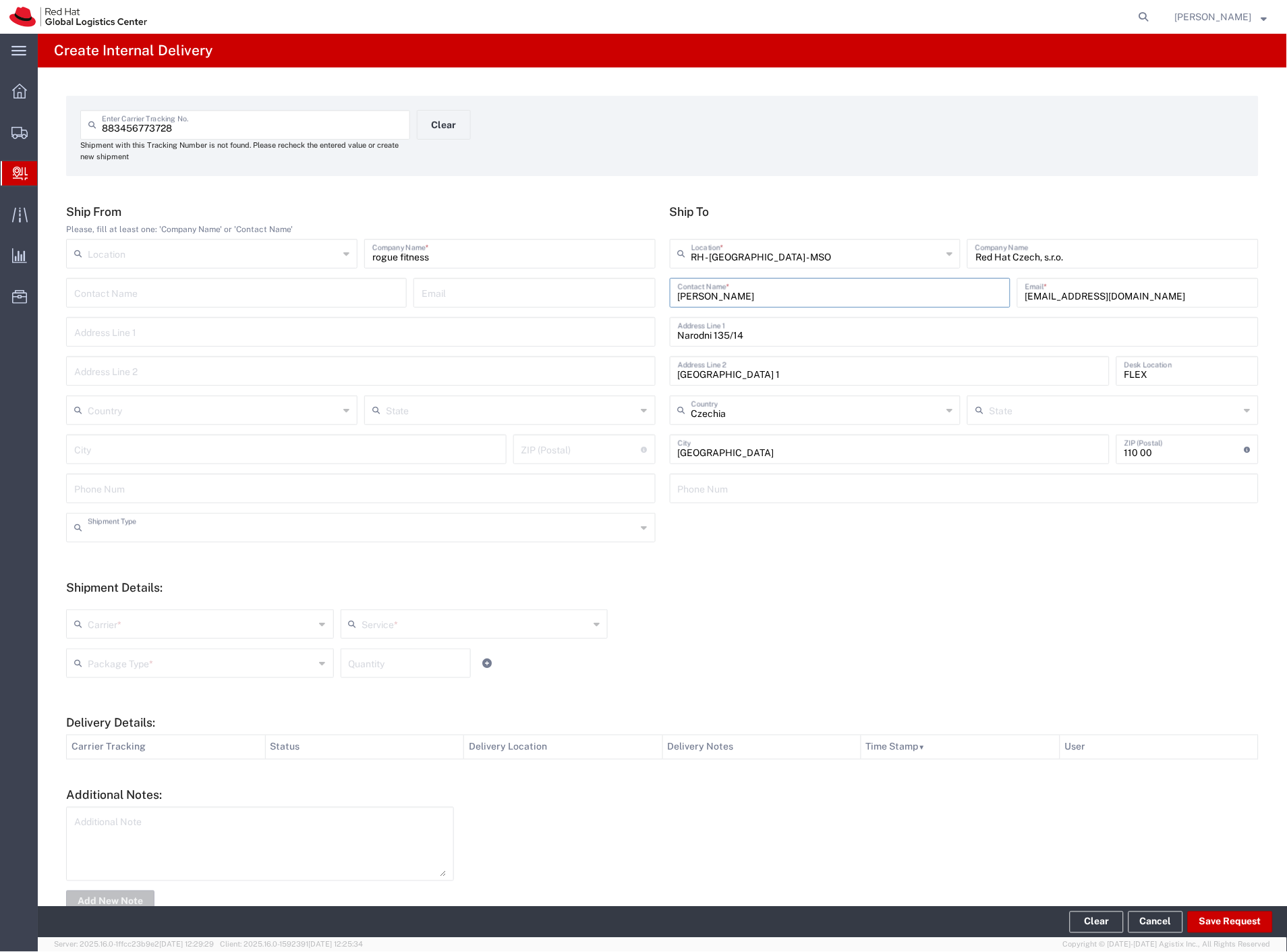
click at [216, 535] on input "text" at bounding box center [362, 526] width 549 height 23
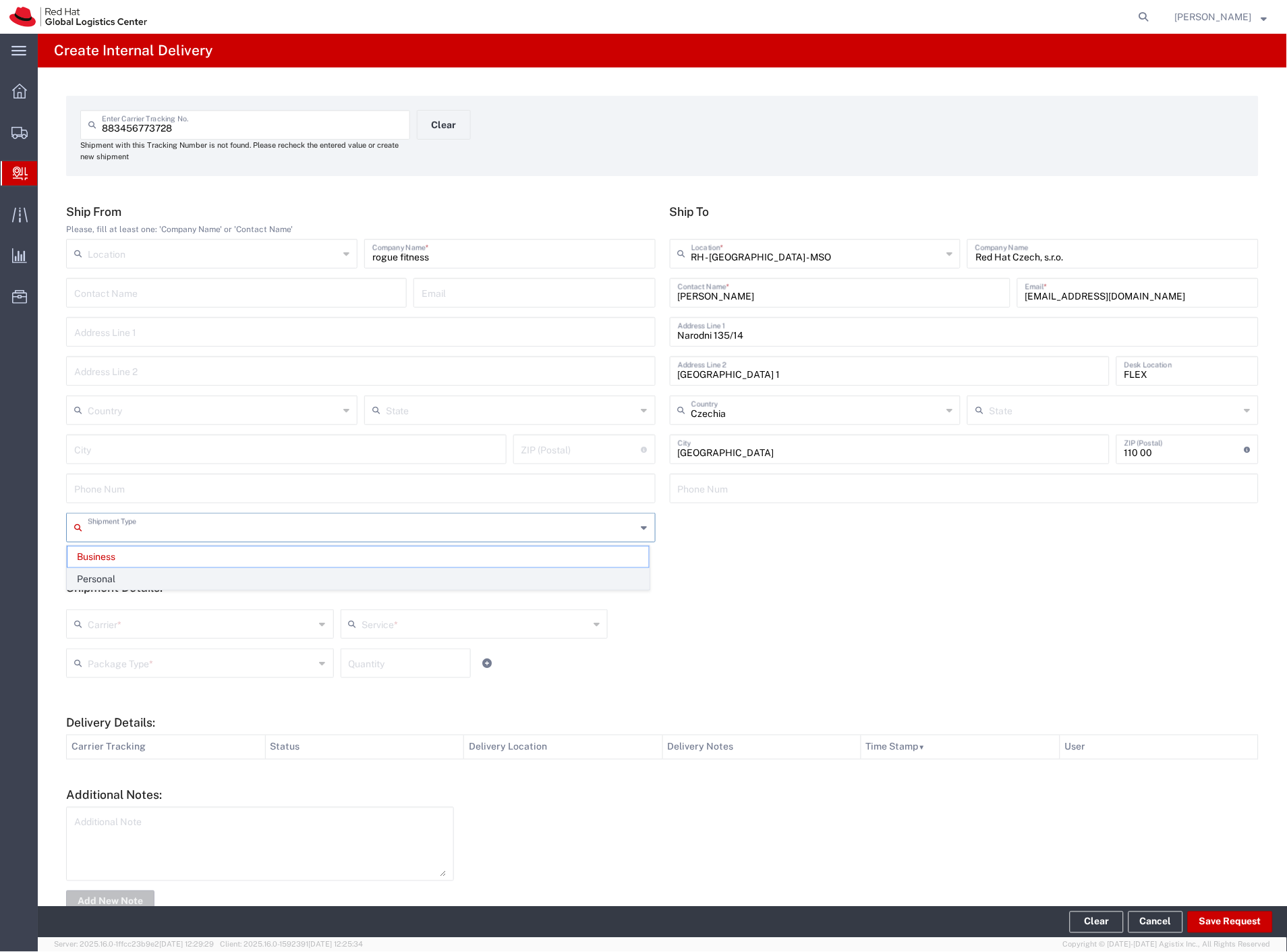
click at [160, 576] on span "Personal" at bounding box center [358, 578] width 581 height 21
type input "Personal"
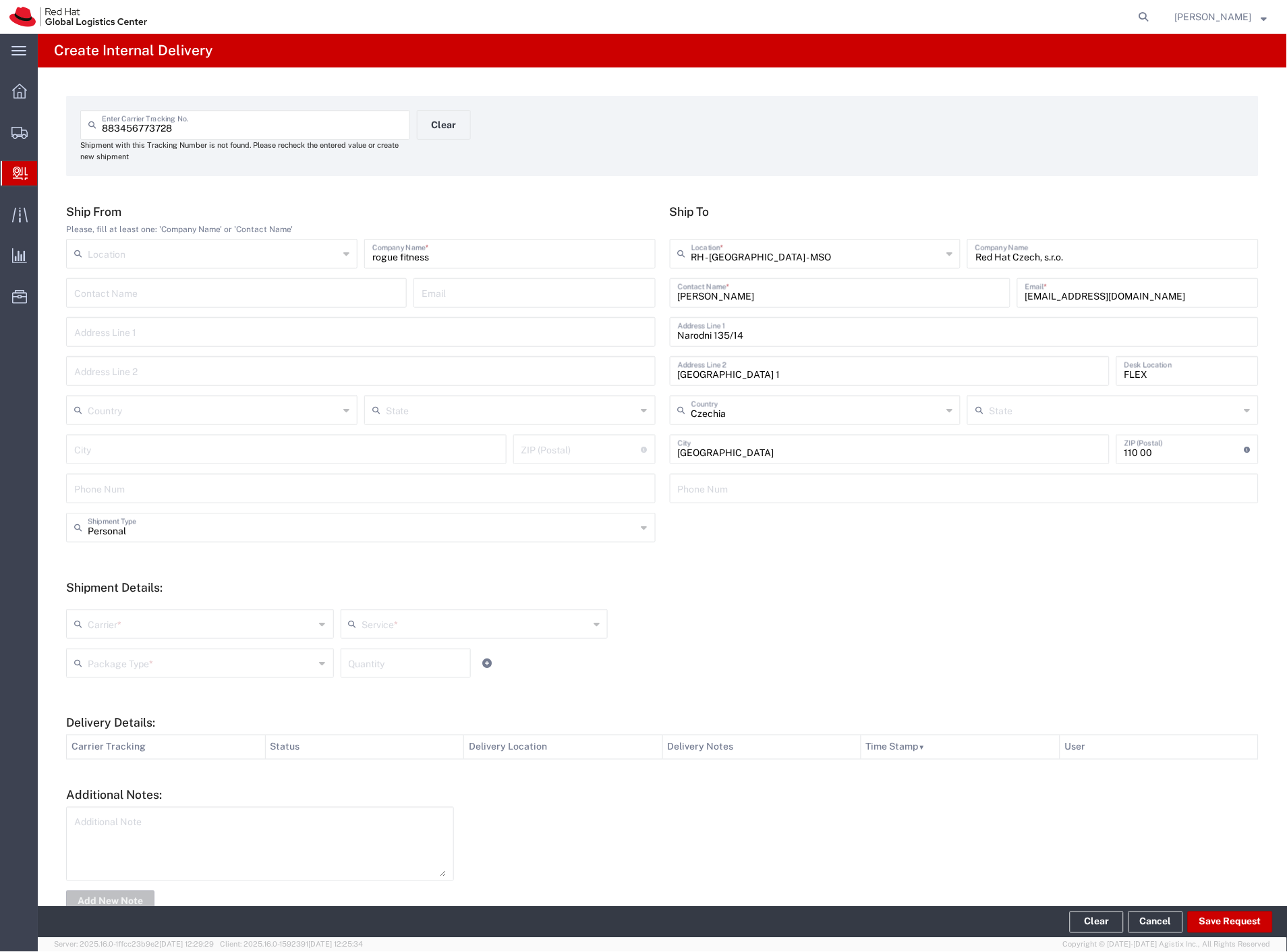
click at [160, 621] on input "text" at bounding box center [201, 622] width 227 height 23
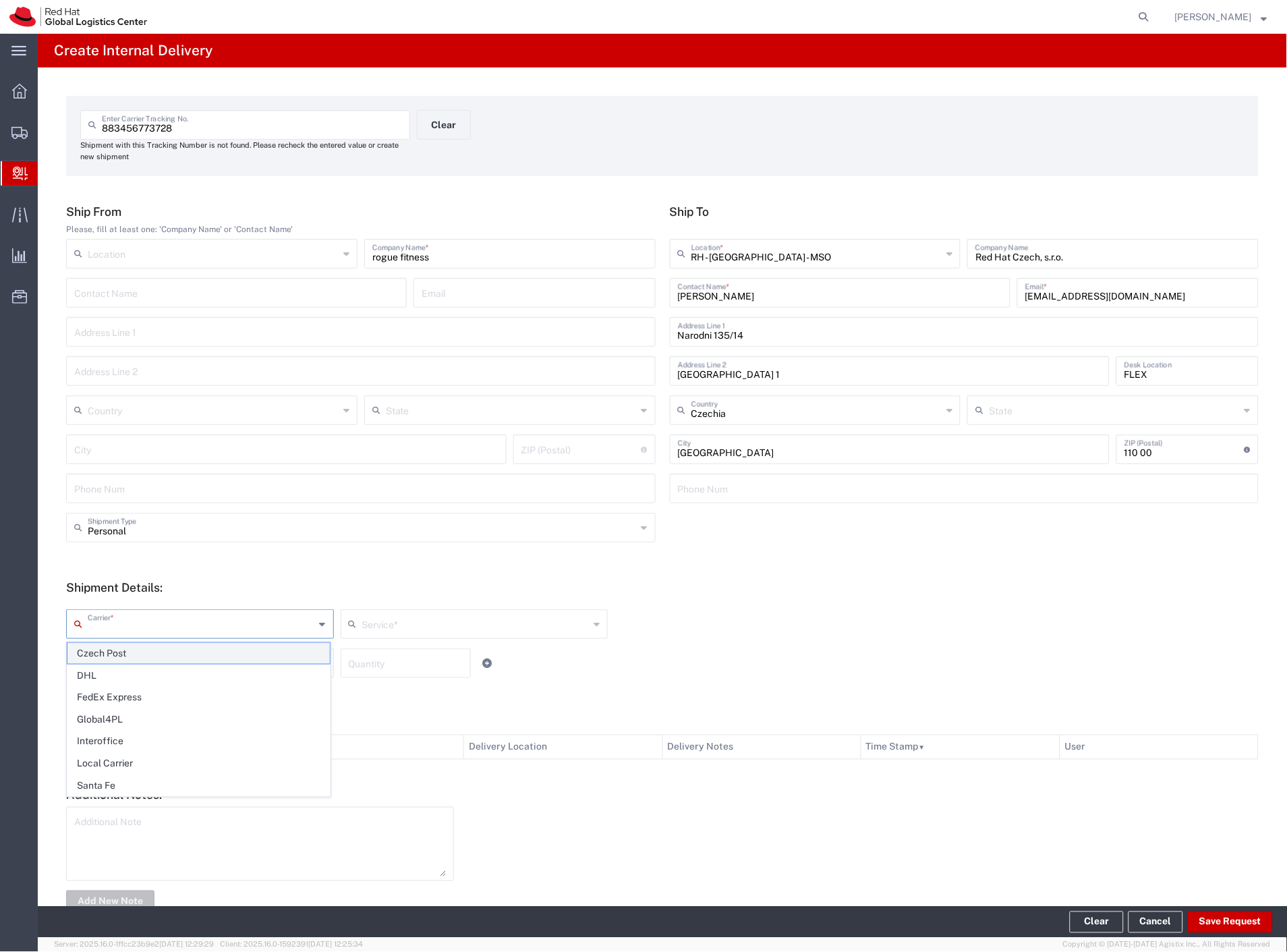
click at [163, 648] on span "Czech Post" at bounding box center [198, 653] width 262 height 21
type input "Czech Post"
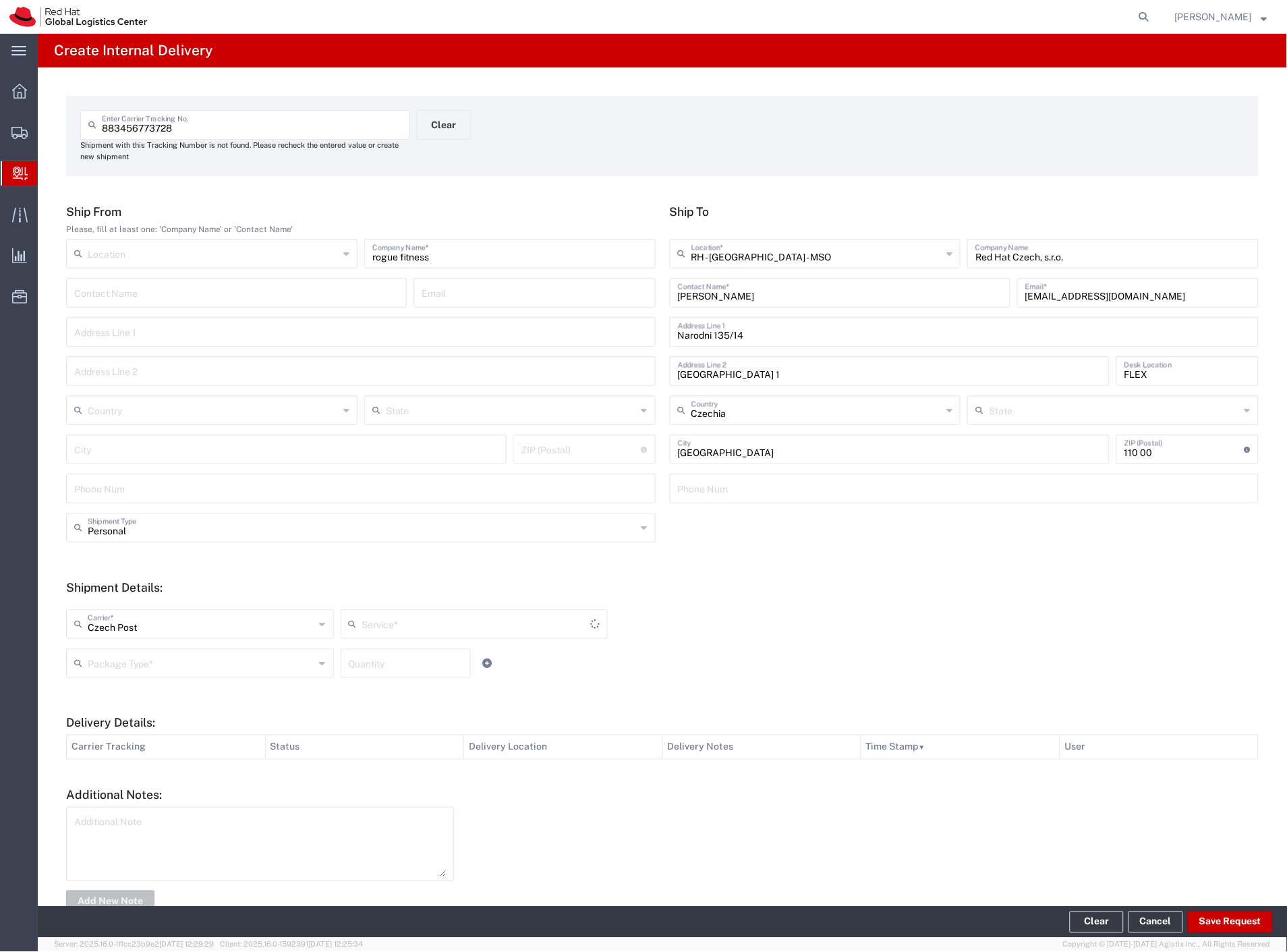
click at [163, 651] on input "text" at bounding box center [201, 662] width 227 height 23
type input "Ground"
click at [156, 771] on span "Your Packaging" at bounding box center [198, 780] width 262 height 21
type input "Your Packaging"
click at [1218, 918] on button "Save Request" at bounding box center [1230, 922] width 85 height 22
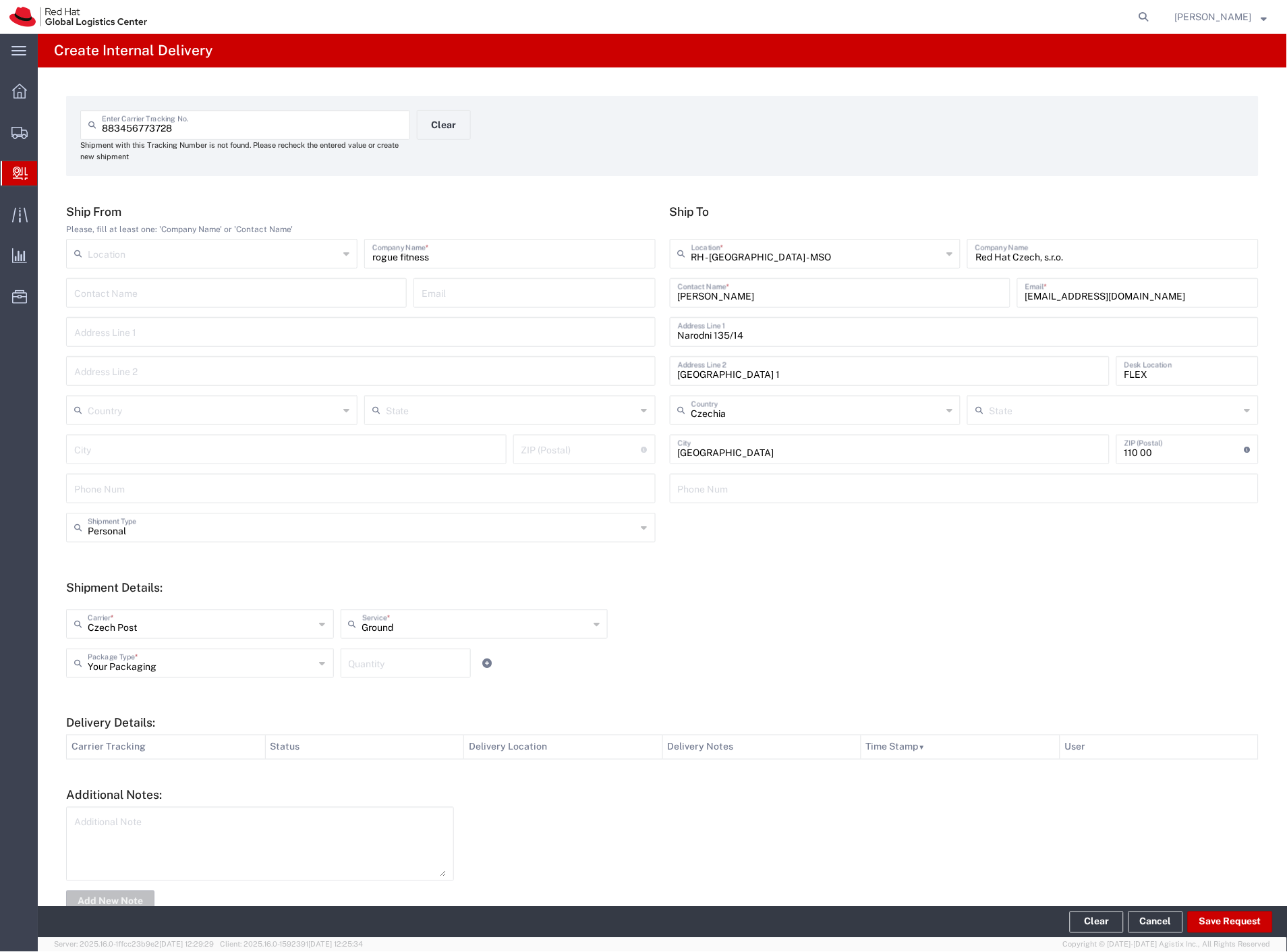
type input "Personal"
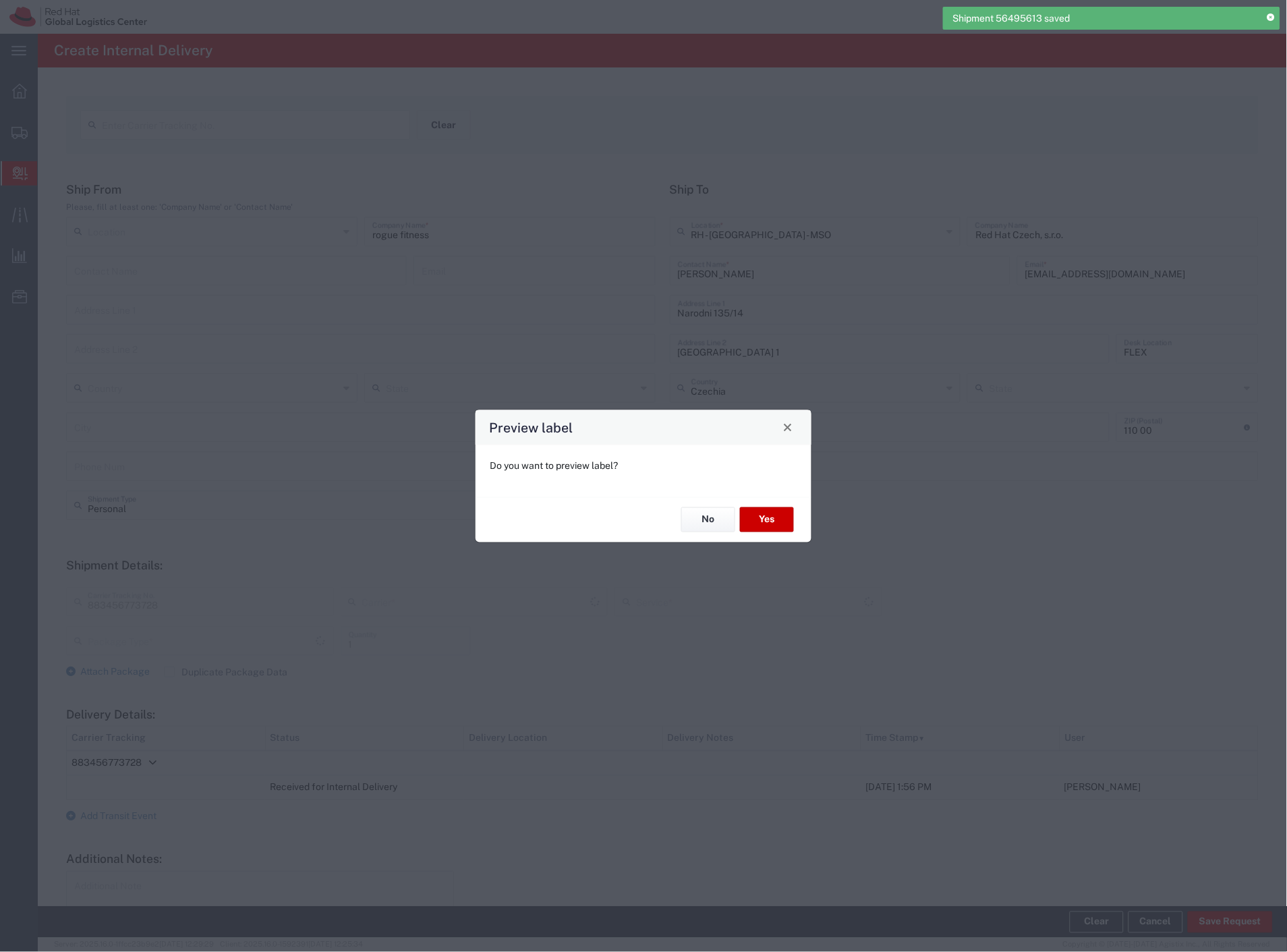
type input "Ground"
type input "Your Packaging"
type input "Czech Post"
click at [712, 520] on button "No" at bounding box center [708, 520] width 54 height 25
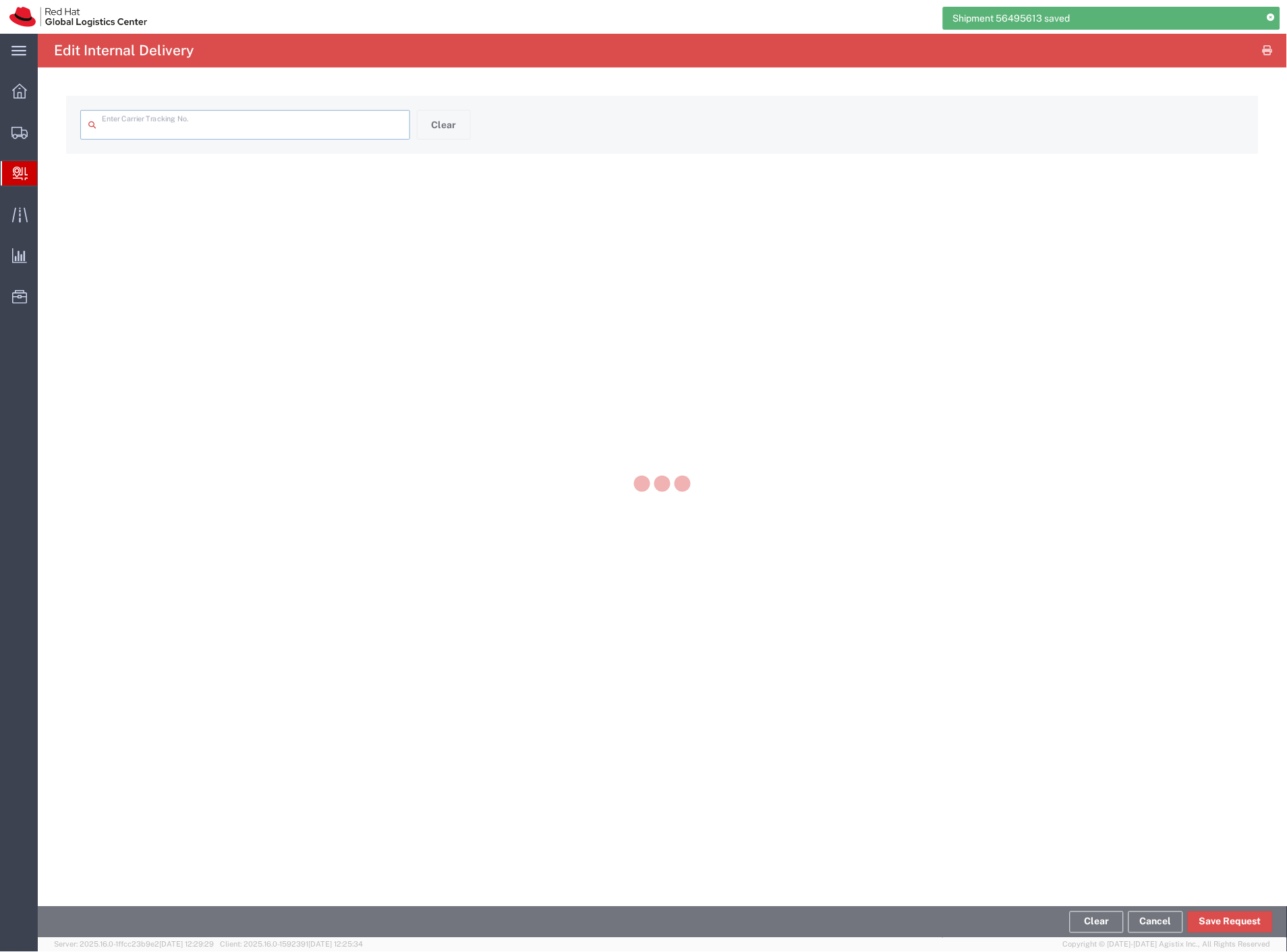
type input "883456773728"
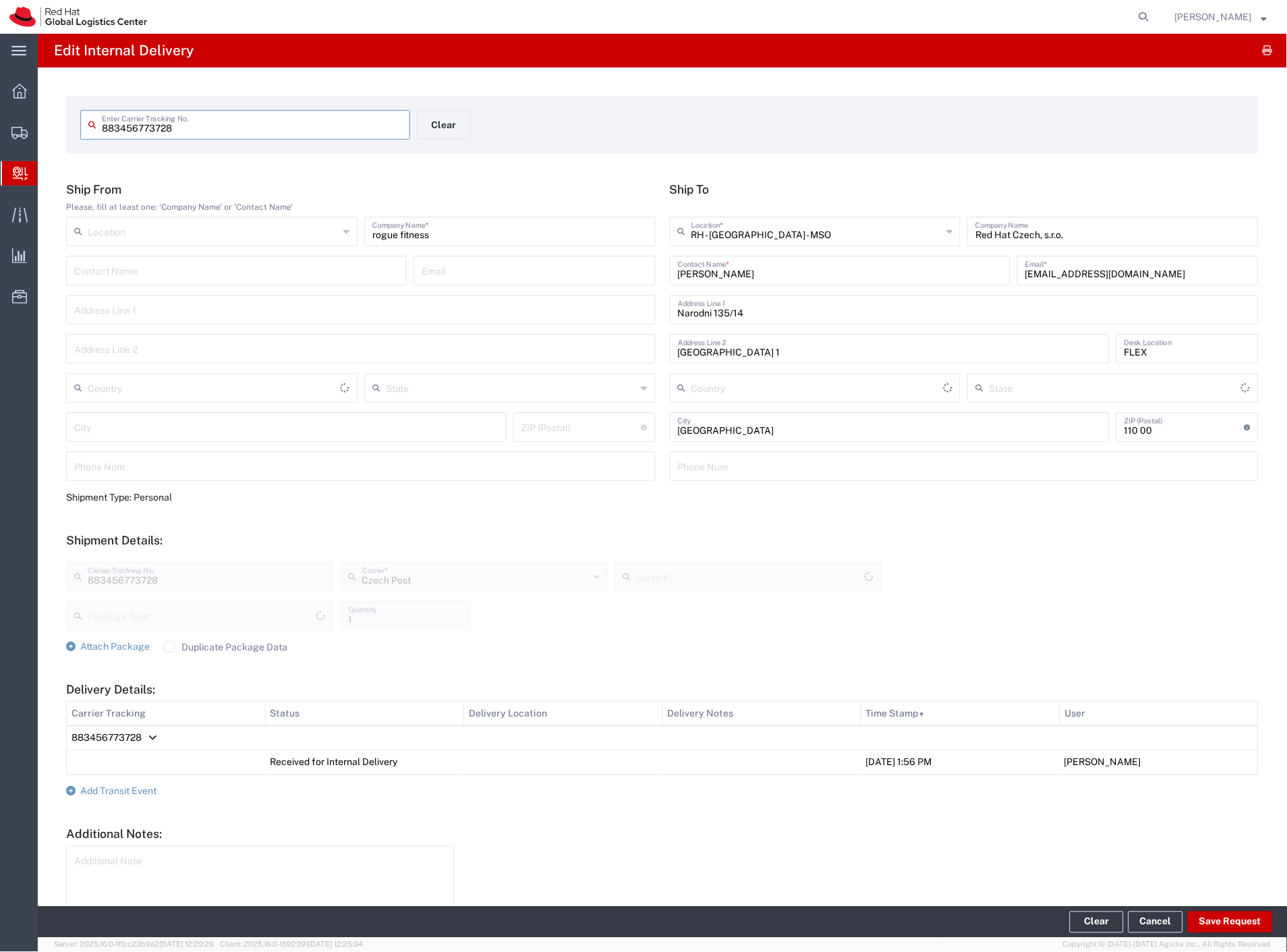
type input "Your Packaging"
type input "Ground"
type input "Czechia"
click at [806, 232] on input "text" at bounding box center [817, 231] width 251 height 23
click at [804, 284] on span "RH - [GEOGRAPHIC_DATA] [GEOGRAPHIC_DATA] - C" at bounding box center [809, 283] width 286 height 21
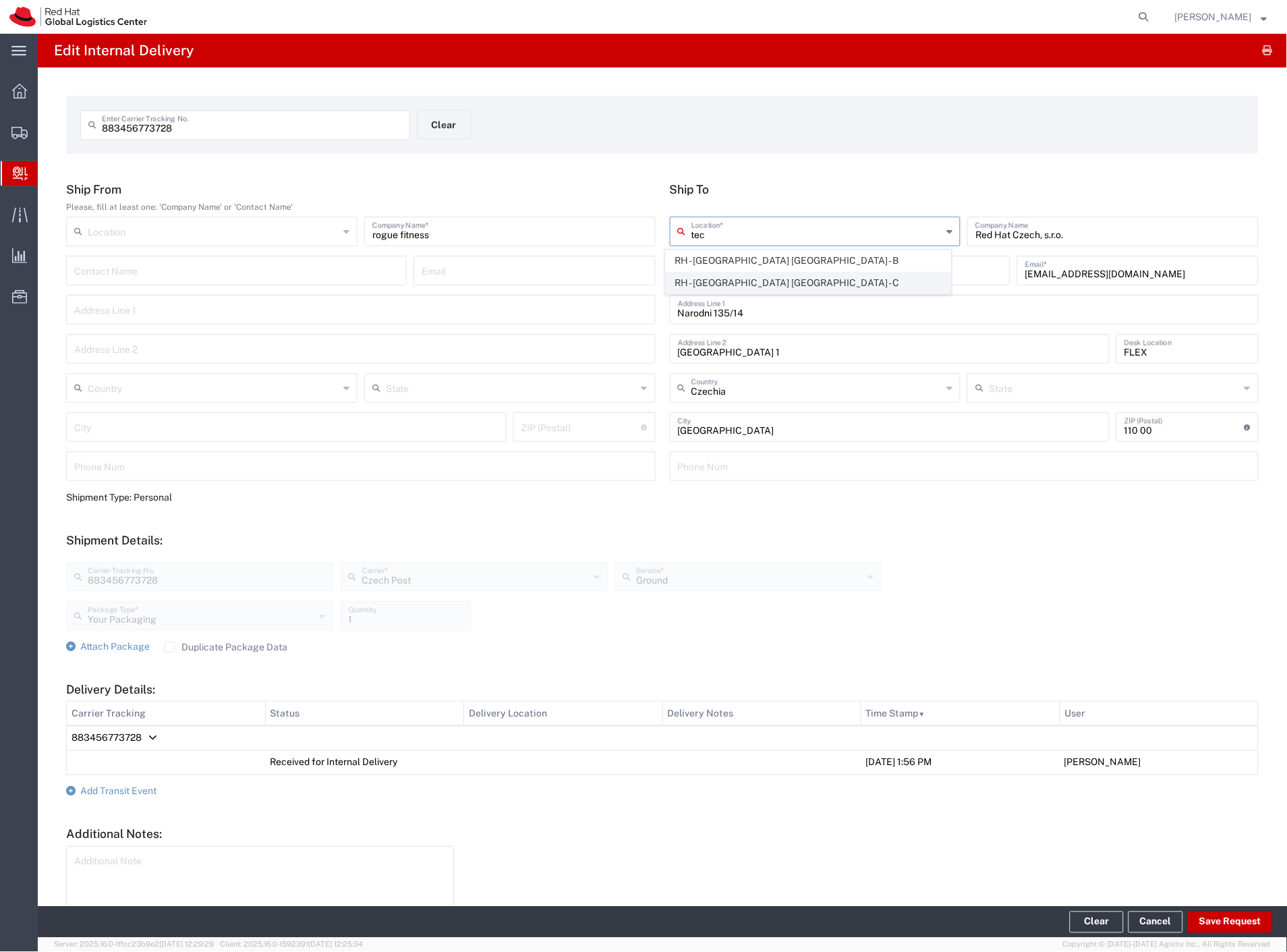
type input "RH - [GEOGRAPHIC_DATA] [GEOGRAPHIC_DATA] - C"
type input "Red Hat Czech s.r.o."
type input "Purkynova 665/115"
type input "[GEOGRAPHIC_DATA]"
type input "621 00"
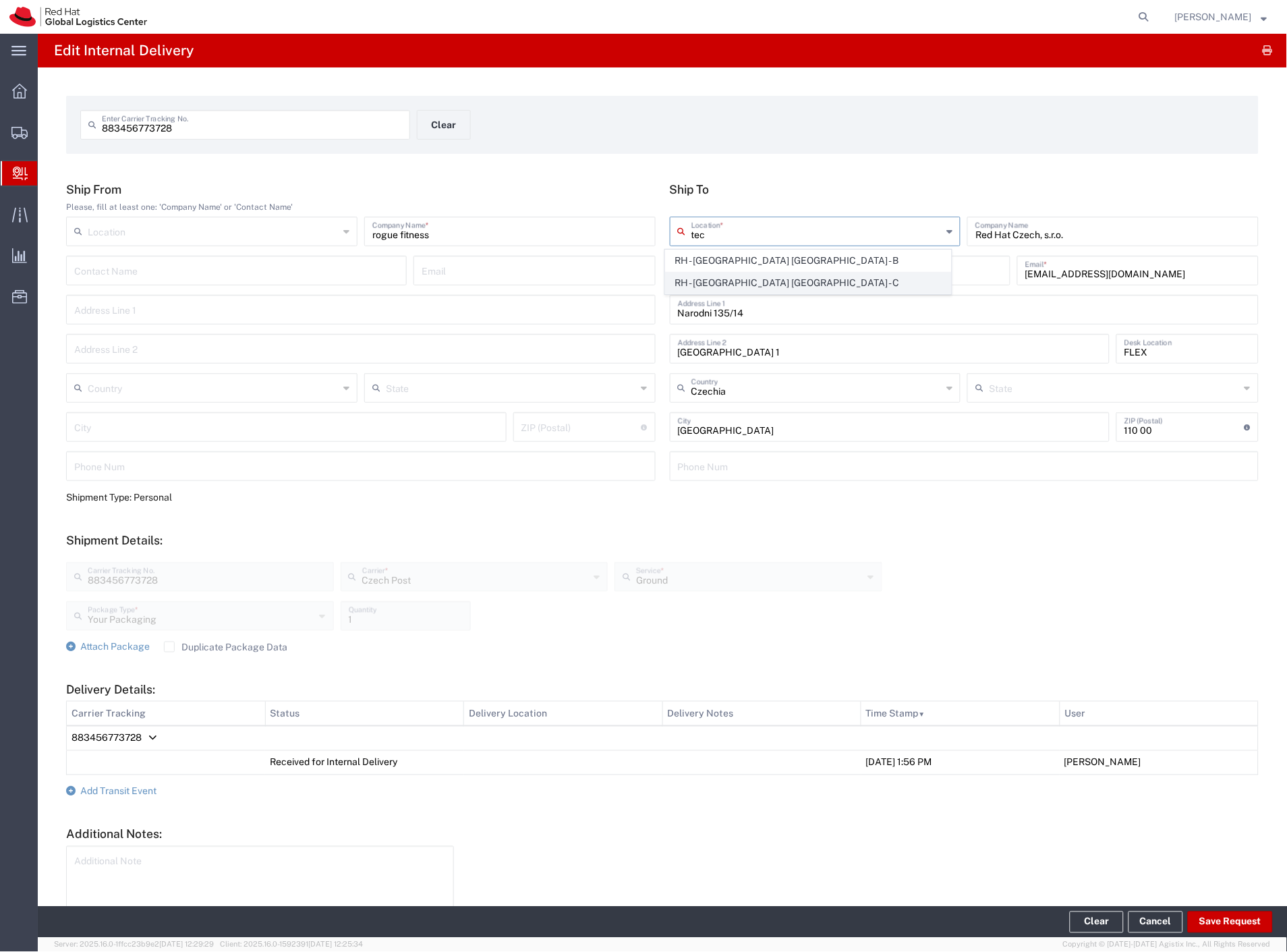
type input "420 532 294 555"
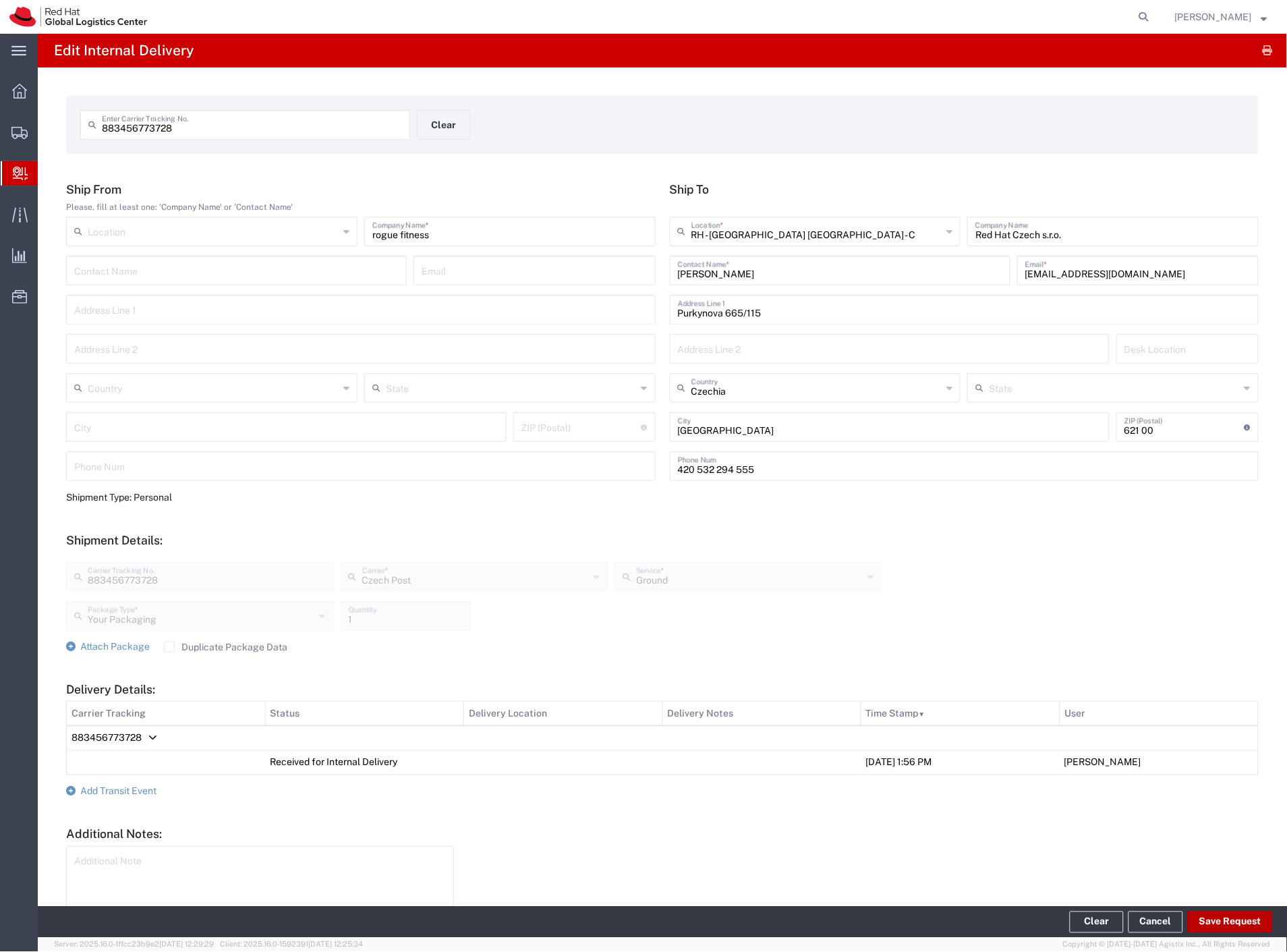
click at [1231, 920] on button "Save Request" at bounding box center [1230, 922] width 85 height 22
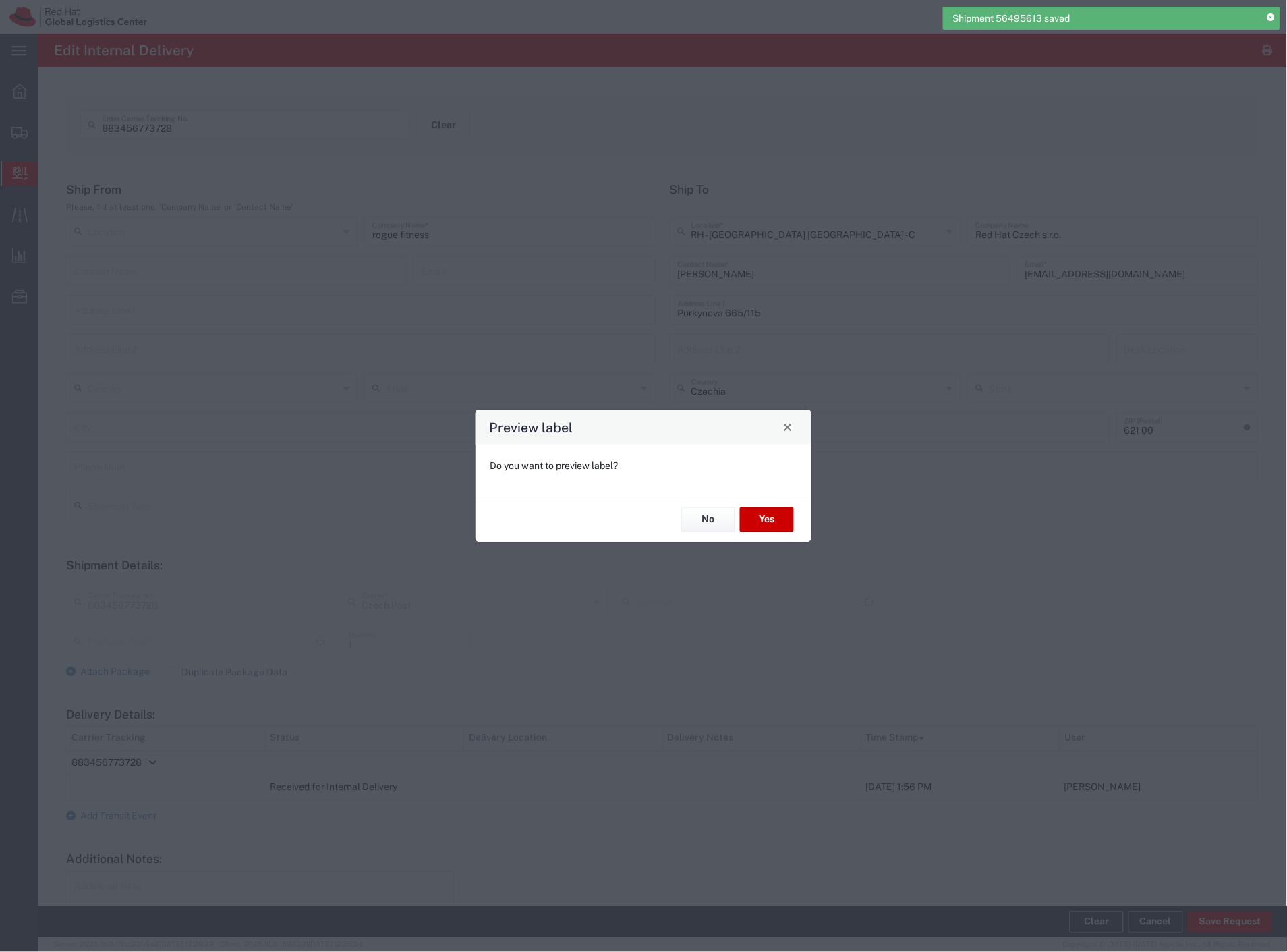
type input "Your Packaging"
type input "Ground"
click at [773, 522] on button "Yes" at bounding box center [766, 520] width 54 height 25
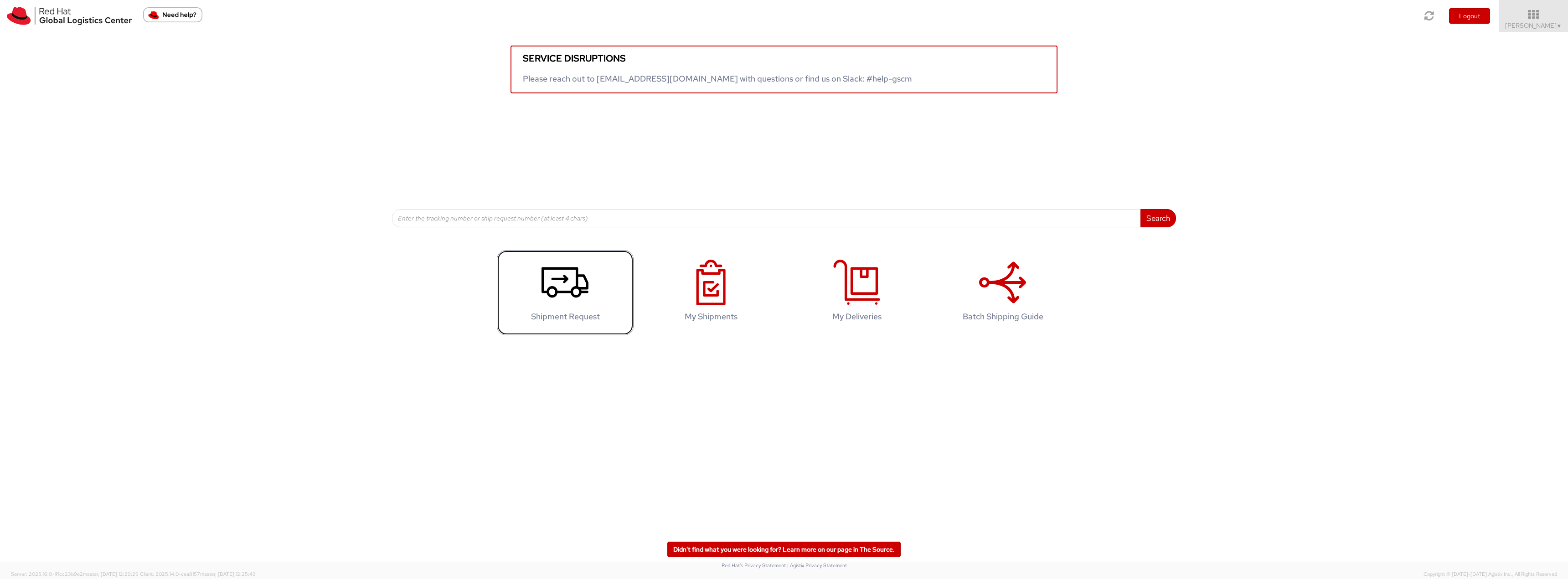
click at [580, 297] on use at bounding box center [565, 282] width 47 height 30
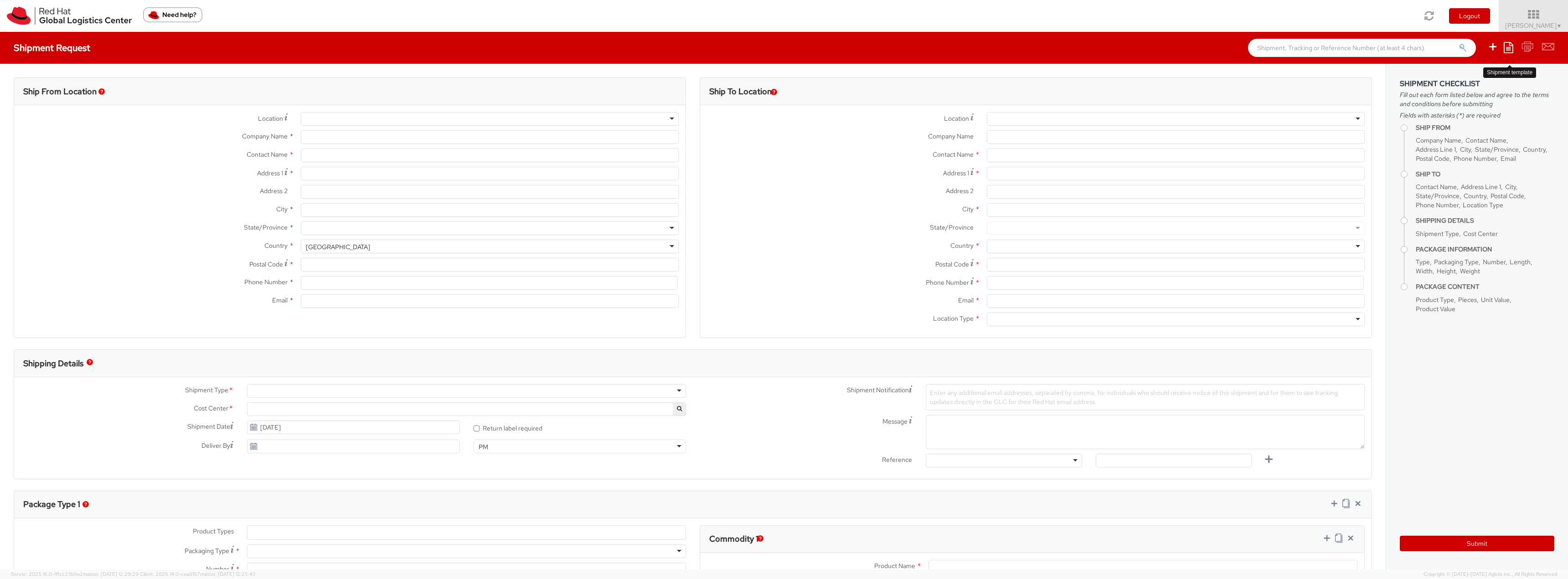
click at [1507, 49] on icon at bounding box center [1508, 47] width 10 height 11
select select "901"
select select
type input "Red Hat Czech s.r.o."
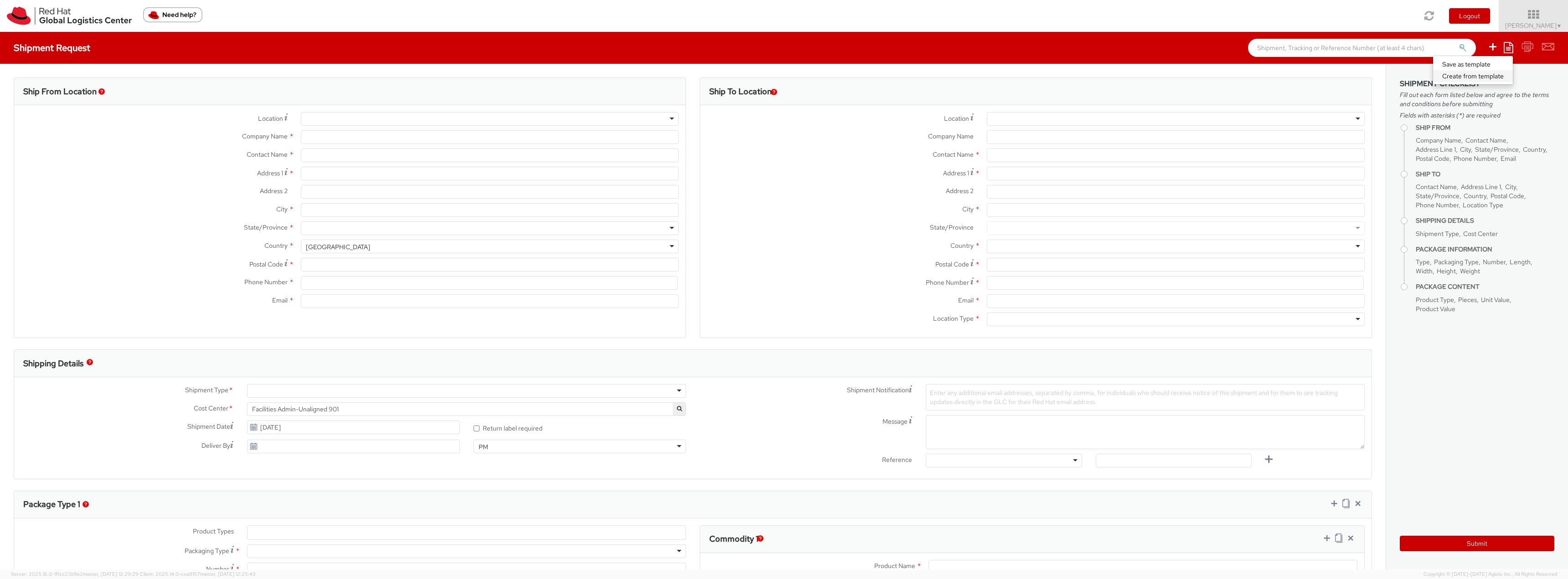
type input "[PERSON_NAME]"
type input "Purkynova 665/115"
type input "[GEOGRAPHIC_DATA]"
type input "621 00"
type input "420702253567"
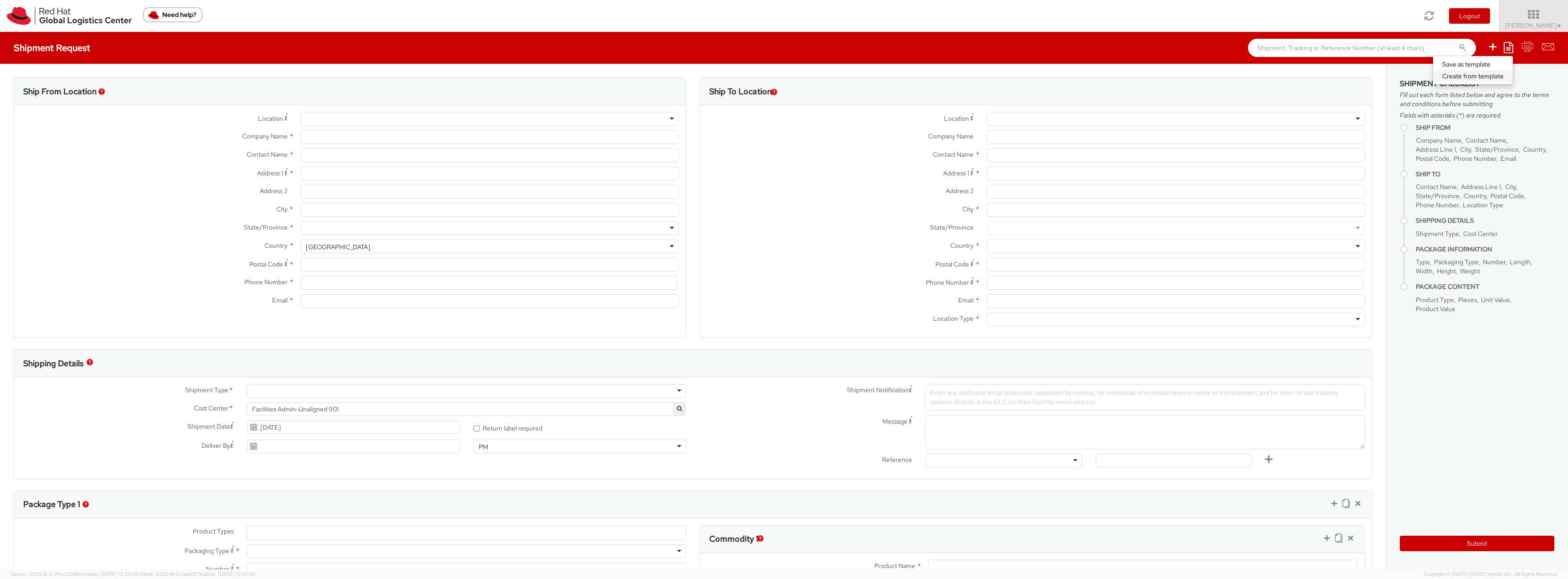
type input "flizuch@redhat.com"
select select "CM"
select select "KGS"
click at [1481, 75] on link "Create from template" at bounding box center [1472, 75] width 80 height 12
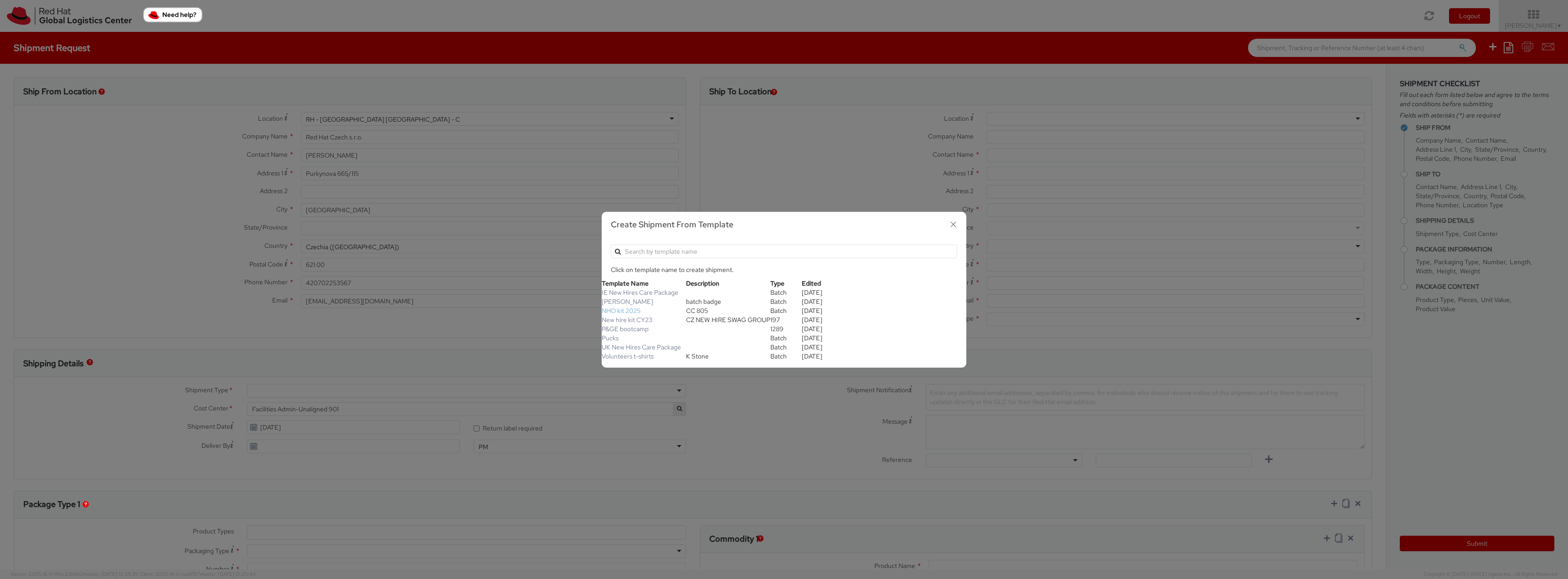
click at [633, 310] on link "NHO kit 2025" at bounding box center [621, 310] width 39 height 8
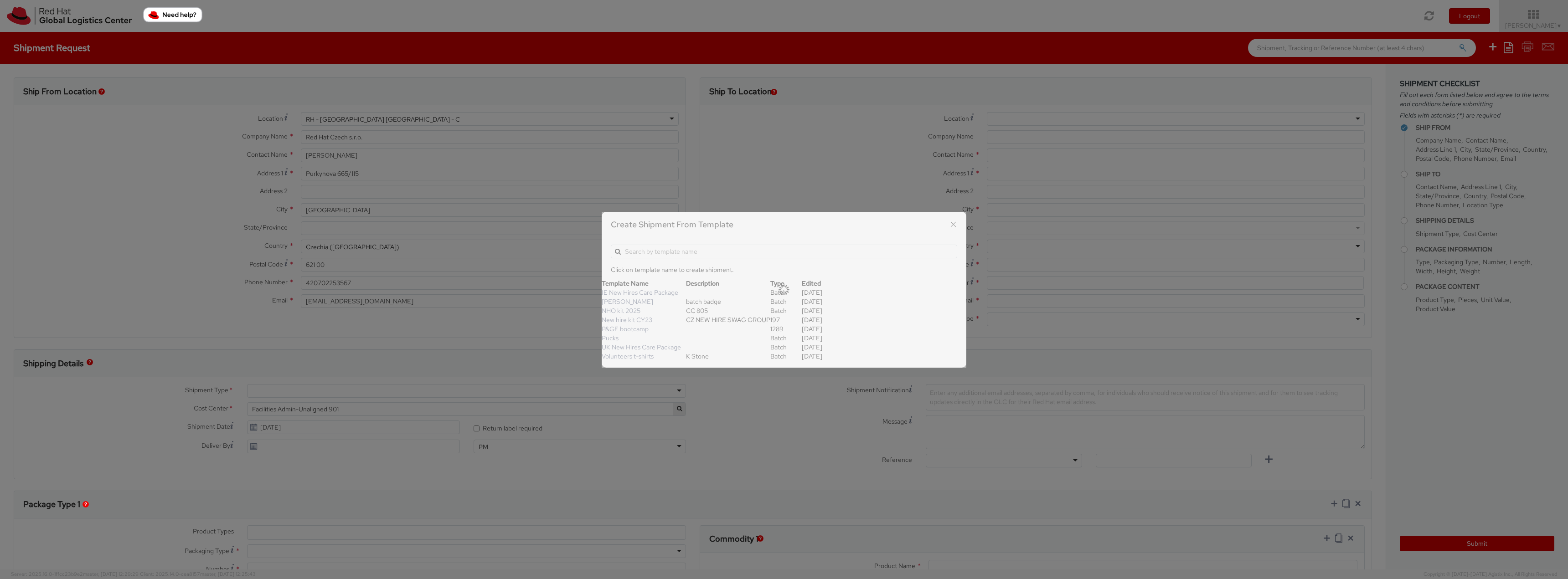
type input "NHO Kit"
type input "emeafulfillment@redhat.com"
type input "Week of"
select select "OTHER"
type input "1"
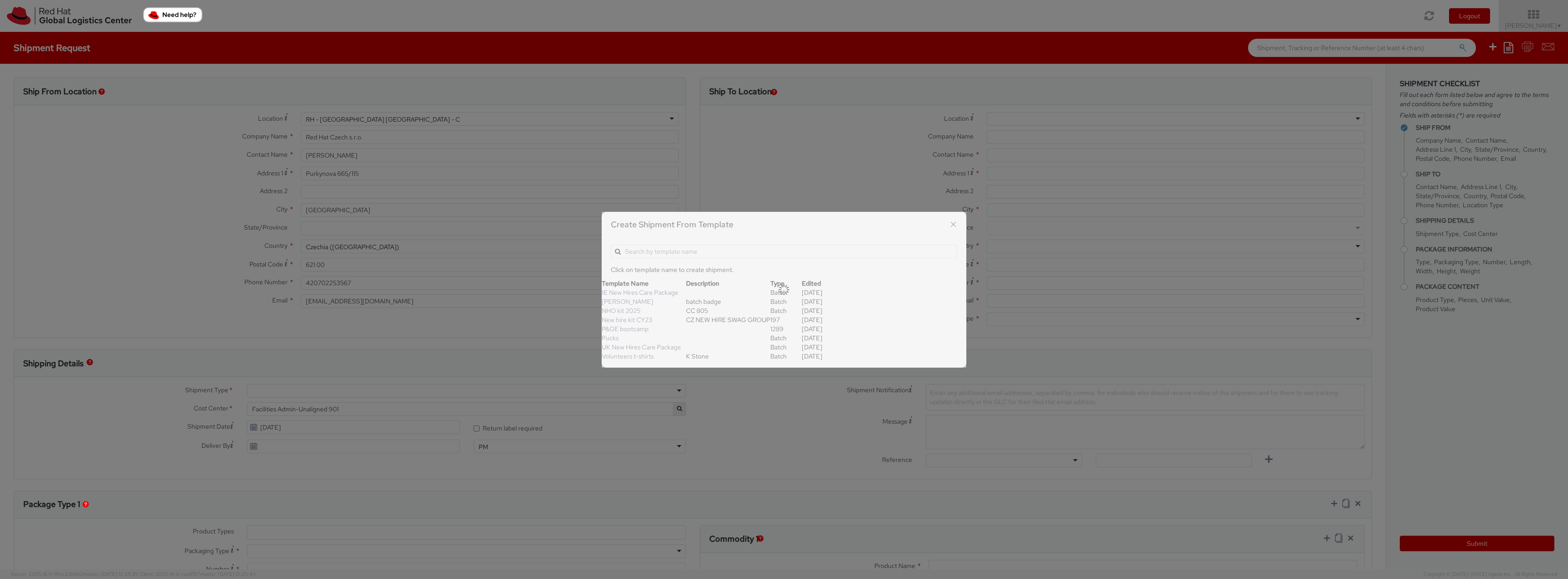
type input "39"
type input "34"
type input "19"
type input "0.5"
type input "Red Hat postcard"
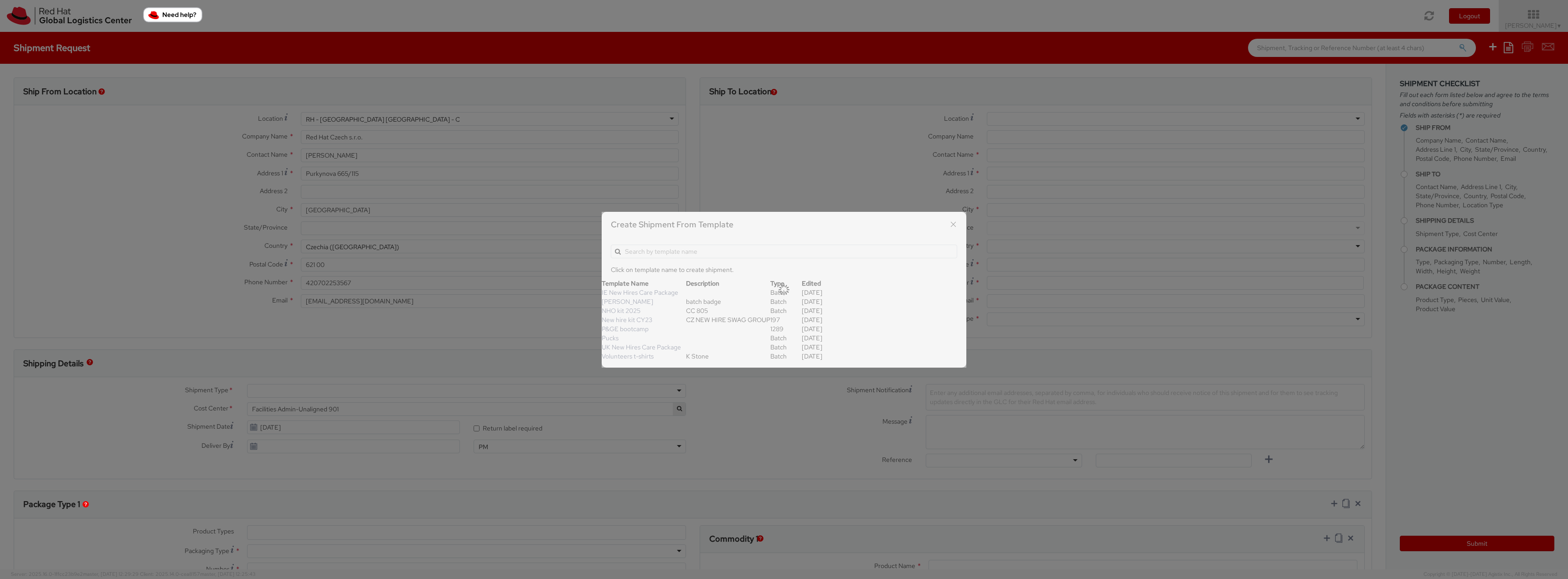
select select "OTHER"
type input "0.65"
select select "OTHER"
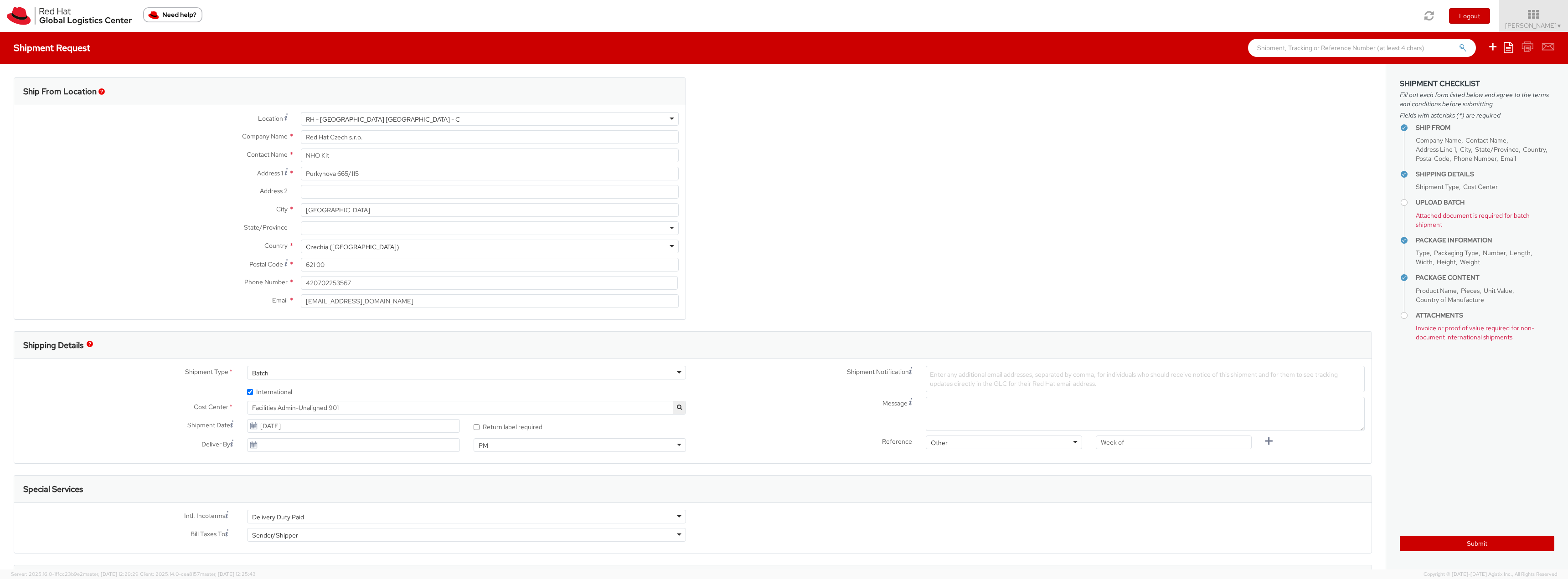
scroll to position [69, 0]
select select "805"
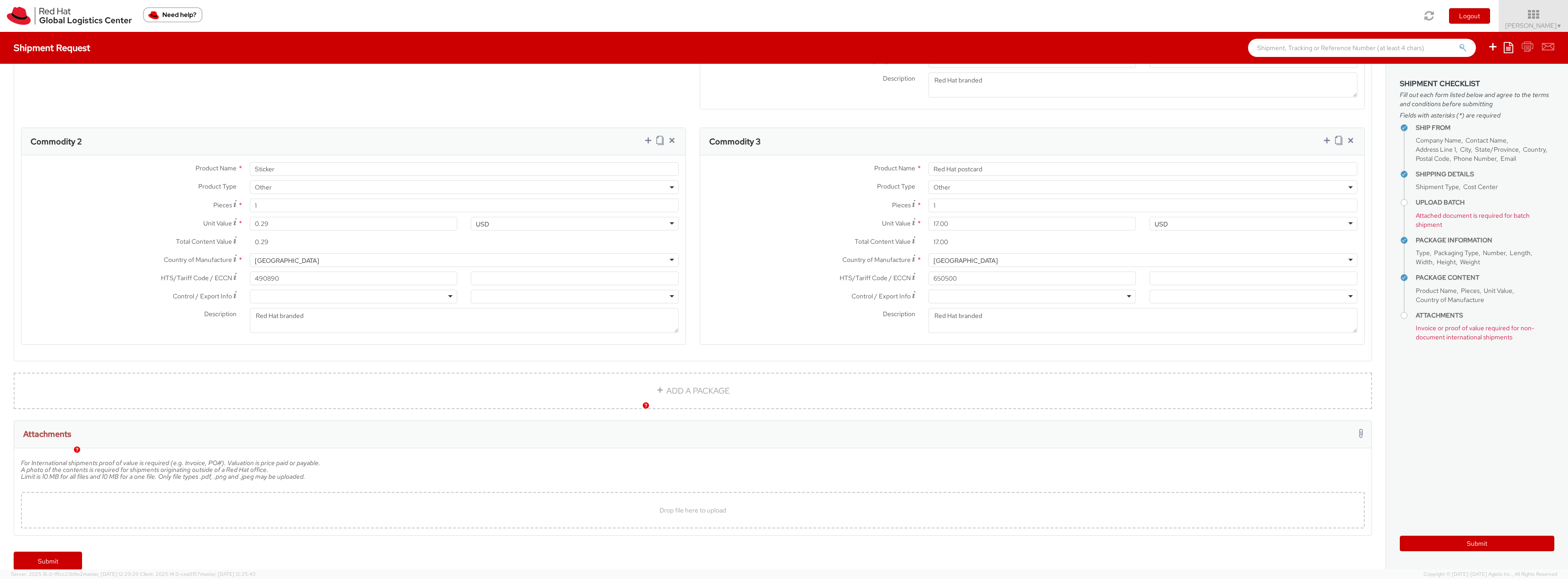
scroll to position [850, 0]
